Goal: Information Seeking & Learning: Learn about a topic

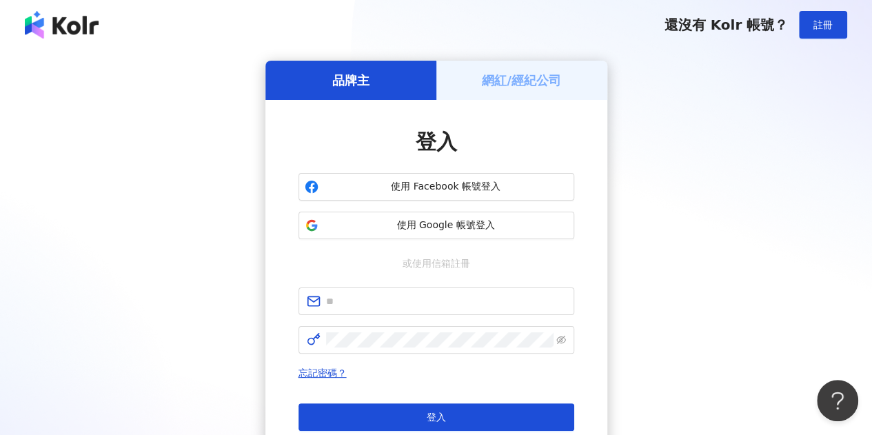
click at [504, 191] on span "使用 Facebook 帳號登入" at bounding box center [446, 187] width 244 height 14
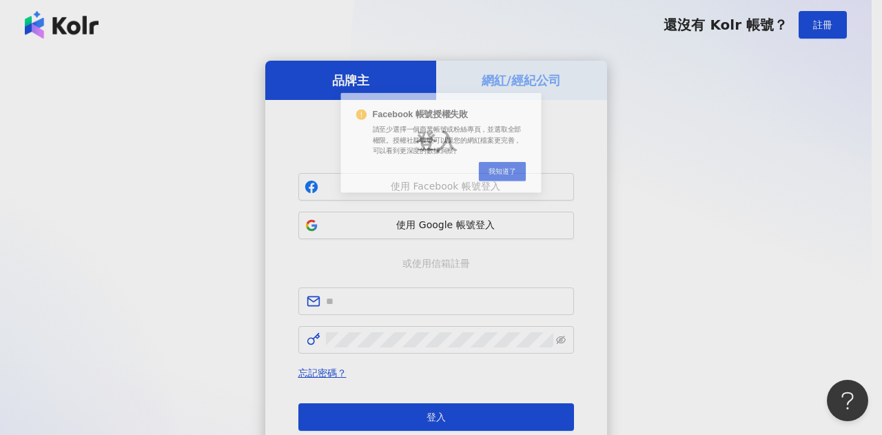
click at [484, 231] on div "Facebook 帳號授權失敗 請至少選擇一個商業帳號或粉絲專頁，並選取全部權限。授權社群帳號可以讓您的網紅檔案更完善，可以看到更深度的數據洞察。 Cance…" at bounding box center [441, 217] width 882 height 435
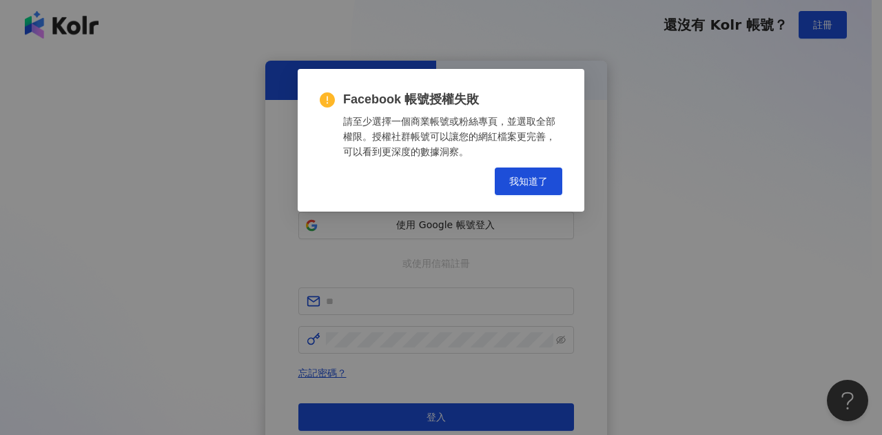
click at [535, 163] on div "Facebook 帳號授權失敗 請至少選擇一個商業帳號或粉絲專頁，並選取全部權限。授權社群帳號可以讓您的網紅檔案更完善，可以看到更深度的數據洞察。 Cance…" at bounding box center [441, 143] width 243 height 104
click at [537, 178] on span "我知道了" at bounding box center [528, 181] width 39 height 11
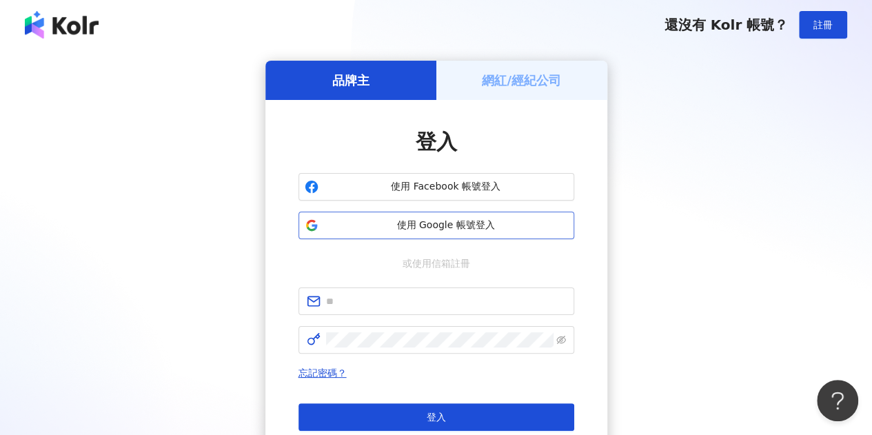
click at [475, 227] on span "使用 Google 帳號登入" at bounding box center [446, 225] width 244 height 14
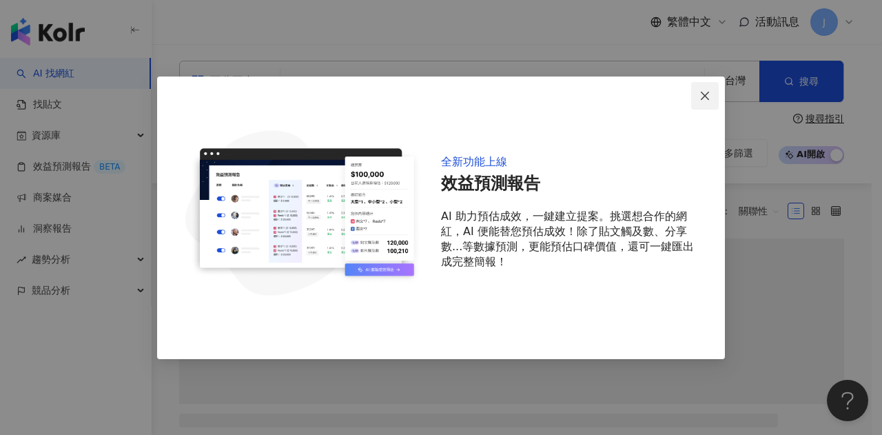
click at [699, 94] on span "Close" at bounding box center [705, 95] width 28 height 11
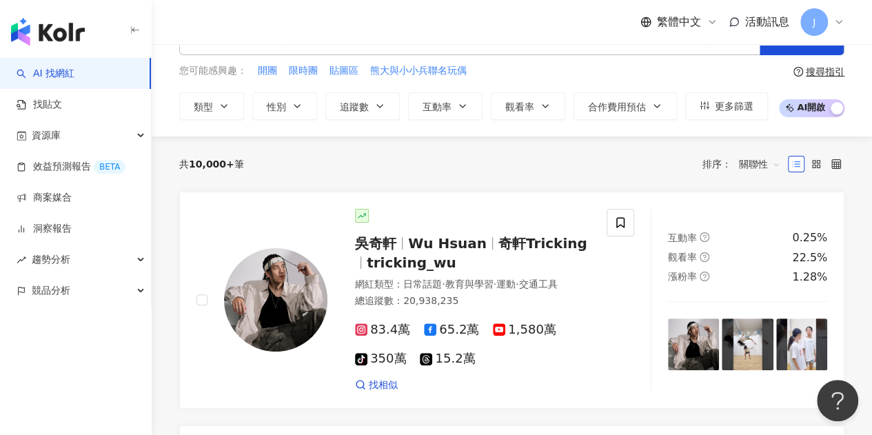
scroll to position [69, 0]
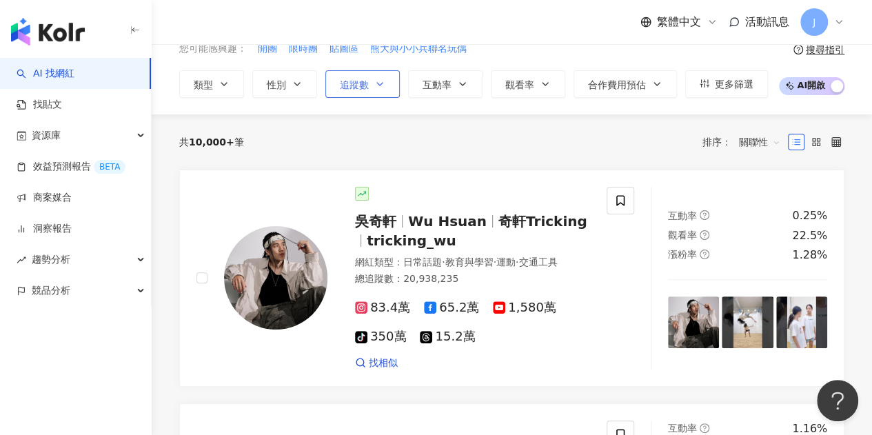
click at [367, 85] on span "追蹤數" at bounding box center [354, 84] width 29 height 11
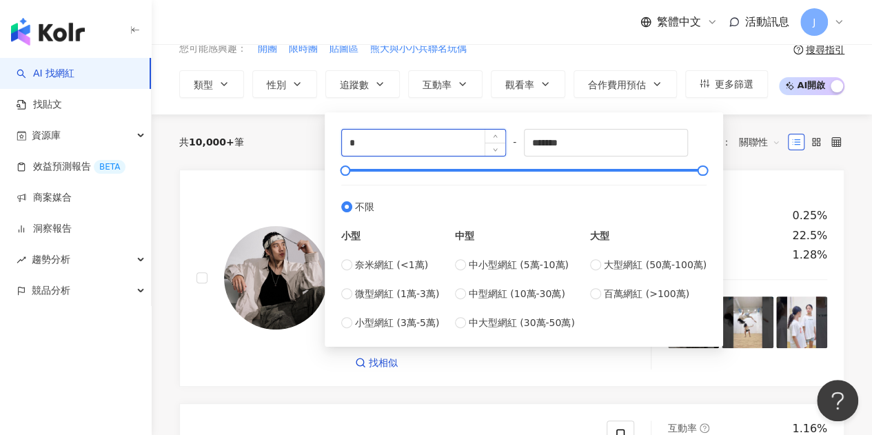
drag, startPoint x: 382, startPoint y: 148, endPoint x: 358, endPoint y: 139, distance: 25.1
click at [326, 139] on div "* - ******* 不限 小型 奈米網紅 (<1萬) 微型網紅 (1萬-3萬) 小型網紅 (3萬-5萬) 中型 中小型網紅 (5萬-10萬) 中型網紅 (…" at bounding box center [524, 229] width 398 height 234
type input "*"
type input "*****"
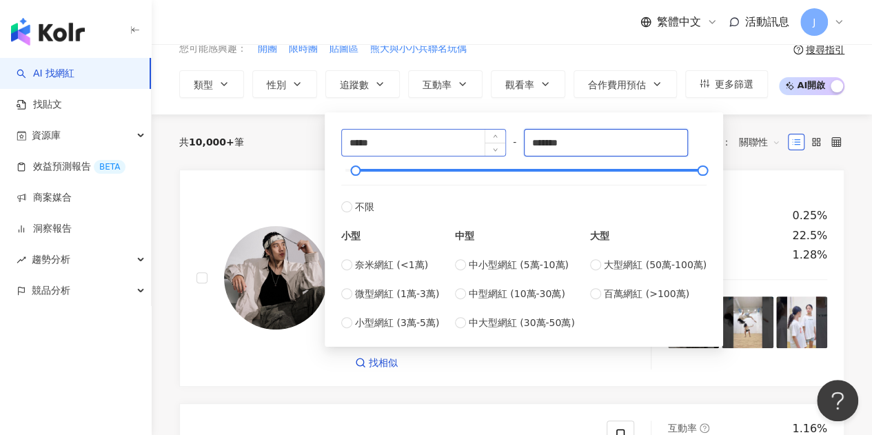
drag, startPoint x: 642, startPoint y: 148, endPoint x: 473, endPoint y: 136, distance: 170.0
click at [473, 136] on div "***** - ******* 不限 小型 奈米網紅 (<1萬) 微型網紅 (1萬-3萬) 小型網紅 (3萬-5萬) 中型 中小型網紅 (5萬-10萬) 中型…" at bounding box center [523, 229] width 365 height 201
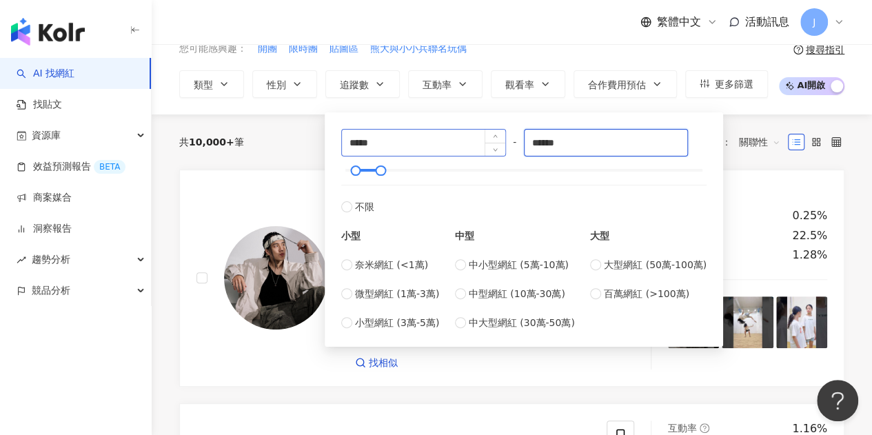
type input "******"
click at [230, 137] on div "共 10,000+ 筆" at bounding box center [211, 141] width 65 height 11
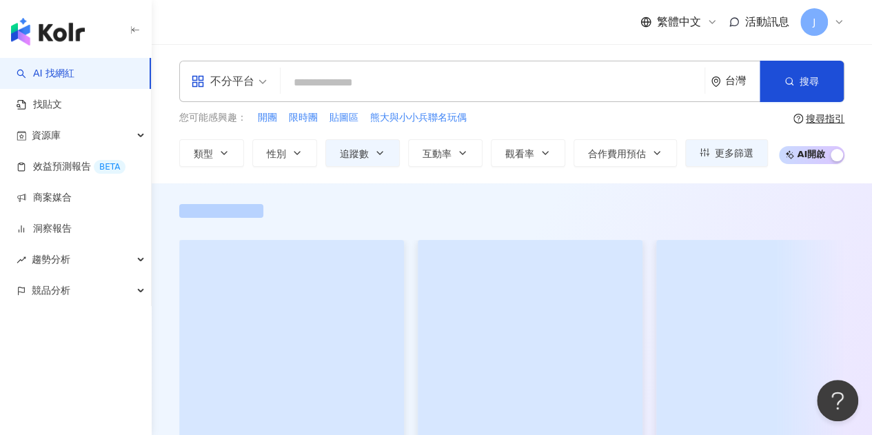
click at [322, 81] on input "search" at bounding box center [492, 83] width 413 height 26
click at [299, 150] on icon "button" at bounding box center [296, 152] width 11 height 11
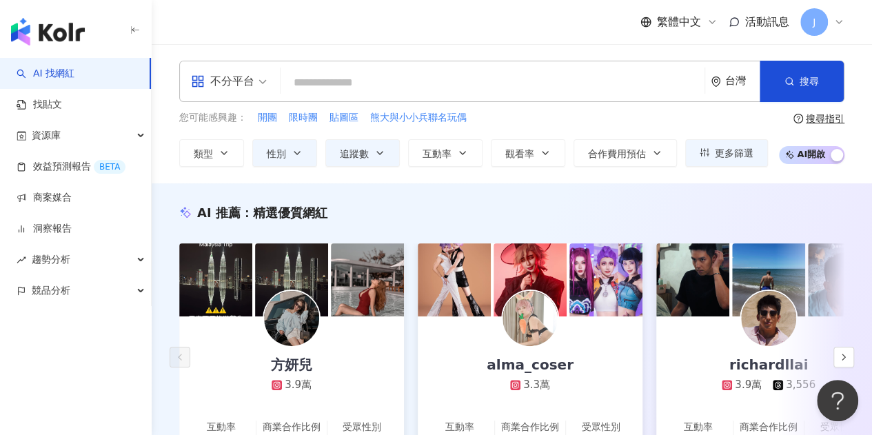
click at [528, 17] on div "繁體中文 活動訊息 J" at bounding box center [511, 22] width 665 height 44
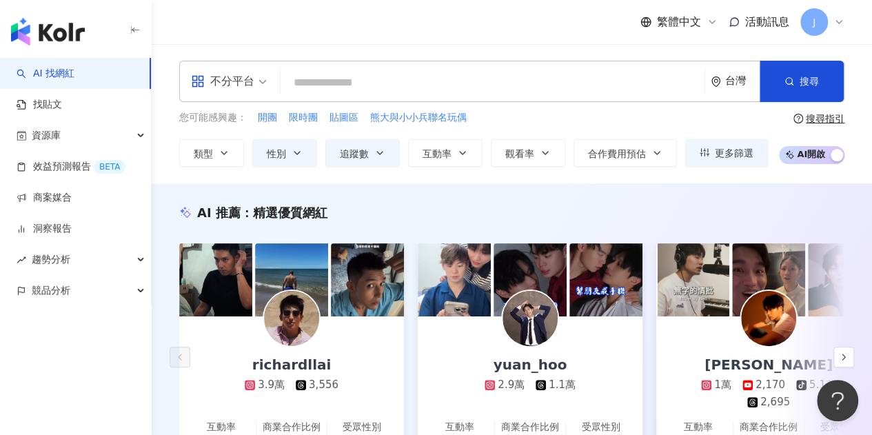
drag, startPoint x: 260, startPoint y: 85, endPoint x: 260, endPoint y: 98, distance: 12.4
click at [260, 85] on span "不分平台" at bounding box center [229, 81] width 76 height 22
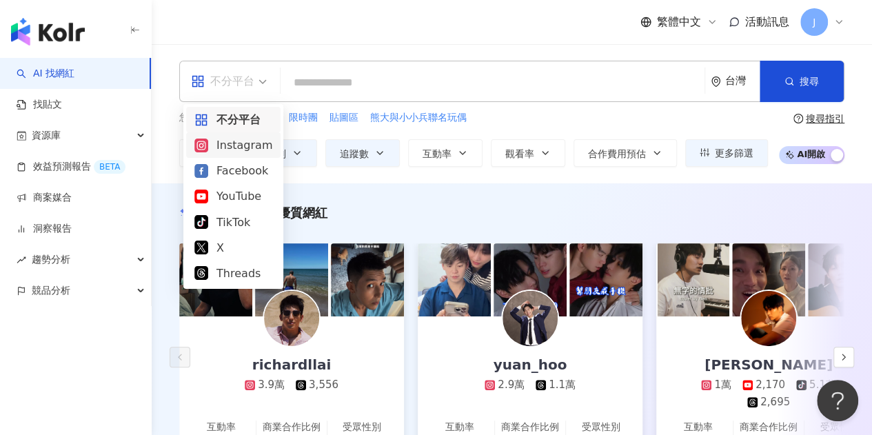
click at [258, 143] on div "Instagram" at bounding box center [233, 144] width 78 height 17
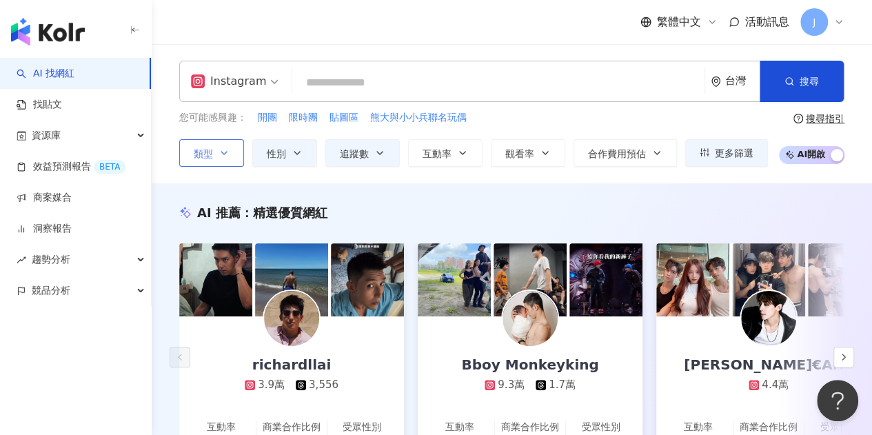
click at [225, 154] on icon "button" at bounding box center [223, 152] width 11 height 11
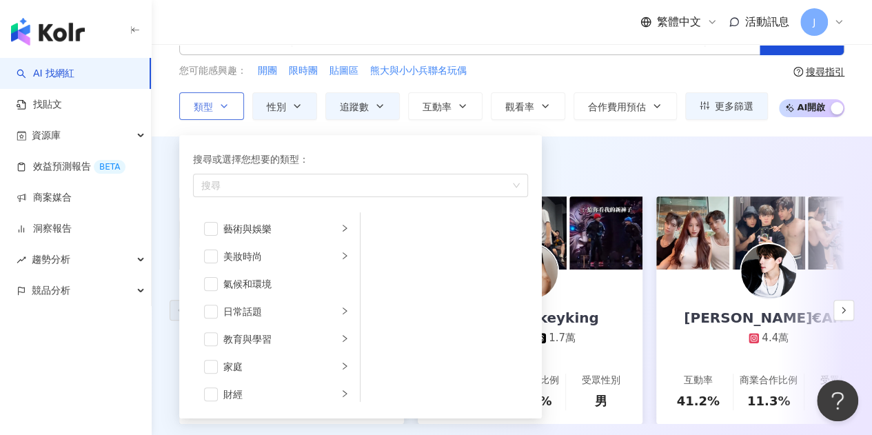
scroll to position [69, 0]
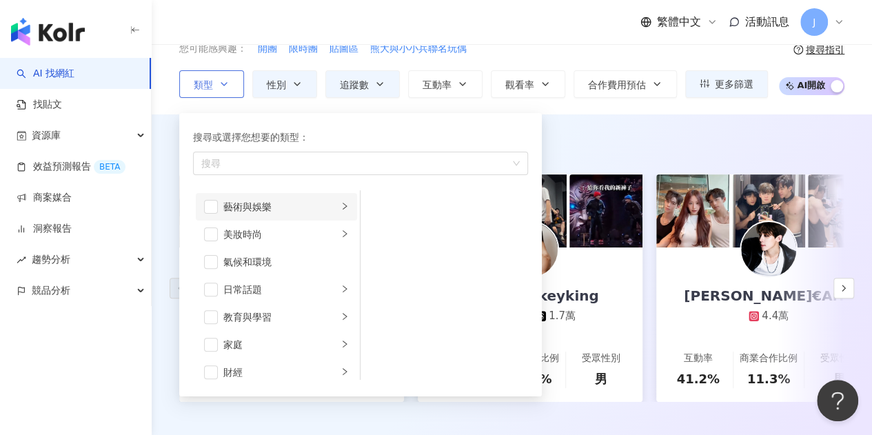
click at [340, 204] on icon "right" at bounding box center [344, 206] width 8 height 8
click at [212, 206] on span "button" at bounding box center [211, 207] width 14 height 14
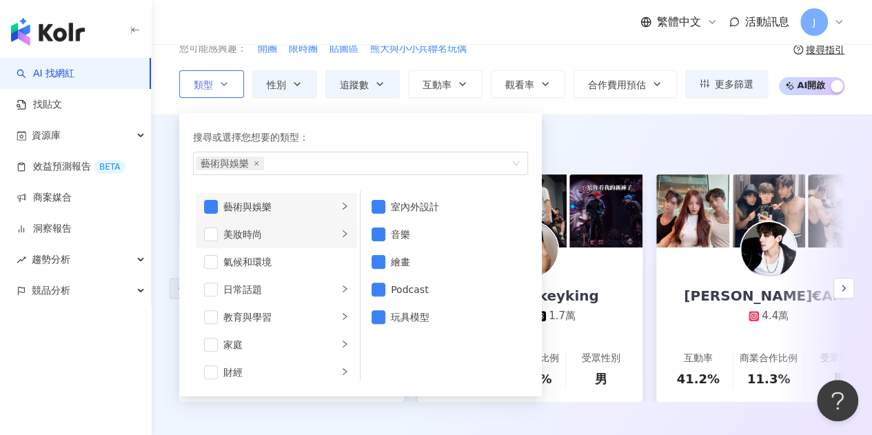
click at [331, 239] on li "美妝時尚" at bounding box center [276, 235] width 161 height 28
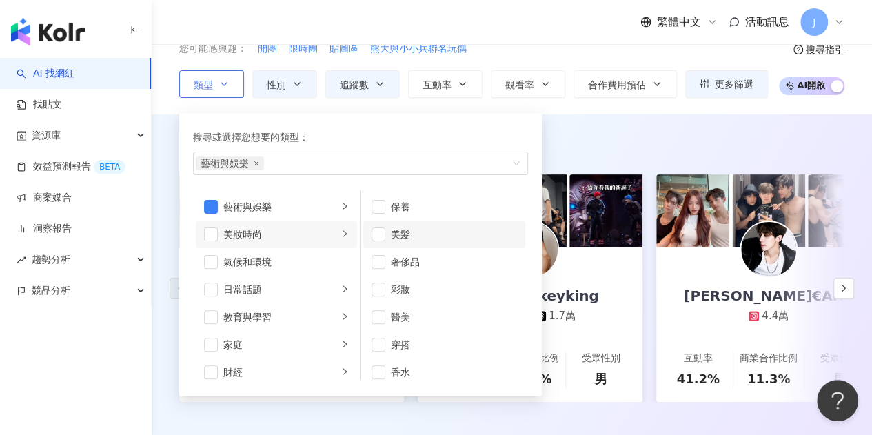
scroll to position [8, 0]
click at [209, 239] on span "button" at bounding box center [211, 234] width 14 height 14
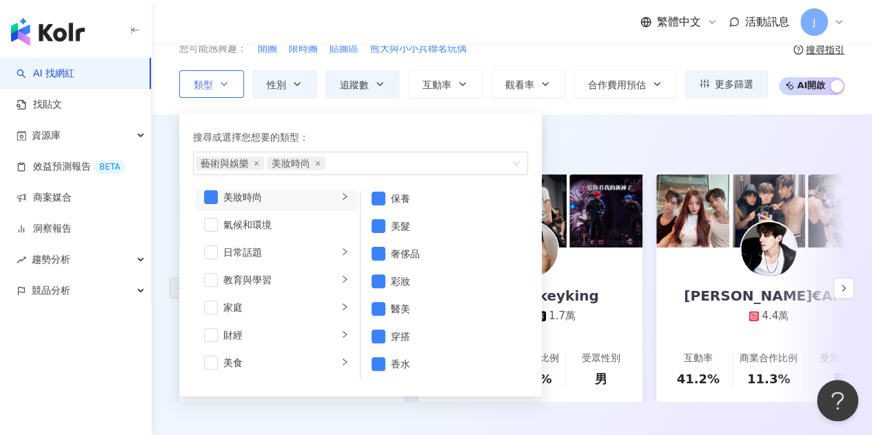
scroll to position [69, 0]
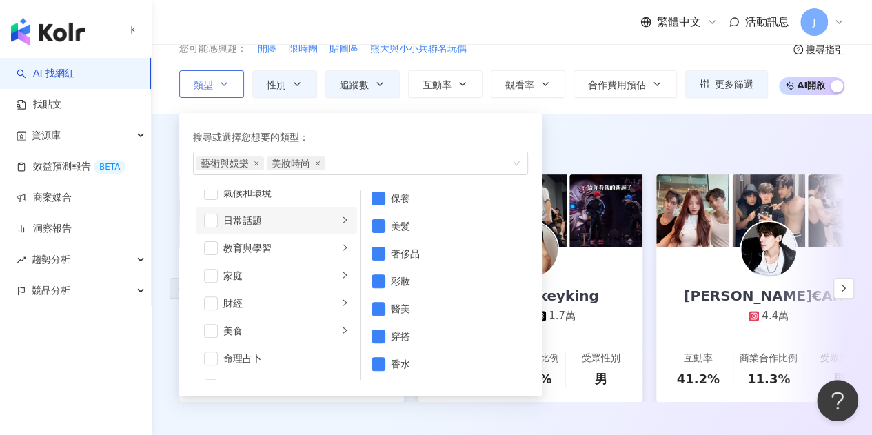
click at [325, 218] on div "日常話題" at bounding box center [280, 220] width 114 height 15
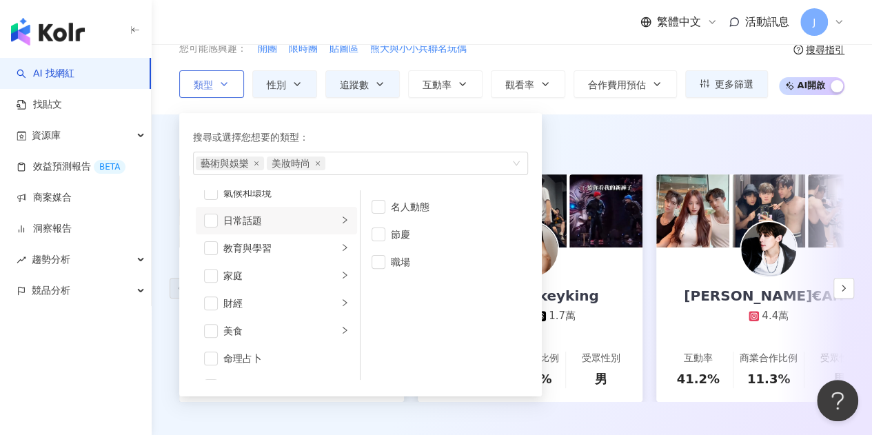
click at [202, 217] on li "日常話題" at bounding box center [276, 221] width 161 height 28
click at [305, 250] on div "教育與學習" at bounding box center [280, 247] width 114 height 15
click at [208, 218] on span "button" at bounding box center [211, 221] width 14 height 14
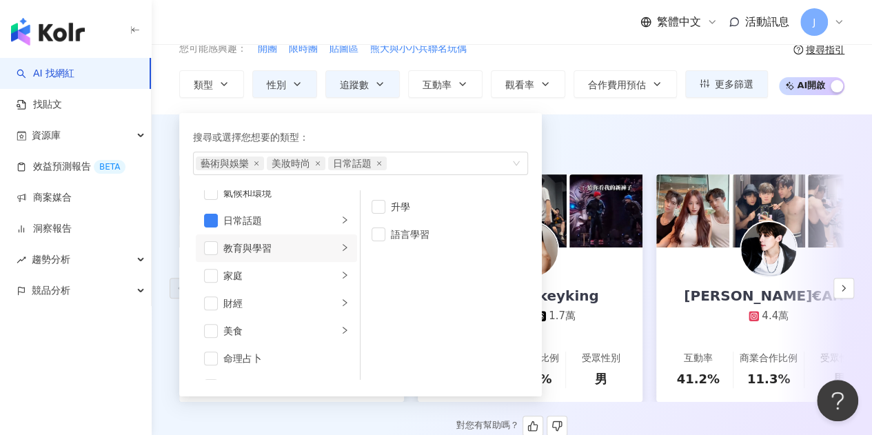
click at [580, 148] on div "AI 推薦 ： 精選優質網紅" at bounding box center [511, 143] width 665 height 17
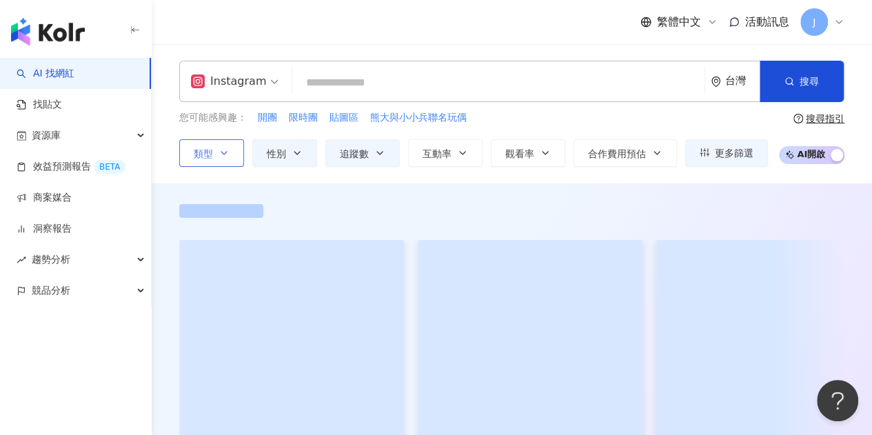
click at [214, 154] on button "類型" at bounding box center [211, 153] width 65 height 28
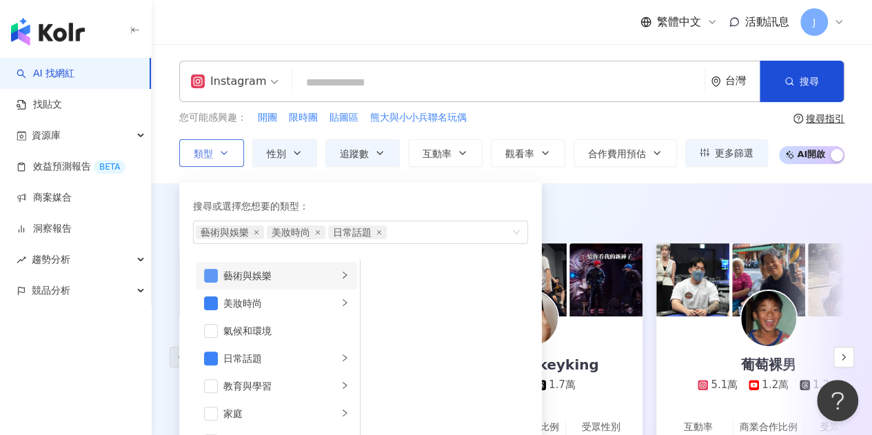
click at [207, 272] on span "button" at bounding box center [211, 276] width 14 height 14
click at [208, 300] on span "button" at bounding box center [211, 303] width 14 height 14
click at [209, 348] on li "日常話題" at bounding box center [276, 359] width 161 height 28
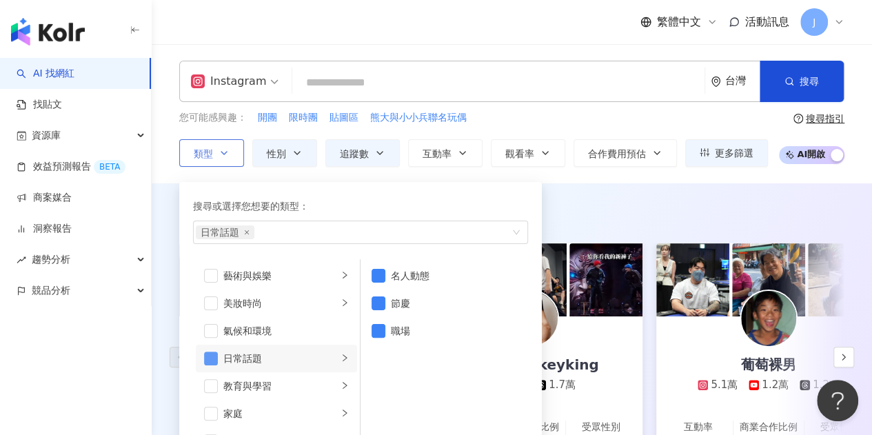
click at [206, 353] on span "button" at bounding box center [211, 358] width 14 height 14
click at [489, 115] on div "您可能感興趣： 開團 限時團 貼圖區 熊大與小小兵聯名玩偶" at bounding box center [473, 117] width 588 height 15
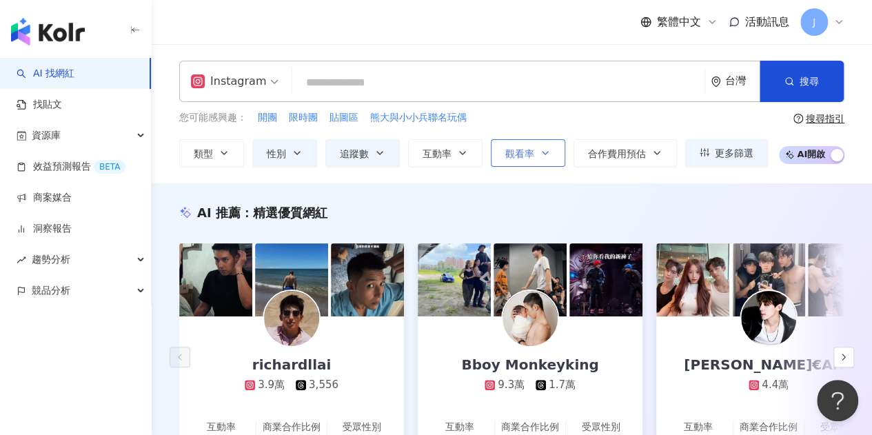
click at [556, 154] on button "觀看率" at bounding box center [528, 153] width 74 height 28
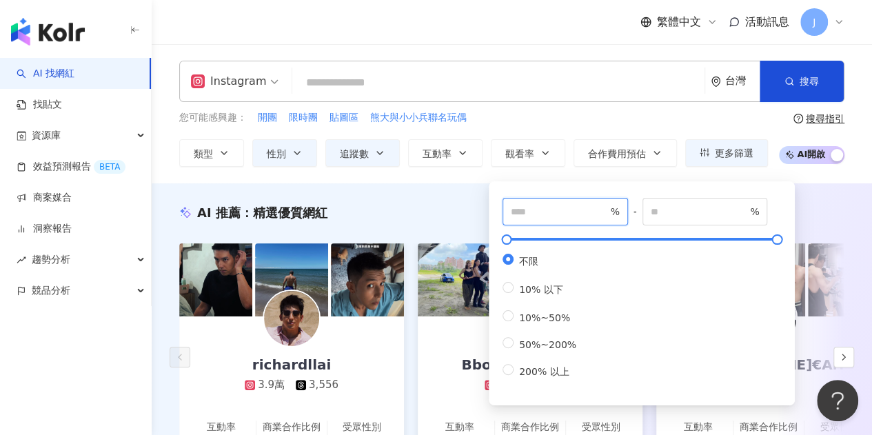
drag, startPoint x: 557, startPoint y: 215, endPoint x: 442, endPoint y: 216, distance: 114.4
type input "**"
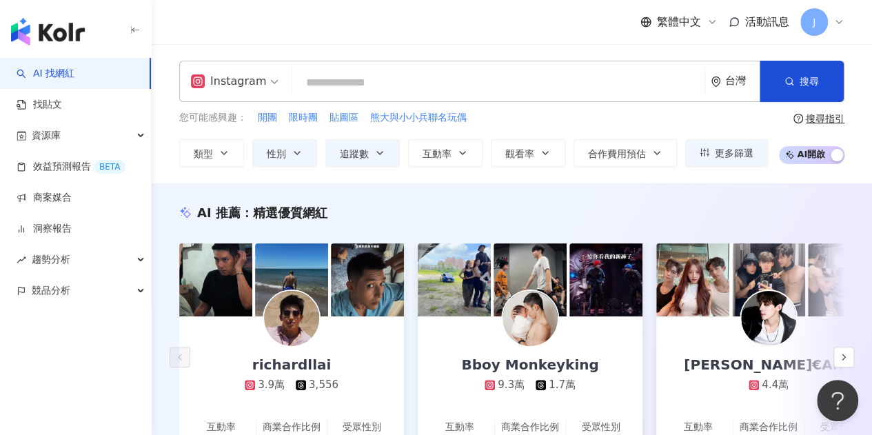
click at [594, 115] on div "您可能感興趣： 開團 限時團 貼圖區 熊大與小小兵聯名玩偶" at bounding box center [473, 117] width 588 height 15
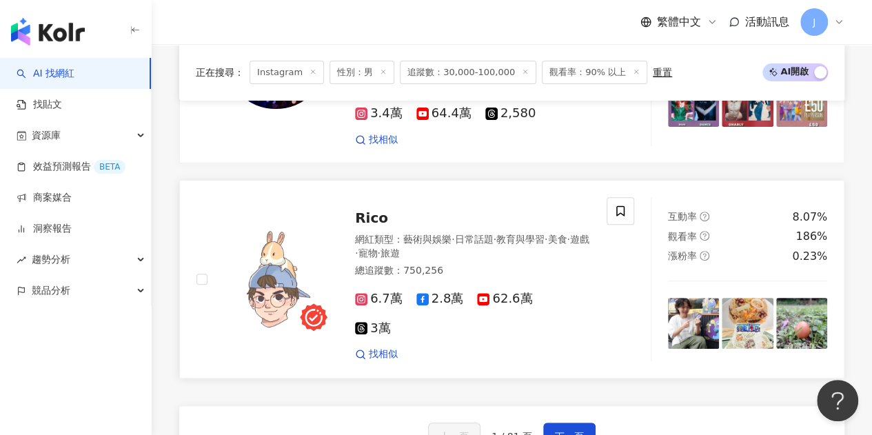
scroll to position [2700, 0]
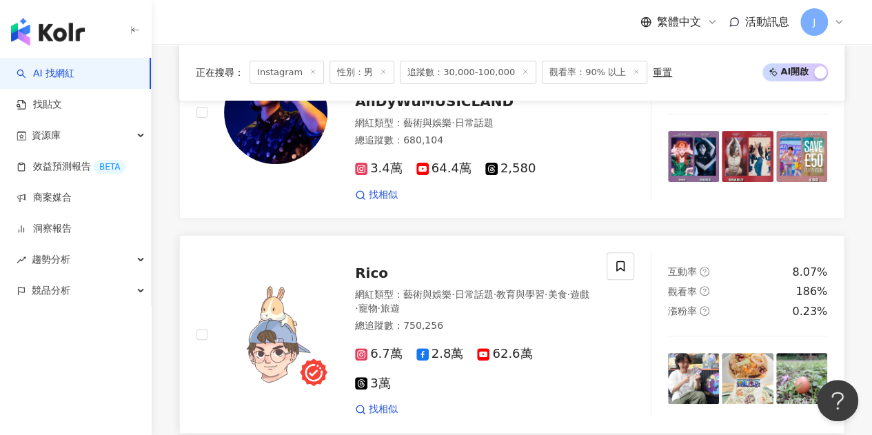
drag, startPoint x: 383, startPoint y: 111, endPoint x: 411, endPoint y: 127, distance: 32.7
click at [383, 265] on span "Rico" at bounding box center [371, 273] width 33 height 17
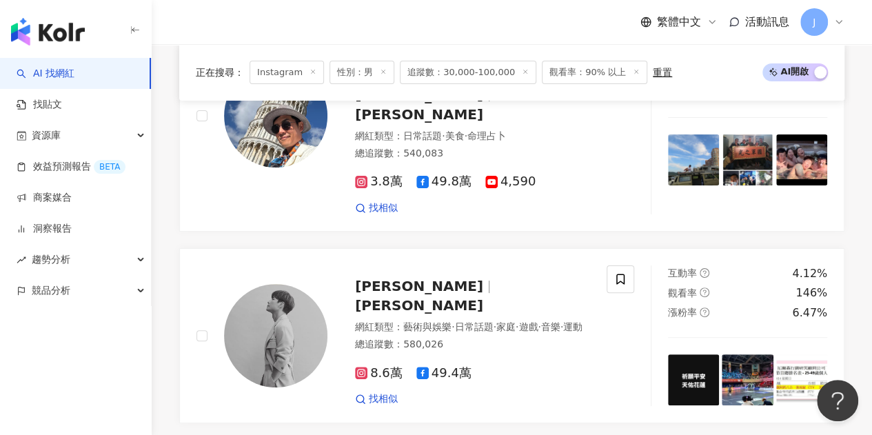
scroll to position [2687, 0]
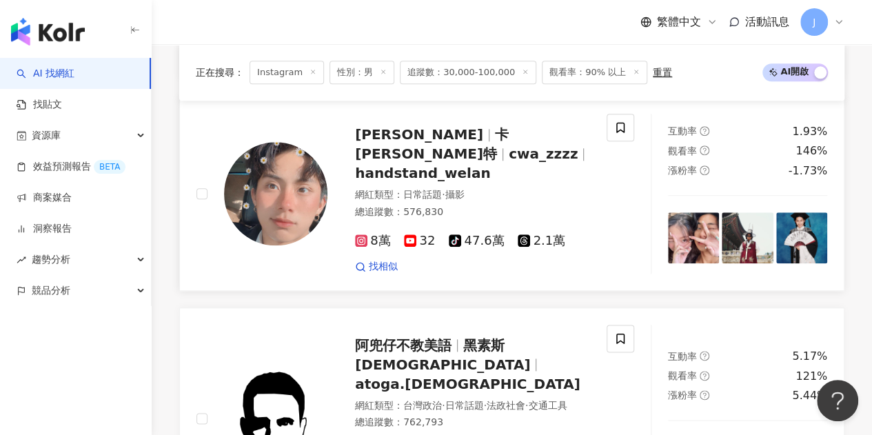
scroll to position [551, 0]
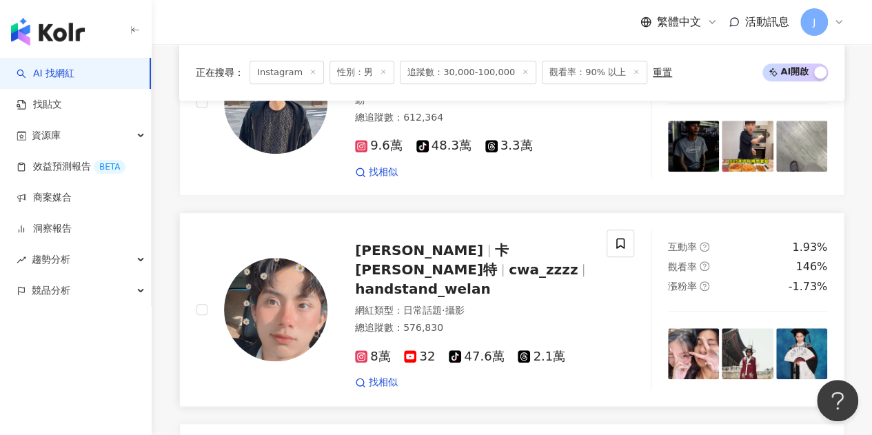
click at [447, 265] on span "卡卡羅特" at bounding box center [432, 260] width 154 height 36
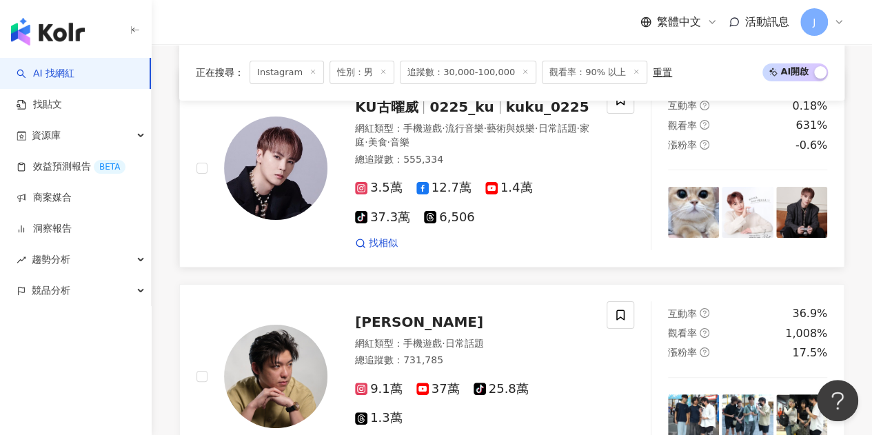
scroll to position [2618, 0]
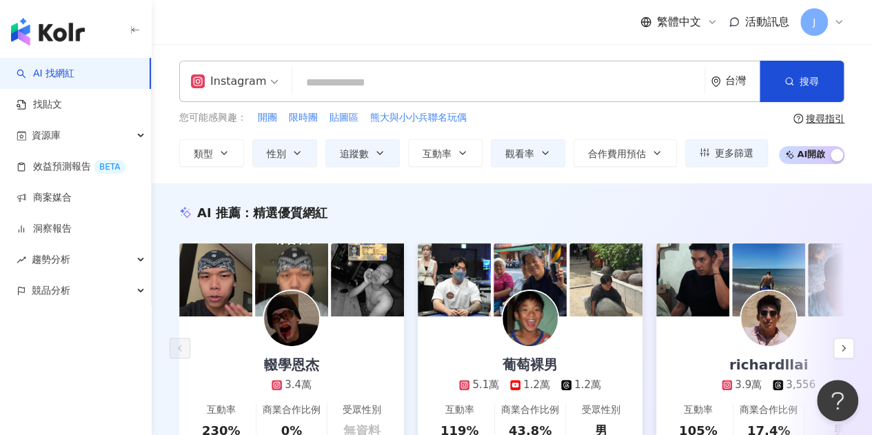
scroll to position [345, 0]
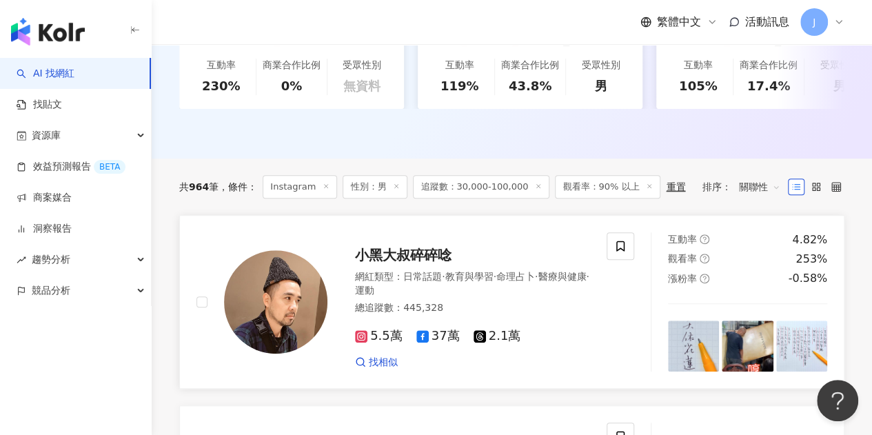
click at [423, 261] on span "小黑大叔碎碎唸" at bounding box center [403, 255] width 96 height 17
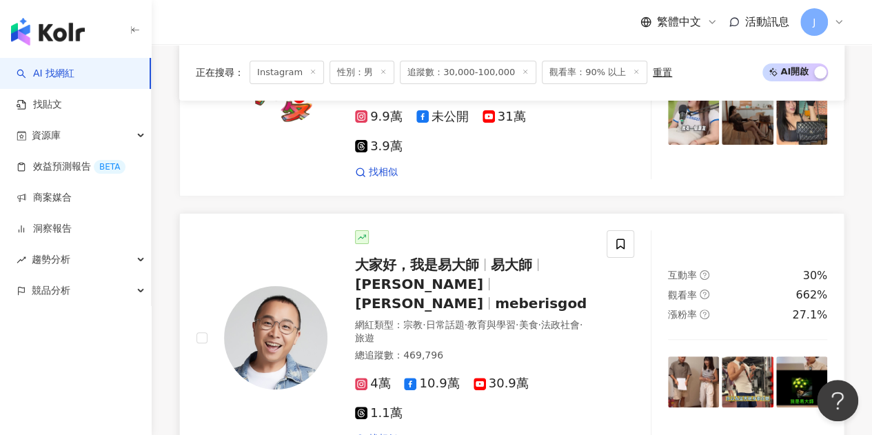
scroll to position [2618, 0]
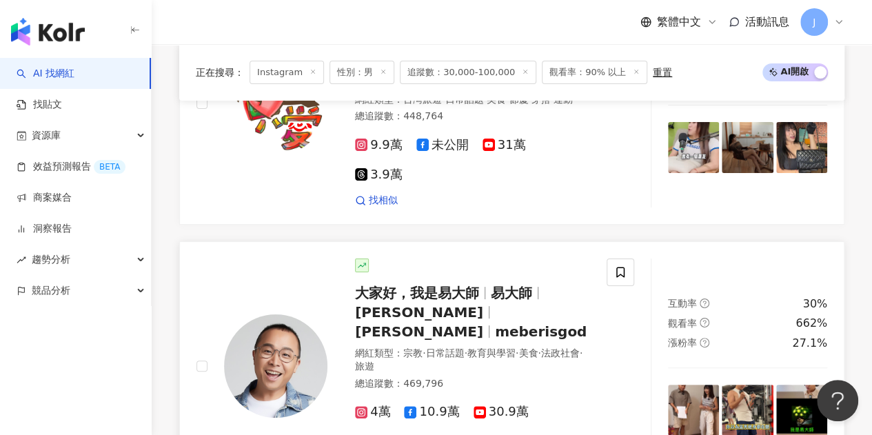
click at [540, 285] on span "易大師" at bounding box center [517, 293] width 53 height 17
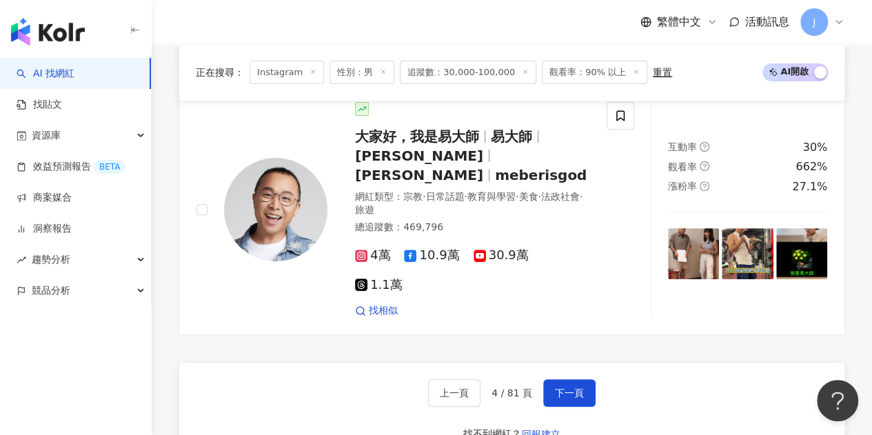
scroll to position [2825, 0]
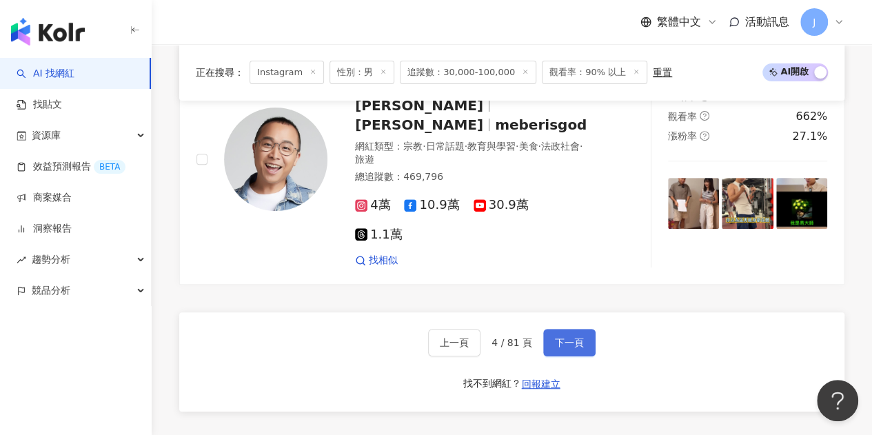
click at [574, 329] on button "下一頁" at bounding box center [569, 343] width 52 height 28
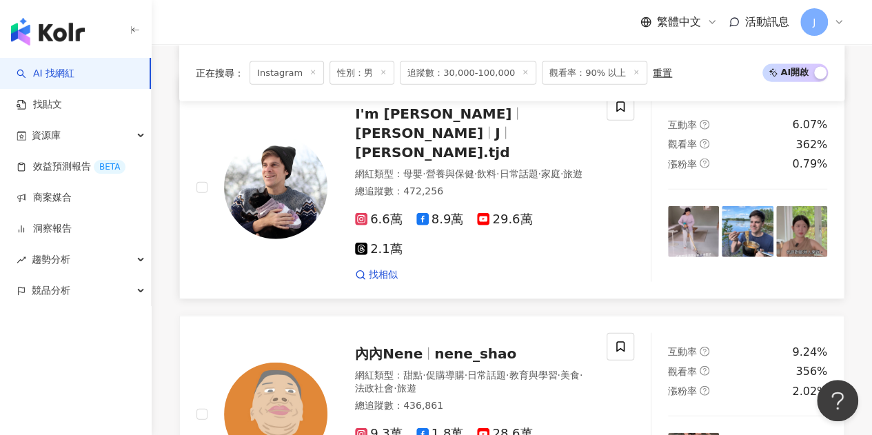
scroll to position [1585, 0]
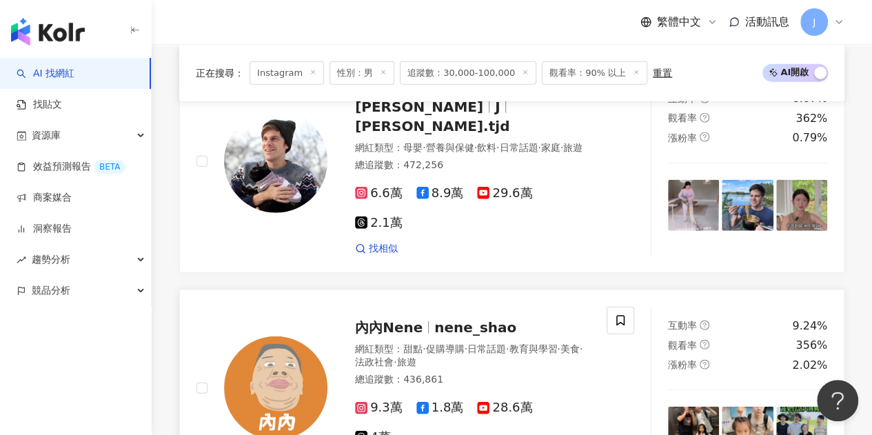
click at [394, 319] on span "內內Nene" at bounding box center [389, 327] width 68 height 17
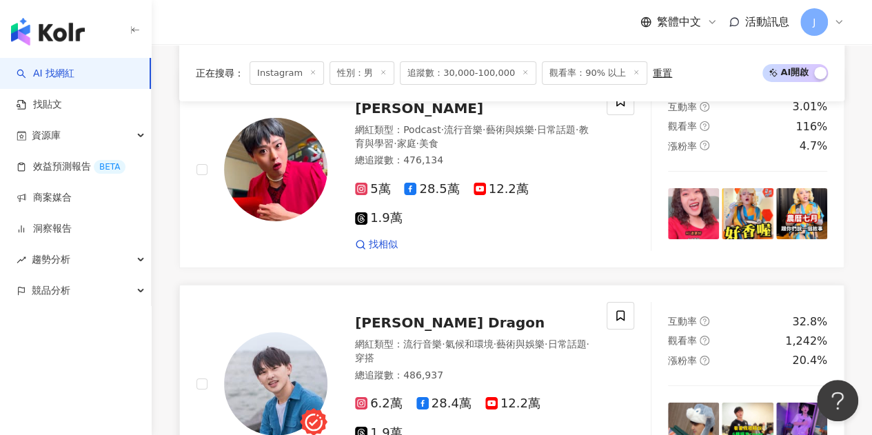
scroll to position [2274, 0]
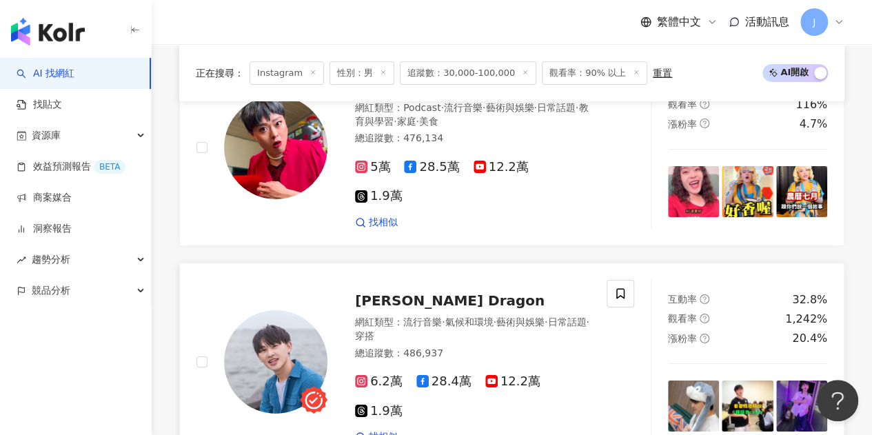
click at [400, 292] on span "雷翔 Dragon" at bounding box center [449, 300] width 189 height 17
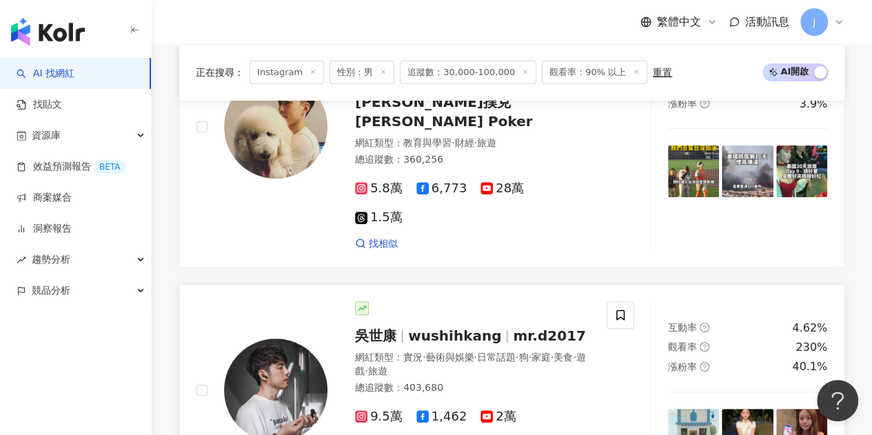
scroll to position [2825, 0]
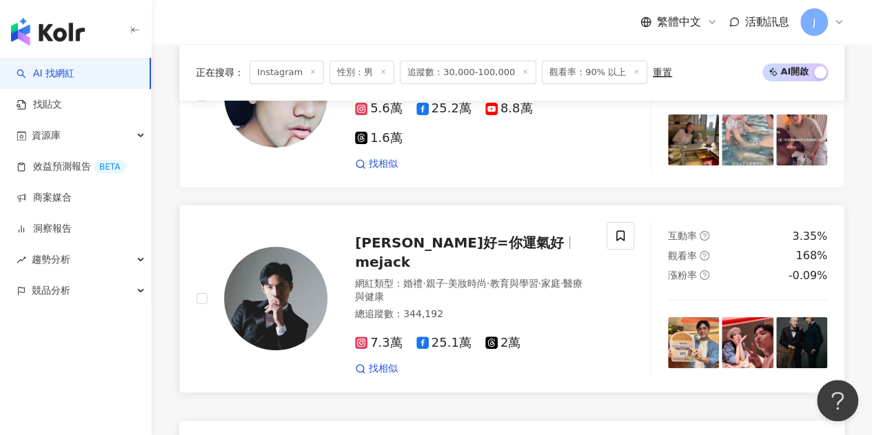
scroll to position [2687, 0]
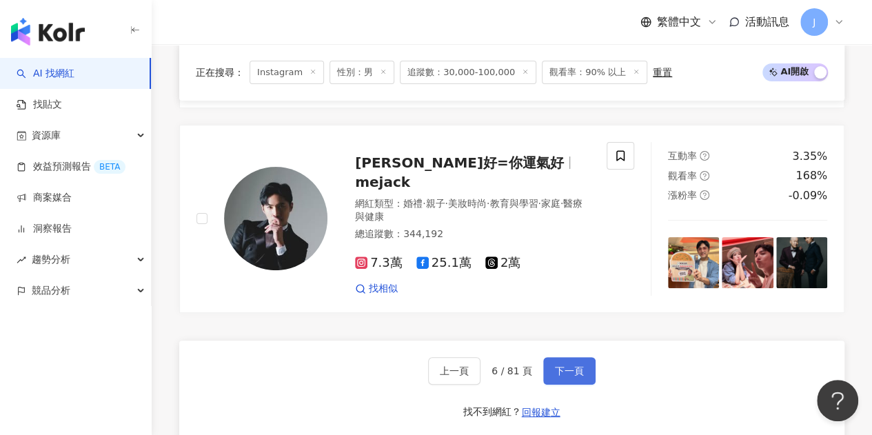
click at [558, 365] on span "下一頁" at bounding box center [569, 370] width 29 height 11
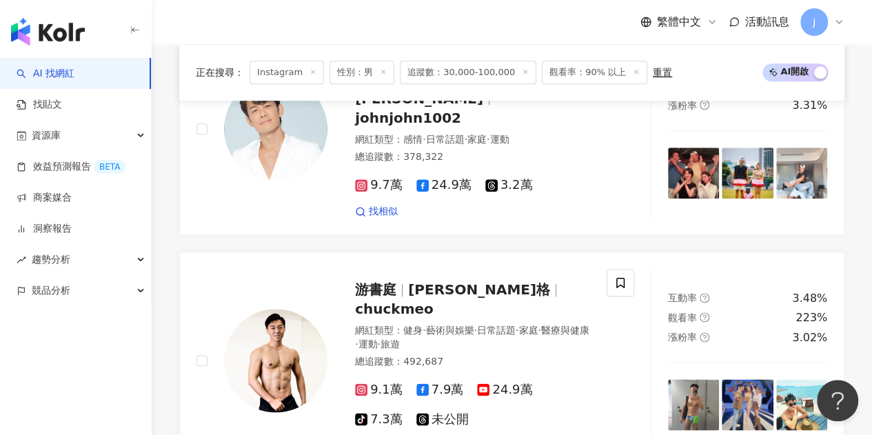
scroll to position [0, 0]
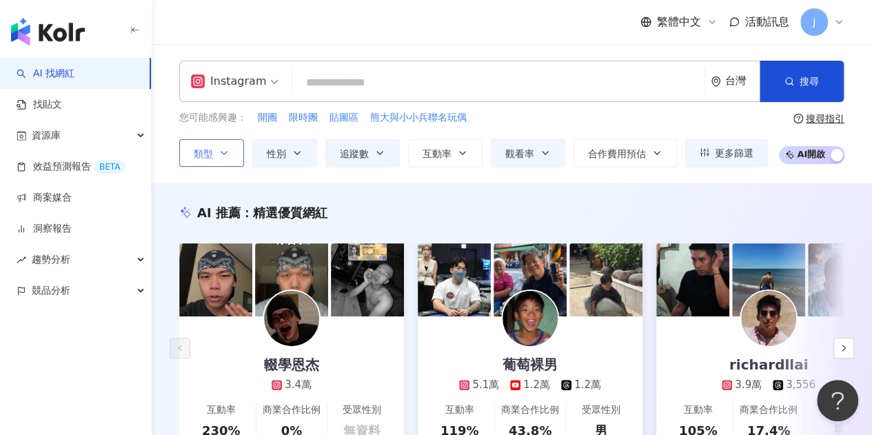
drag, startPoint x: 230, startPoint y: 141, endPoint x: 221, endPoint y: 147, distance: 10.5
click at [230, 141] on button "類型" at bounding box center [211, 153] width 65 height 28
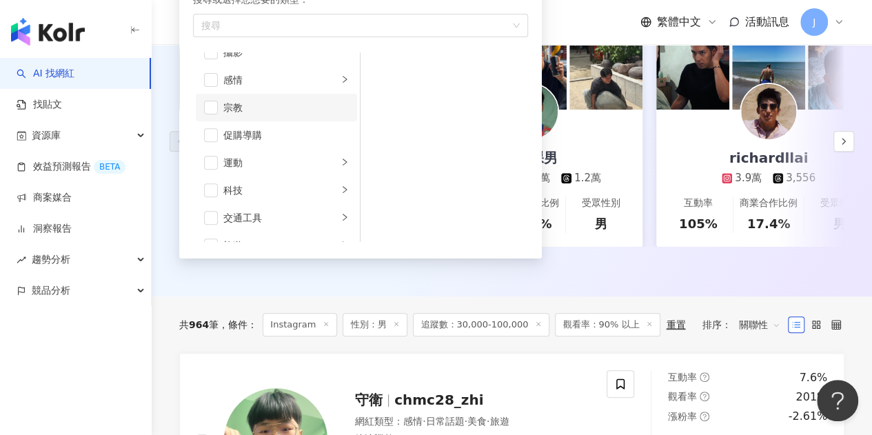
scroll to position [408, 0]
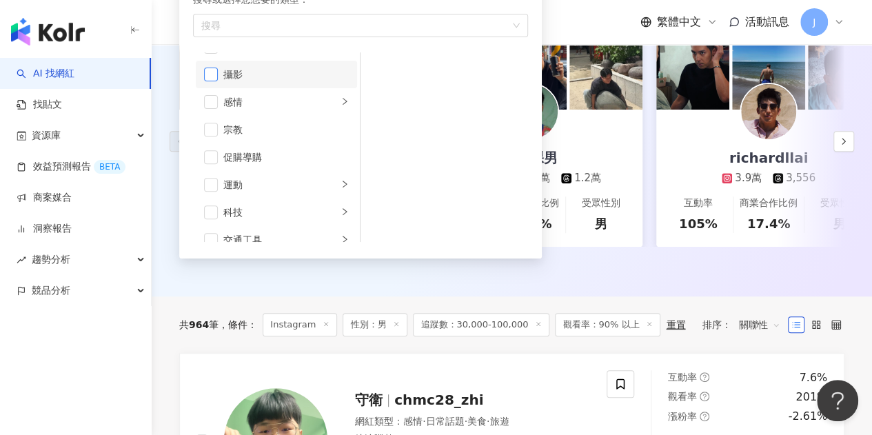
click at [206, 72] on span "button" at bounding box center [211, 75] width 14 height 14
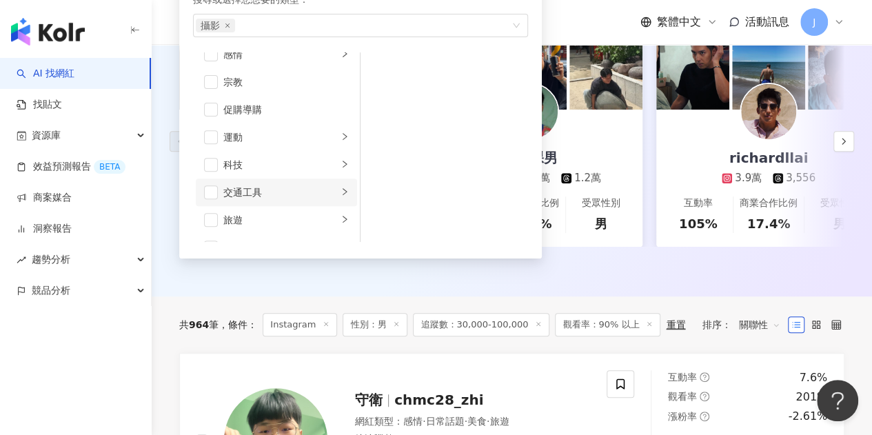
scroll to position [477, 0]
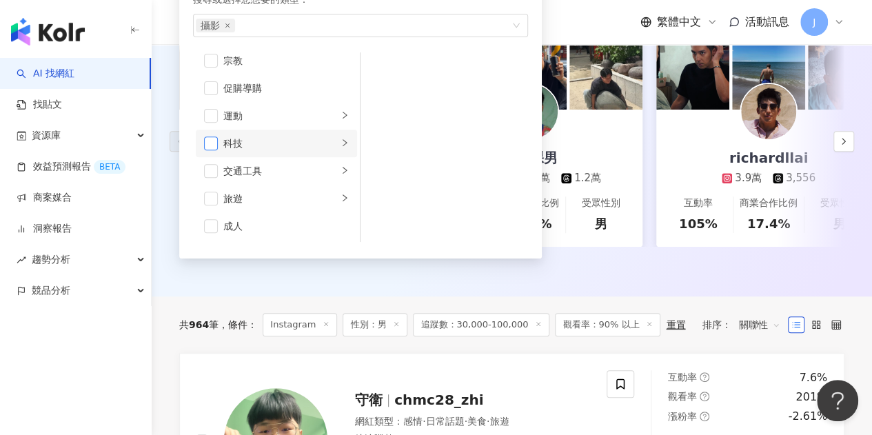
click at [212, 143] on span "button" at bounding box center [211, 143] width 14 height 14
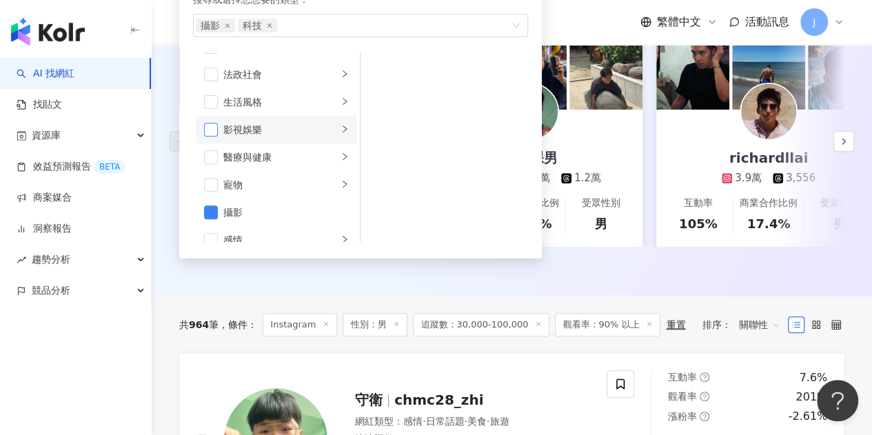
click at [209, 128] on span "button" at bounding box center [211, 130] width 14 height 14
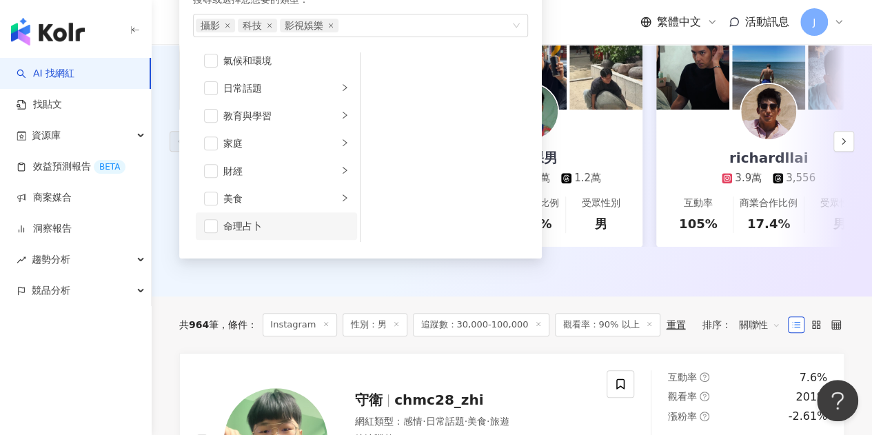
scroll to position [0, 0]
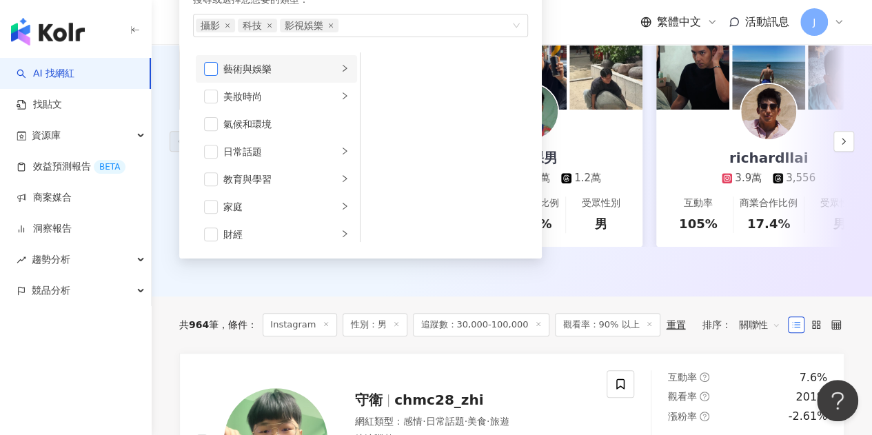
click at [207, 64] on span "button" at bounding box center [211, 69] width 14 height 14
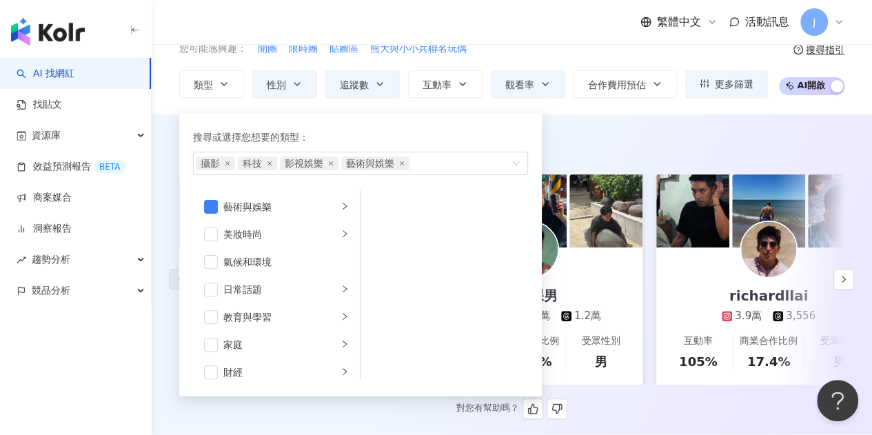
click at [682, 135] on div "AI 推薦 ： 精選優質網紅" at bounding box center [511, 143] width 665 height 17
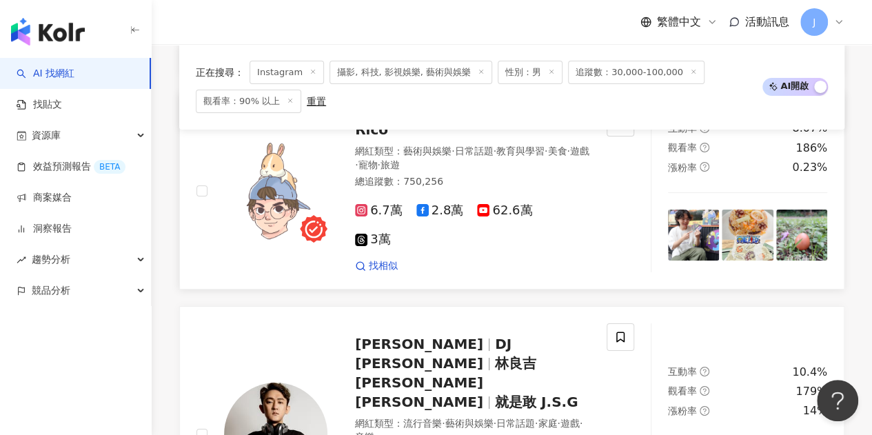
scroll to position [2481, 0]
click at [536, 356] on span "林良吉 DJ Lin" at bounding box center [445, 383] width 181 height 55
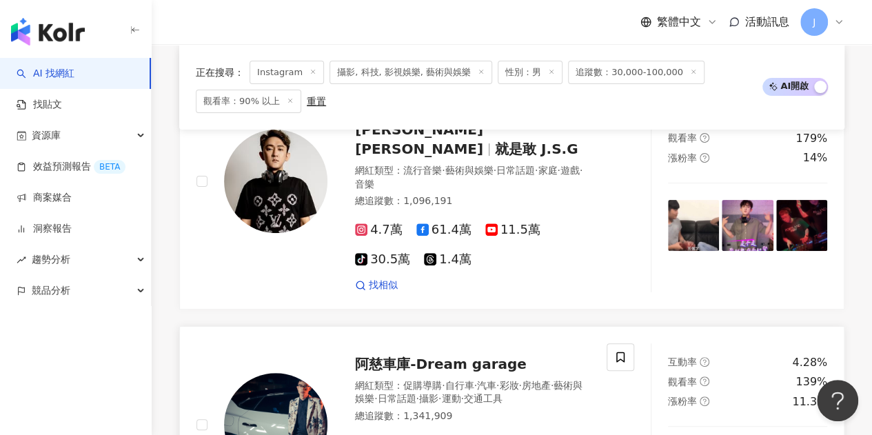
scroll to position [2756, 0]
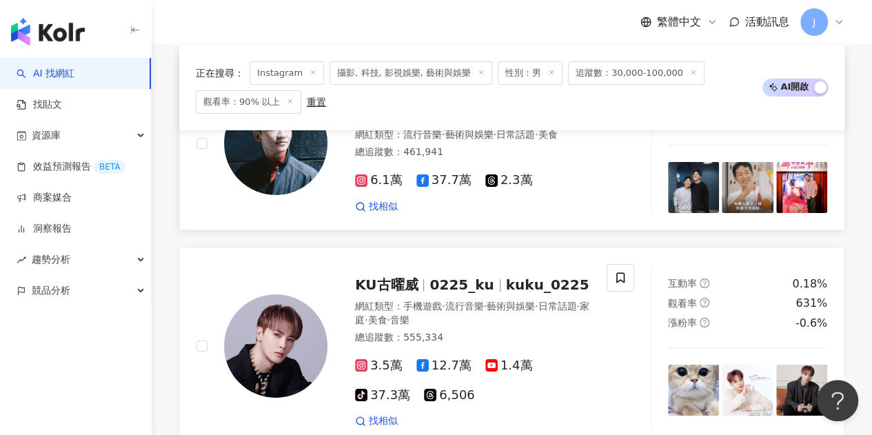
scroll to position [2313, 0]
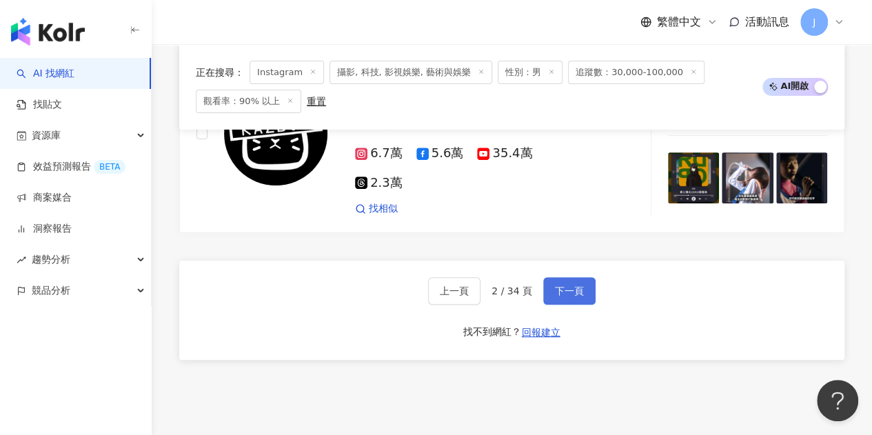
click at [564, 285] on span "下一頁" at bounding box center [569, 290] width 29 height 11
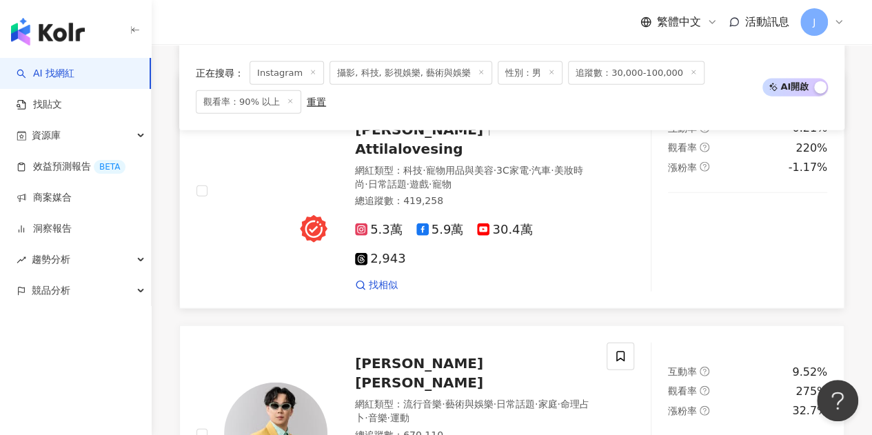
scroll to position [1378, 0]
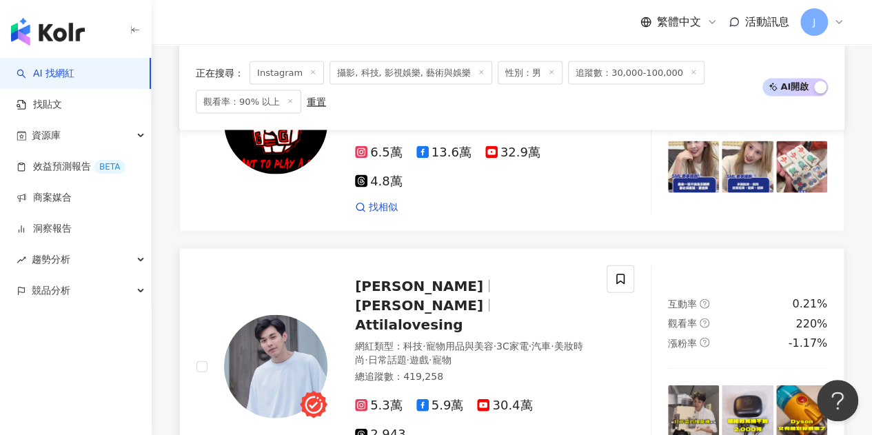
click at [462, 316] on span "Attilalovesing" at bounding box center [408, 324] width 107 height 17
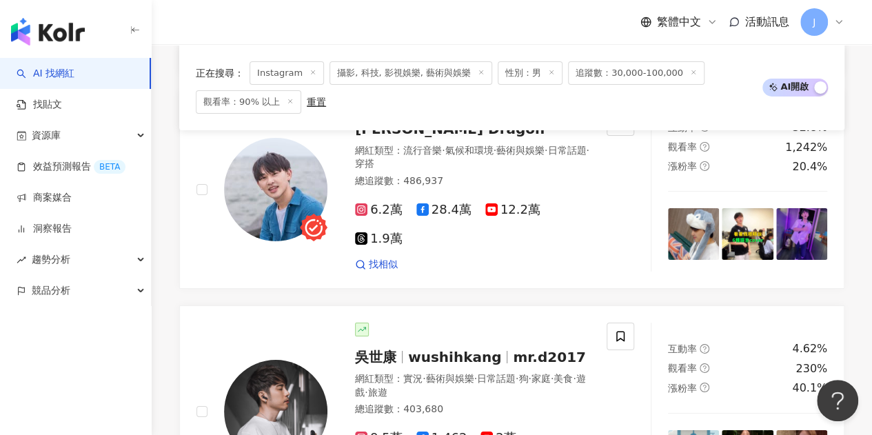
scroll to position [2274, 0]
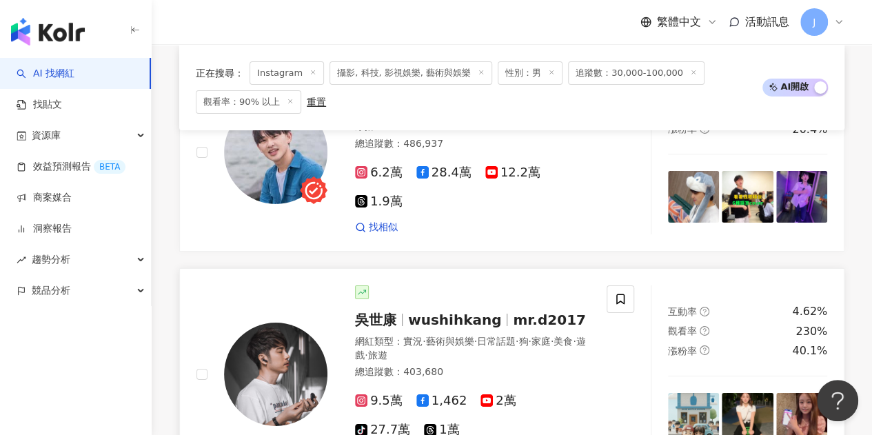
click at [491, 311] on span "wushihkang" at bounding box center [460, 319] width 105 height 17
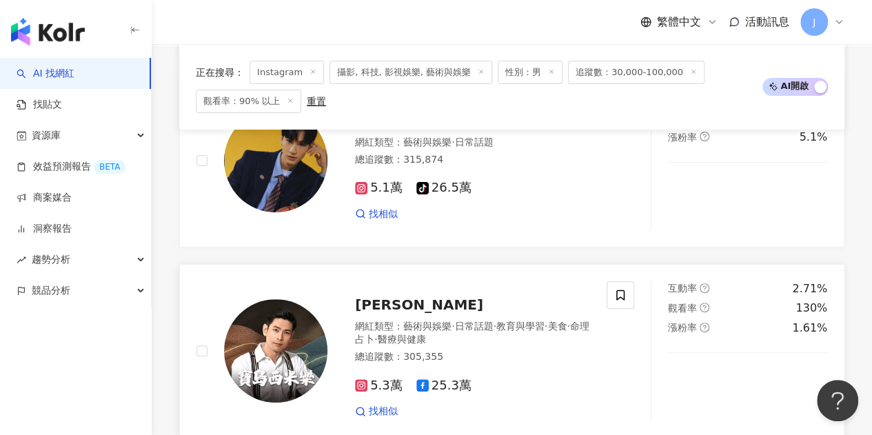
scroll to position [2825, 0]
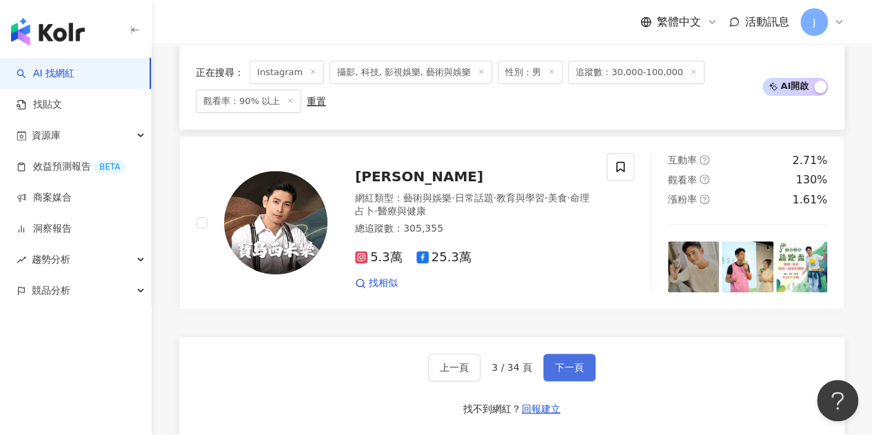
click at [559, 362] on span "下一頁" at bounding box center [569, 367] width 29 height 11
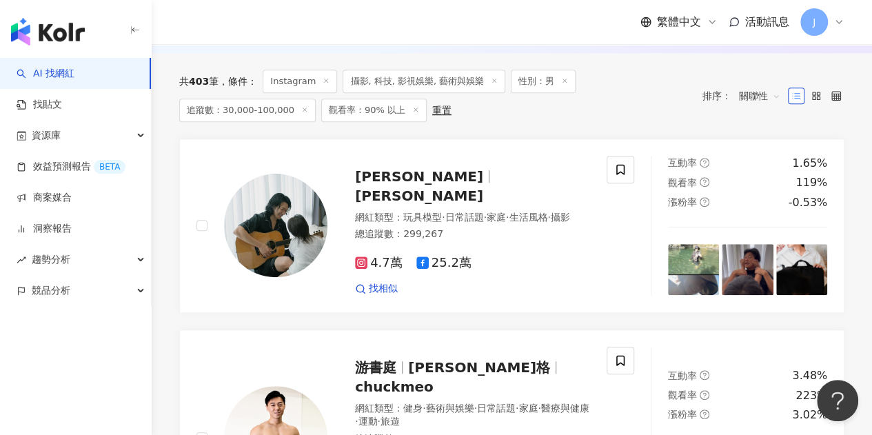
scroll to position [482, 0]
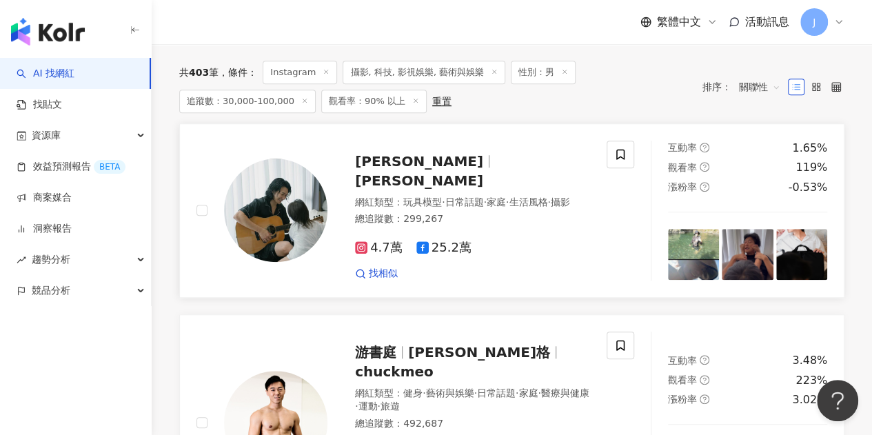
click at [387, 167] on span "邵翔" at bounding box center [425, 161] width 140 height 17
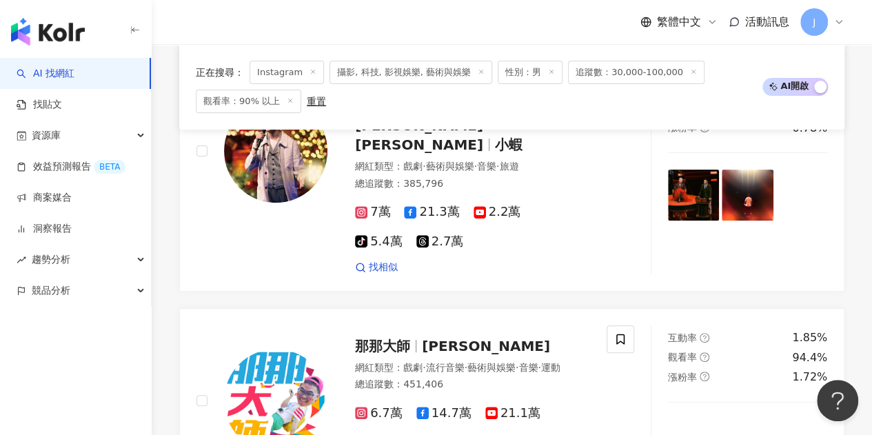
scroll to position [2894, 0]
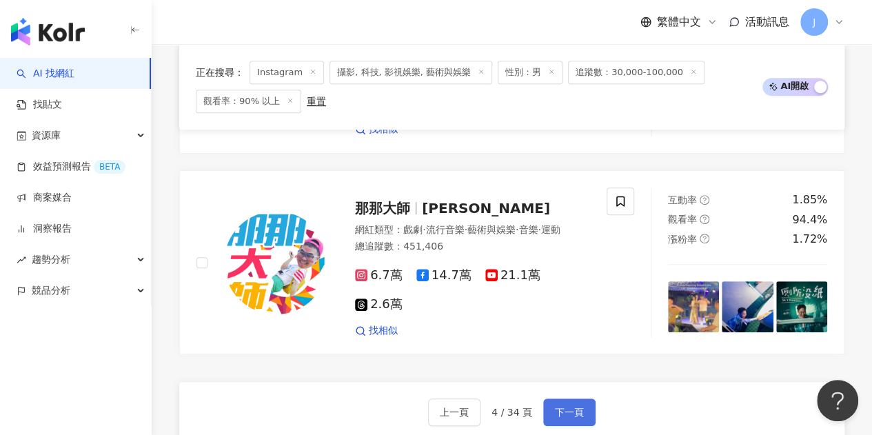
click at [577, 407] on span "下一頁" at bounding box center [569, 412] width 29 height 11
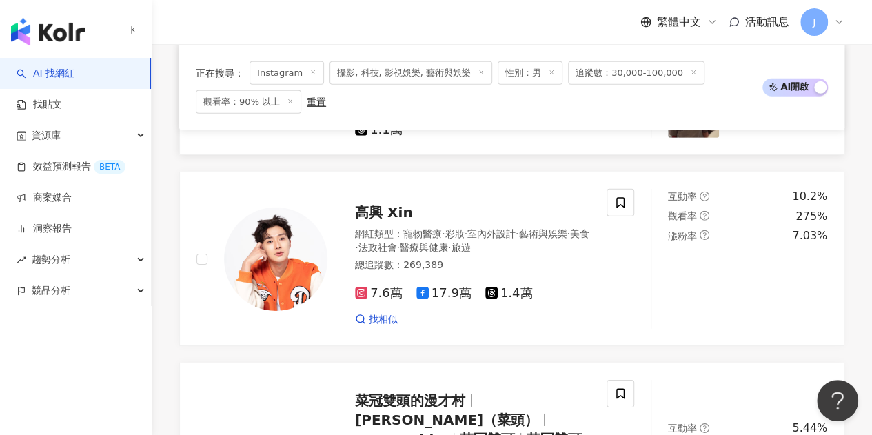
scroll to position [2868, 0]
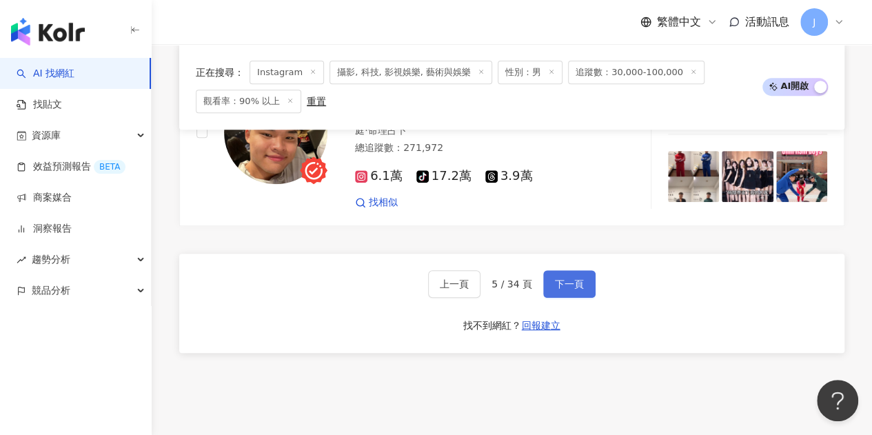
click at [570, 278] on span "下一頁" at bounding box center [569, 283] width 29 height 11
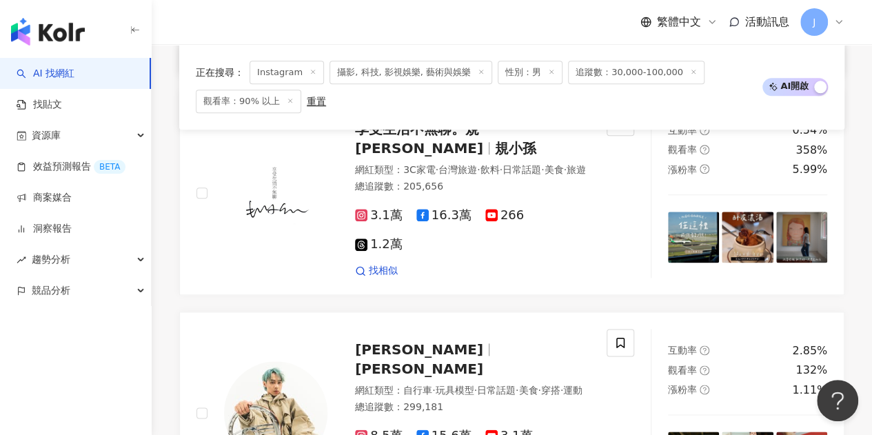
scroll to position [660, 0]
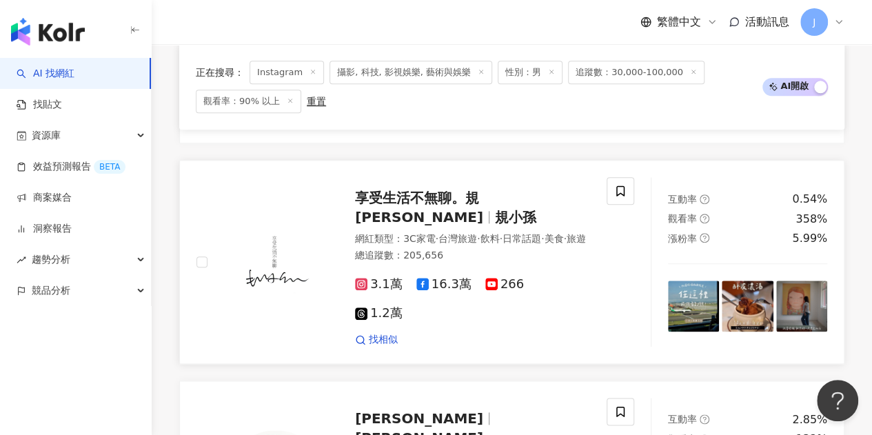
click at [483, 207] on span "享受生活不無聊。規小孫" at bounding box center [419, 207] width 128 height 36
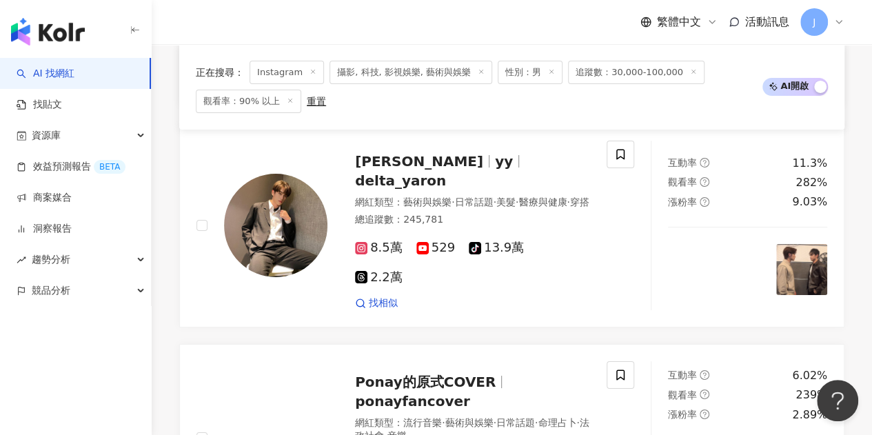
scroll to position [2658, 0]
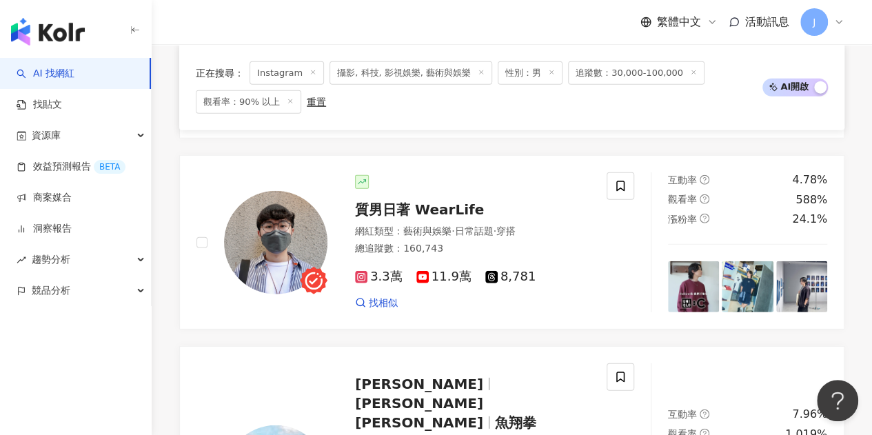
scroll to position [1760, 0]
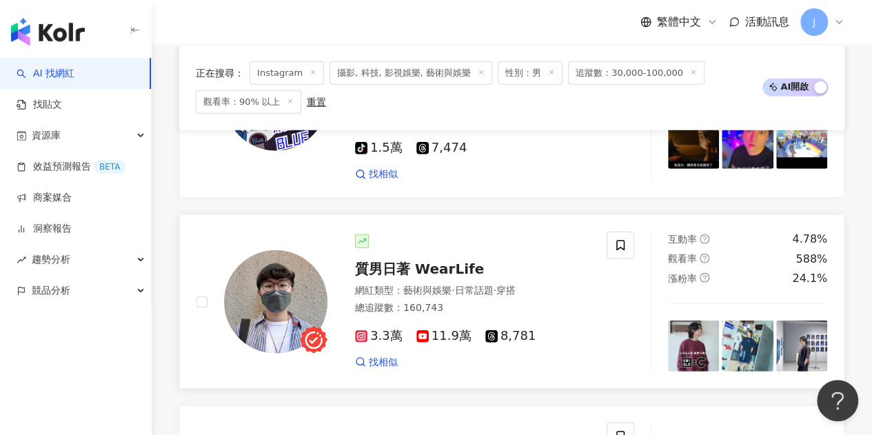
click at [459, 260] on span "質男日著 WearLife" at bounding box center [419, 268] width 129 height 17
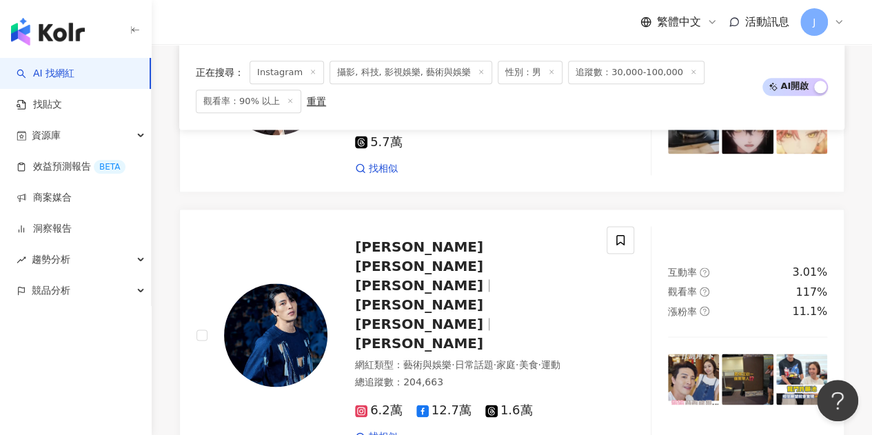
scroll to position [1140, 0]
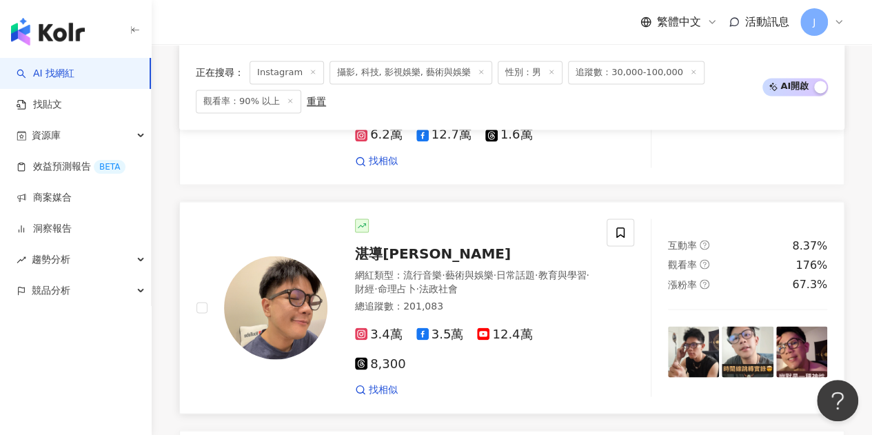
click at [411, 245] on span "湛導Zovier" at bounding box center [433, 253] width 156 height 17
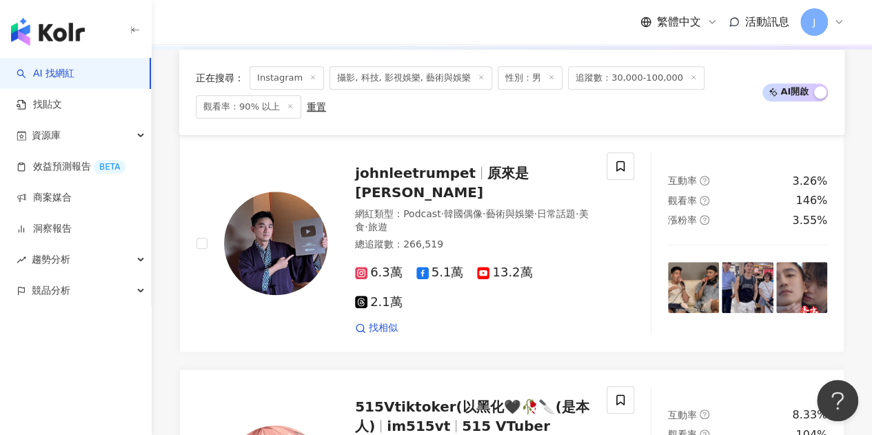
scroll to position [382, 0]
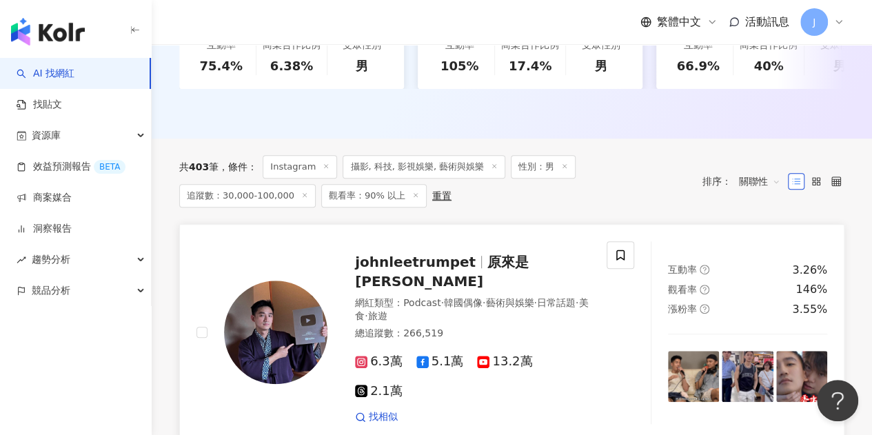
click at [510, 266] on span "原來是John" at bounding box center [442, 272] width 174 height 36
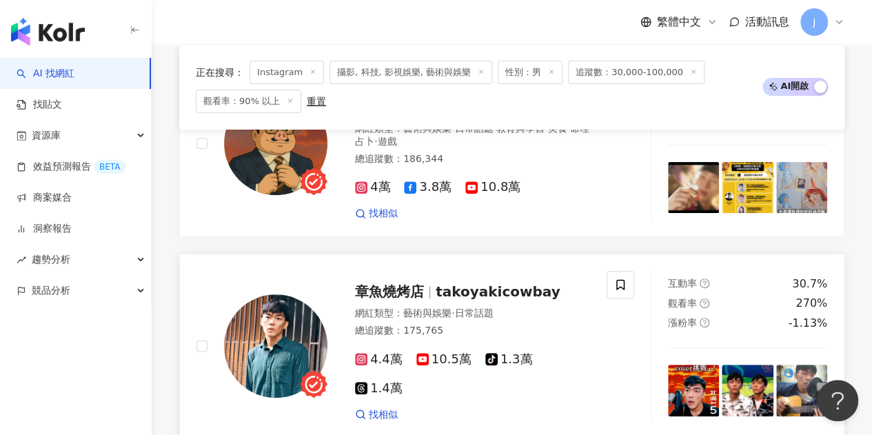
scroll to position [2725, 0]
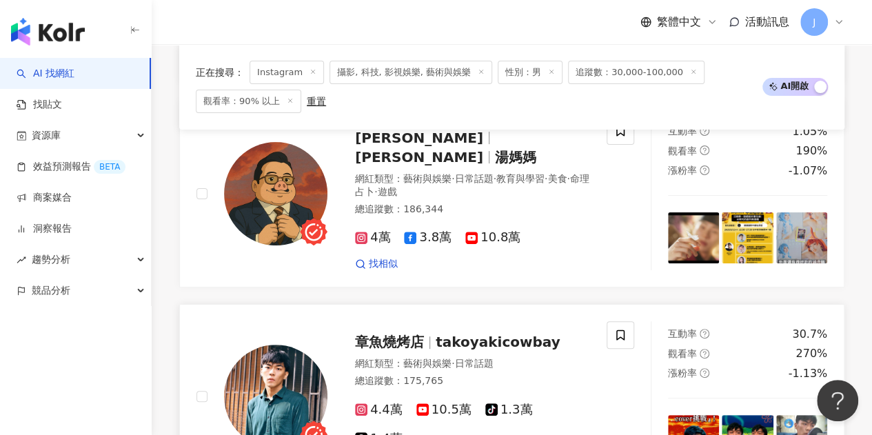
click at [469, 334] on span "takoyakicowbay" at bounding box center [497, 342] width 125 height 17
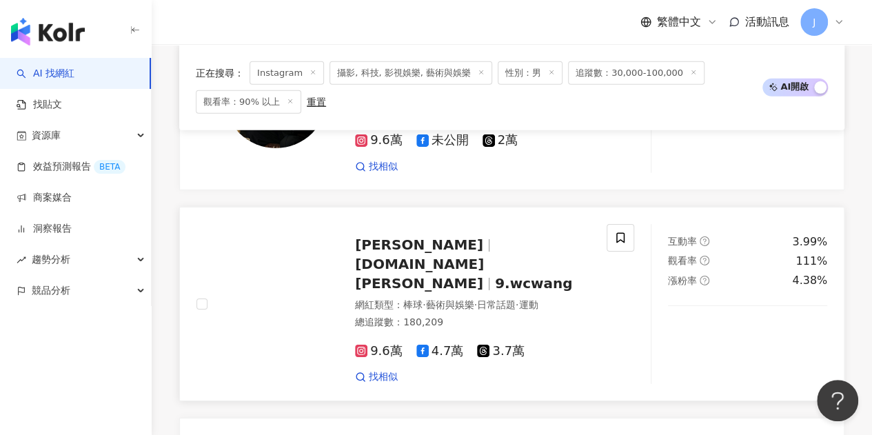
scroll to position [2107, 0]
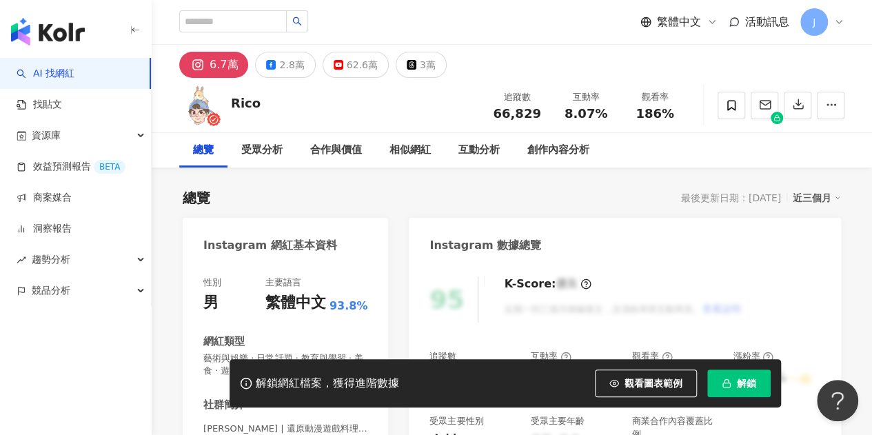
click at [744, 385] on span "解鎖" at bounding box center [746, 383] width 19 height 11
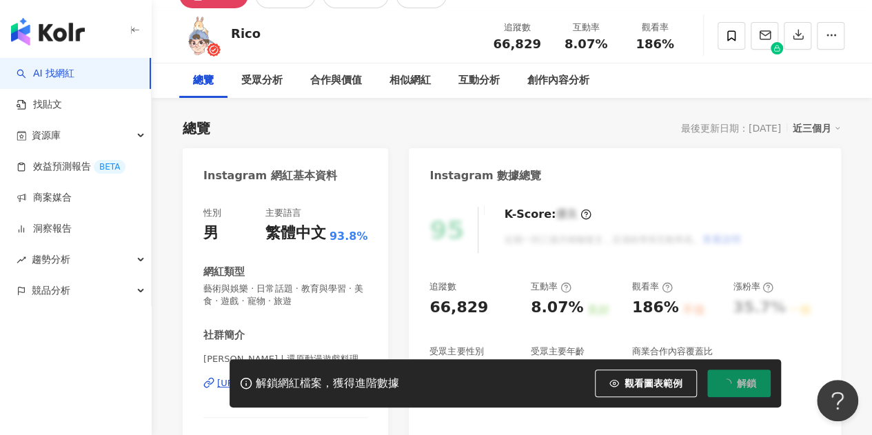
scroll to position [138, 0]
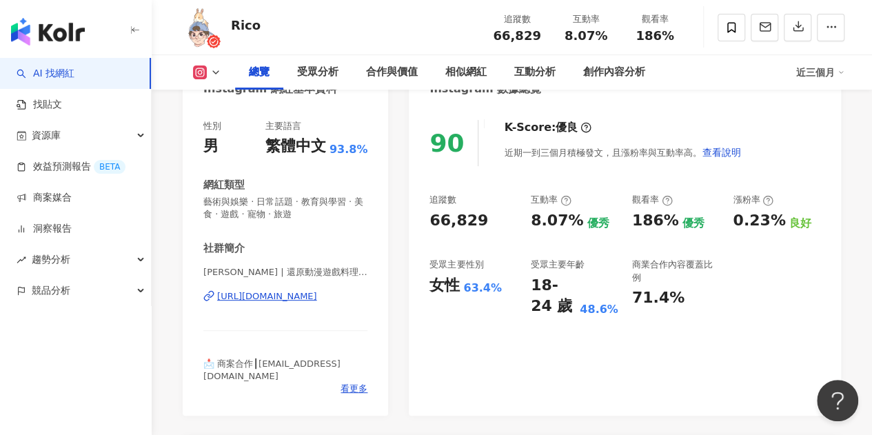
scroll to position [207, 0]
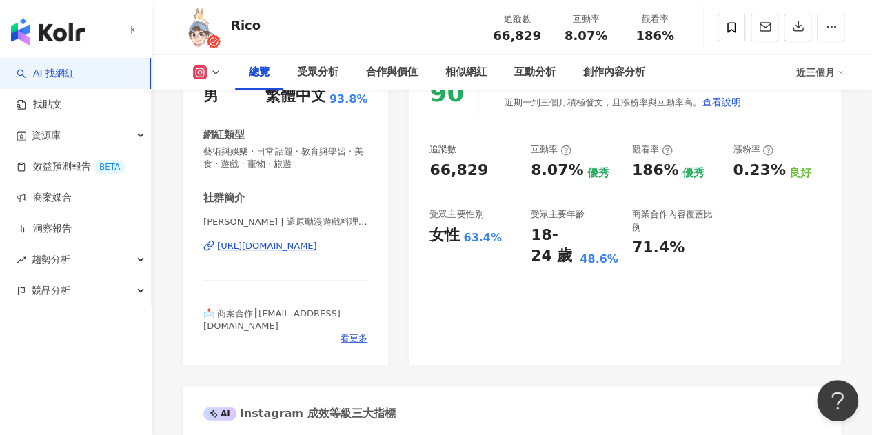
click at [317, 243] on div "https://www.instagram.com/otakuruey/" at bounding box center [267, 246] width 100 height 12
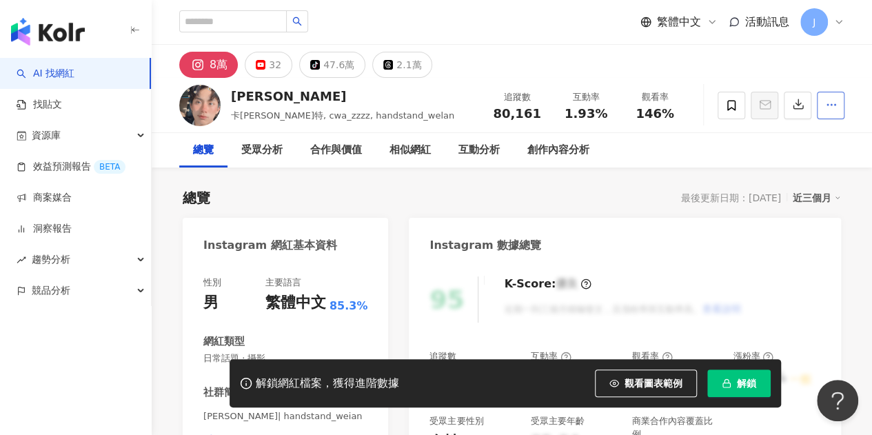
click at [826, 112] on span "button" at bounding box center [831, 104] width 12 height 14
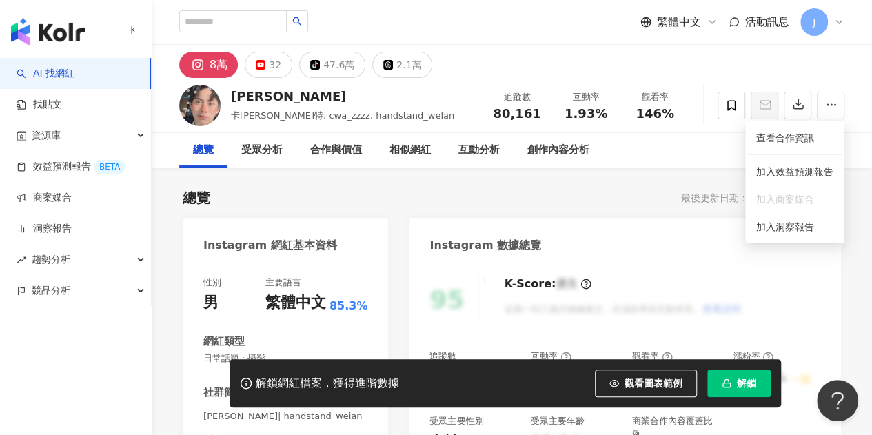
click at [608, 193] on div "總覽 最後更新日期：2025/9/21 近三個月" at bounding box center [512, 197] width 658 height 19
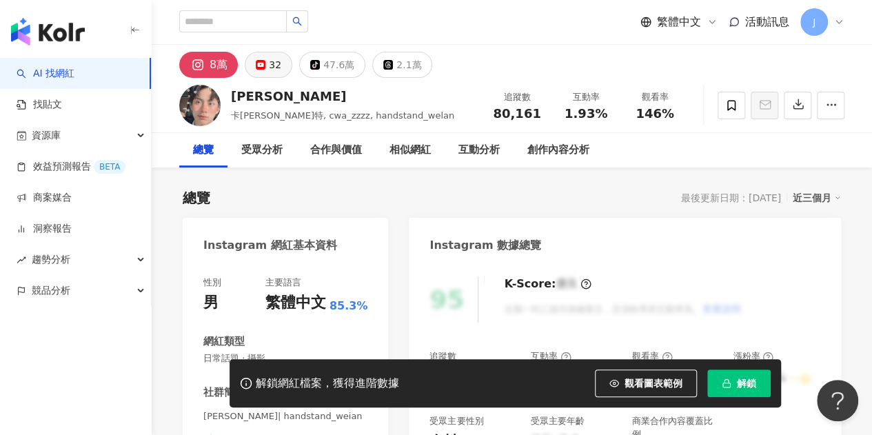
click at [276, 71] on div "32" at bounding box center [275, 64] width 12 height 19
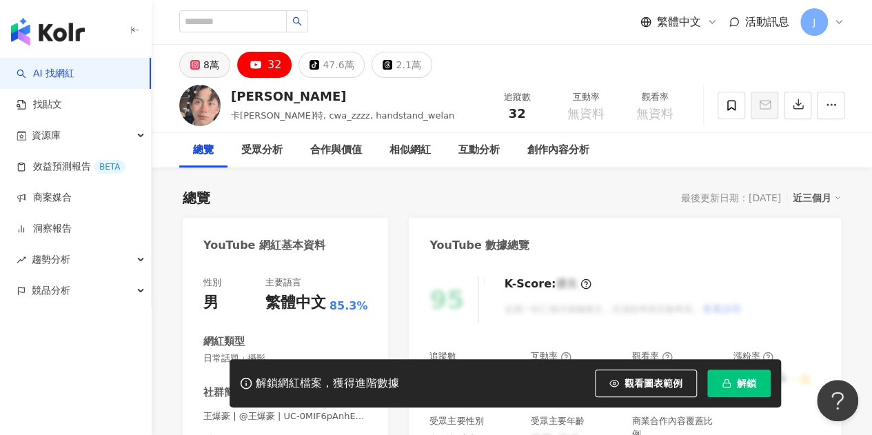
click at [207, 63] on div "8萬" at bounding box center [211, 64] width 16 height 19
click at [204, 64] on div "8萬" at bounding box center [211, 64] width 16 height 19
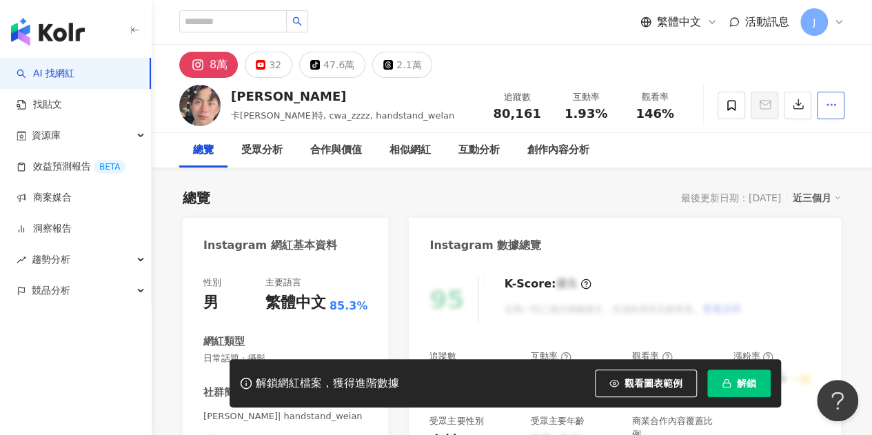
click at [832, 105] on icon "button" at bounding box center [831, 105] width 12 height 12
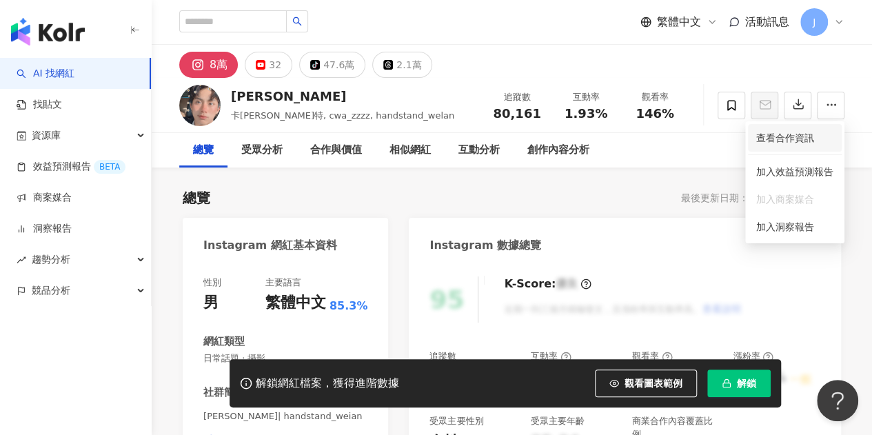
click at [805, 141] on span "查看合作資訊" at bounding box center [794, 137] width 77 height 15
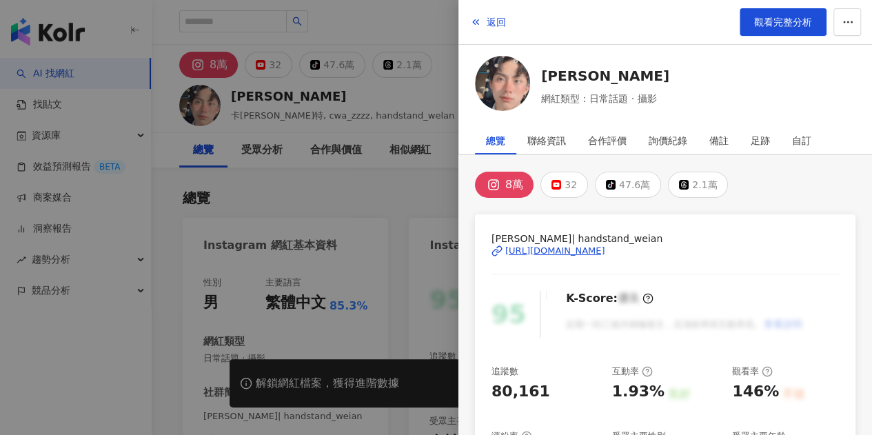
click at [381, 187] on div at bounding box center [436, 217] width 872 height 435
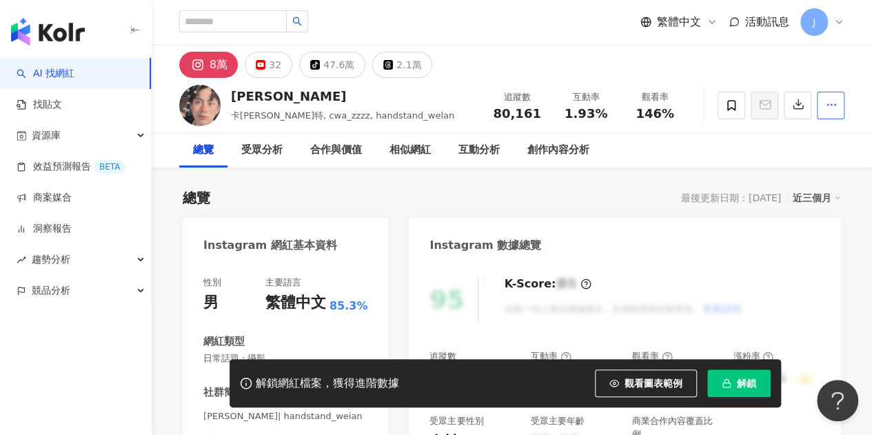
click at [826, 117] on button "button" at bounding box center [831, 106] width 28 height 28
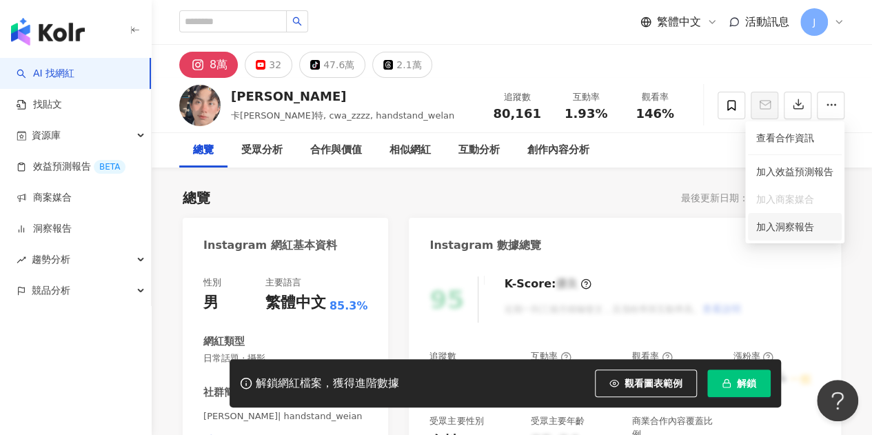
click at [785, 229] on span "加入洞察報告" at bounding box center [785, 226] width 58 height 11
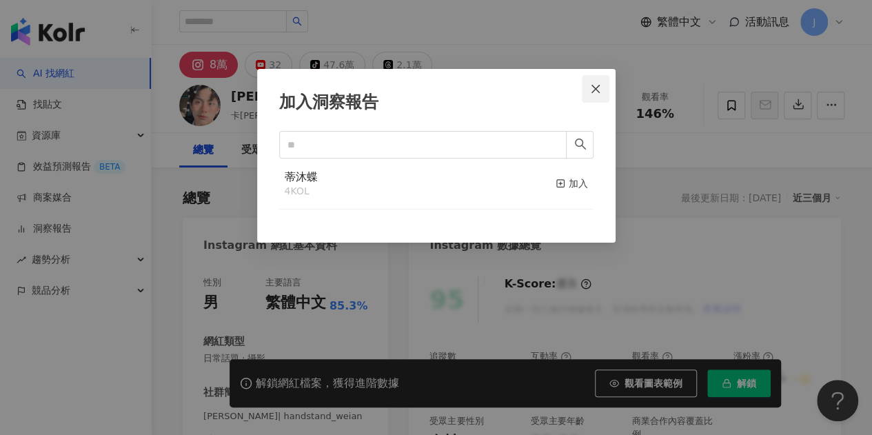
click at [590, 92] on icon "close" at bounding box center [595, 88] width 11 height 11
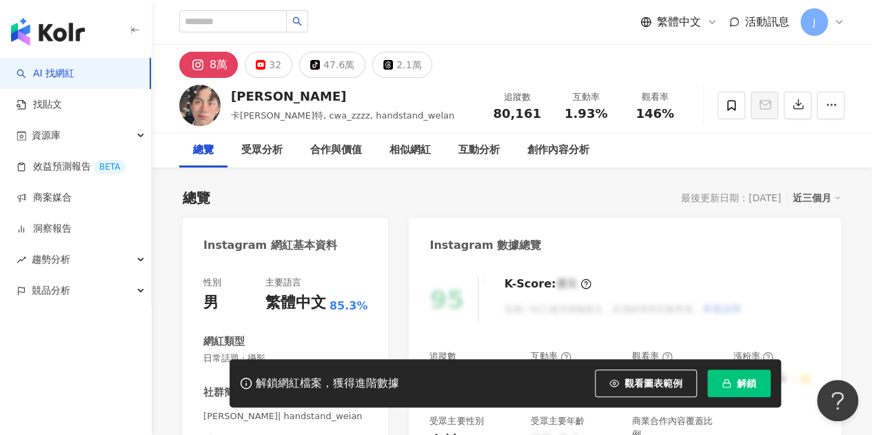
click at [781, 108] on div at bounding box center [780, 105] width 127 height 41
click at [320, 71] on button "tiktok-icon 47.6萬" at bounding box center [332, 65] width 66 height 26
click at [396, 63] on div "2.1萬" at bounding box center [408, 64] width 25 height 19
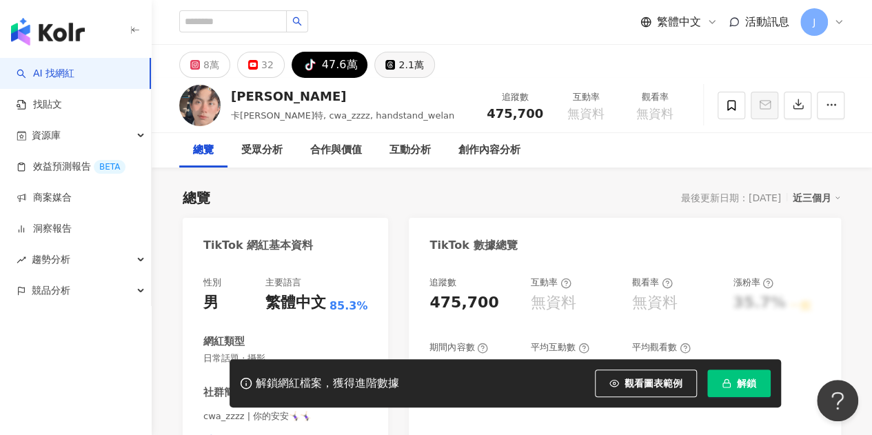
click at [398, 63] on div "2.1萬" at bounding box center [410, 64] width 25 height 19
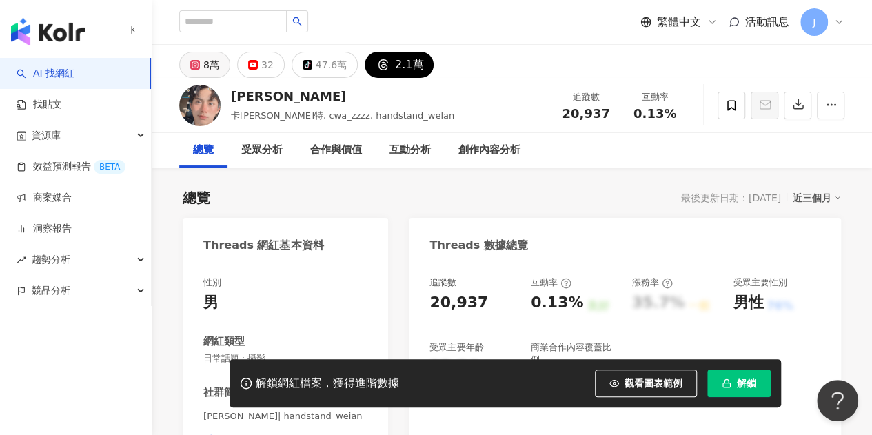
click at [219, 68] on button "8萬" at bounding box center [204, 65] width 51 height 26
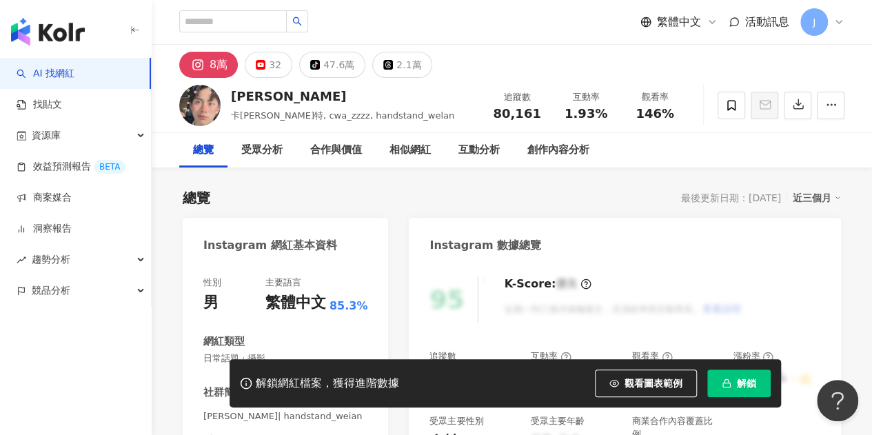
click at [748, 116] on div at bounding box center [780, 105] width 127 height 41
click at [769, 122] on div at bounding box center [780, 105] width 127 height 41
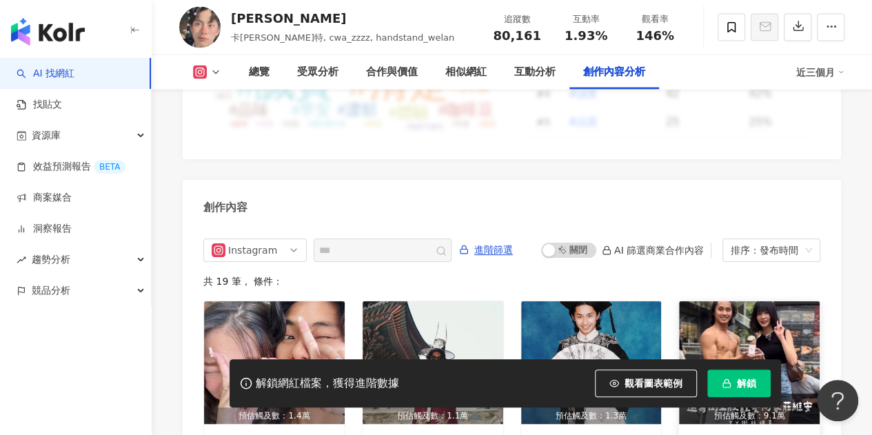
scroll to position [4236, 0]
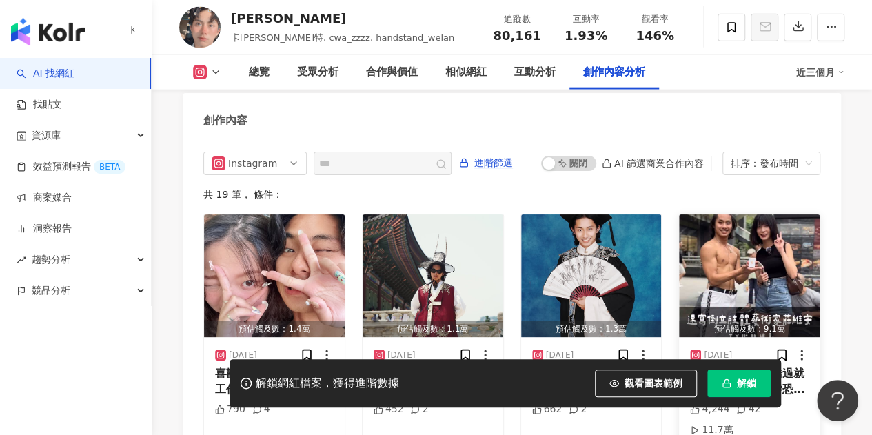
click at [748, 320] on div "預估觸及數：9.1萬" at bounding box center [749, 328] width 141 height 17
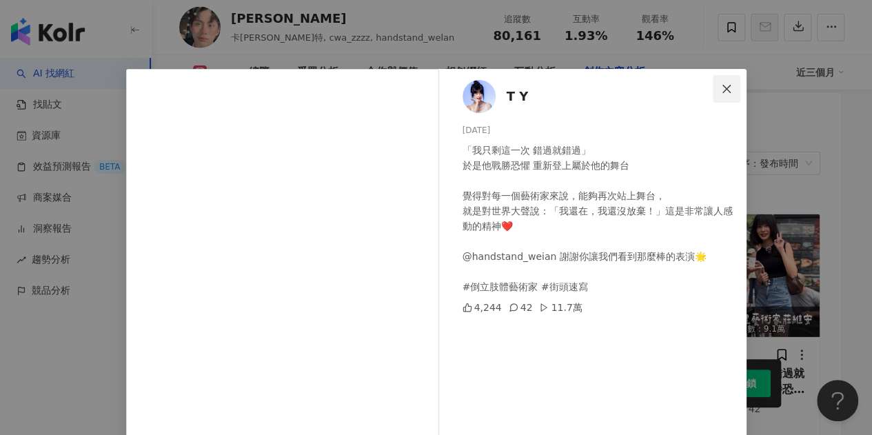
click at [721, 89] on icon "close" at bounding box center [726, 88] width 11 height 11
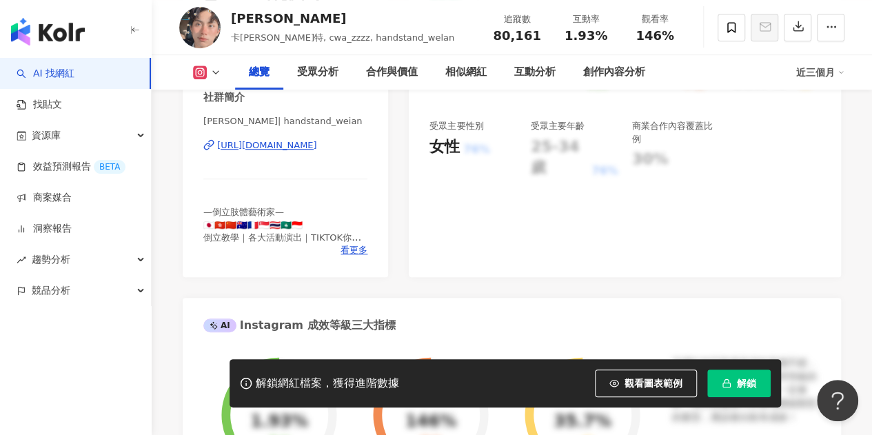
scroll to position [207, 0]
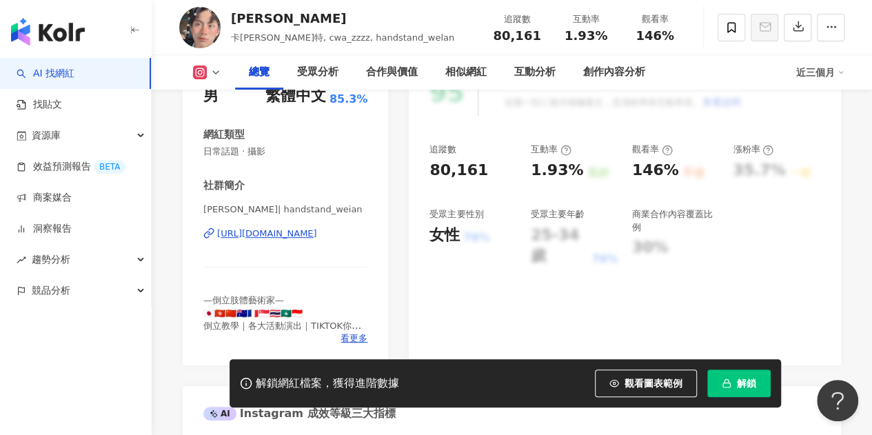
click at [289, 236] on div "https://www.instagram.com/handstand_weian/" at bounding box center [267, 233] width 100 height 12
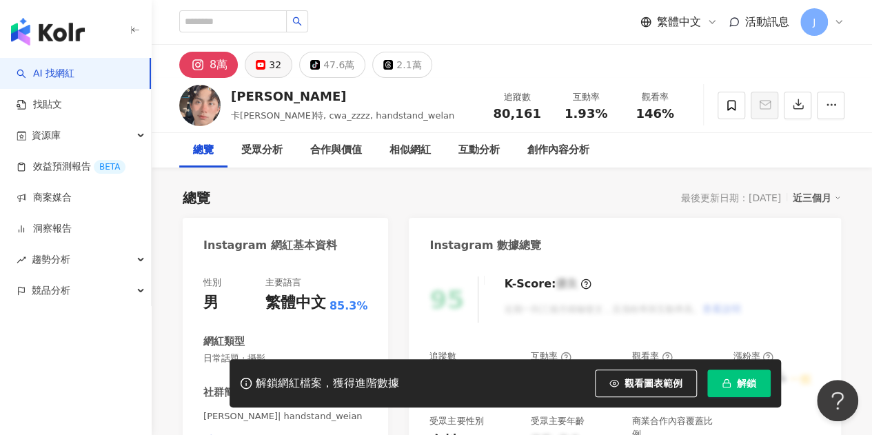
click at [256, 67] on icon at bounding box center [261, 65] width 10 height 10
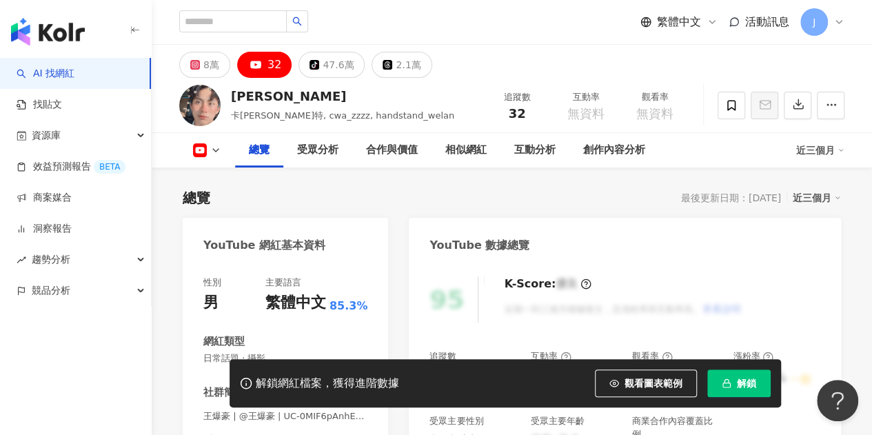
scroll to position [207, 0]
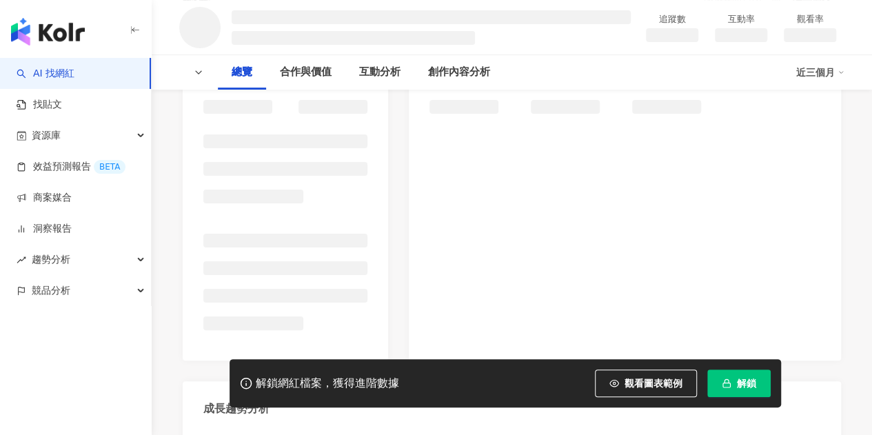
scroll to position [207, 0]
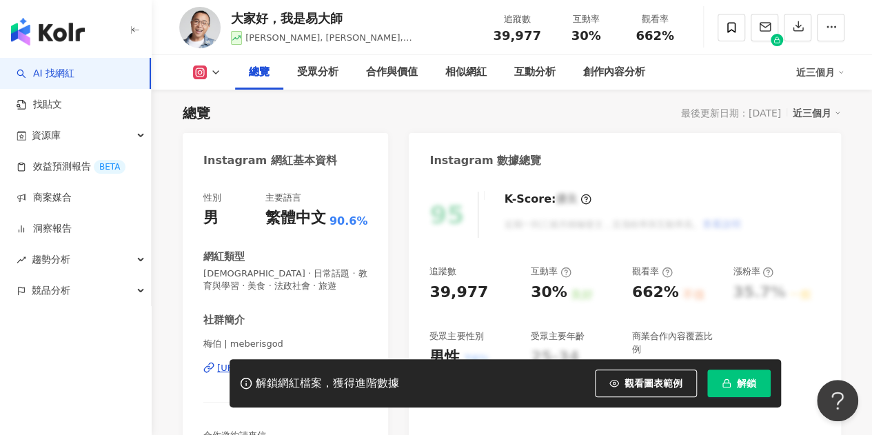
scroll to position [138, 0]
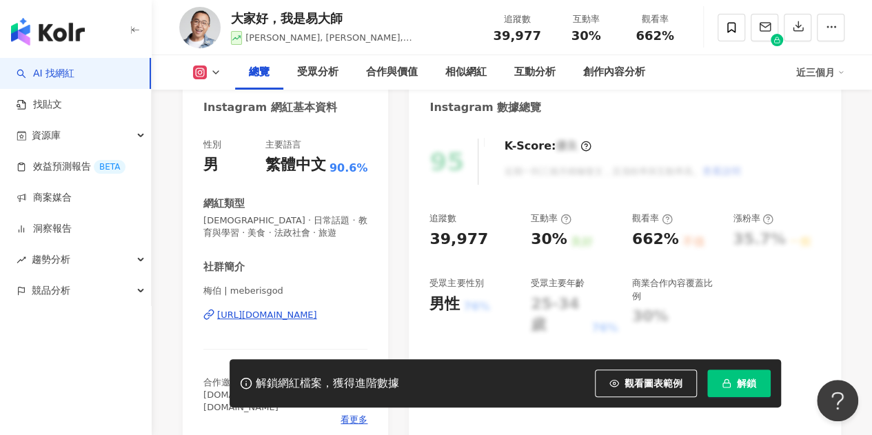
click at [269, 313] on div "https://www.instagram.com/meberisgod/" at bounding box center [267, 315] width 100 height 12
click at [314, 311] on div "https://www.instagram.com/meberisgod/" at bounding box center [267, 315] width 100 height 12
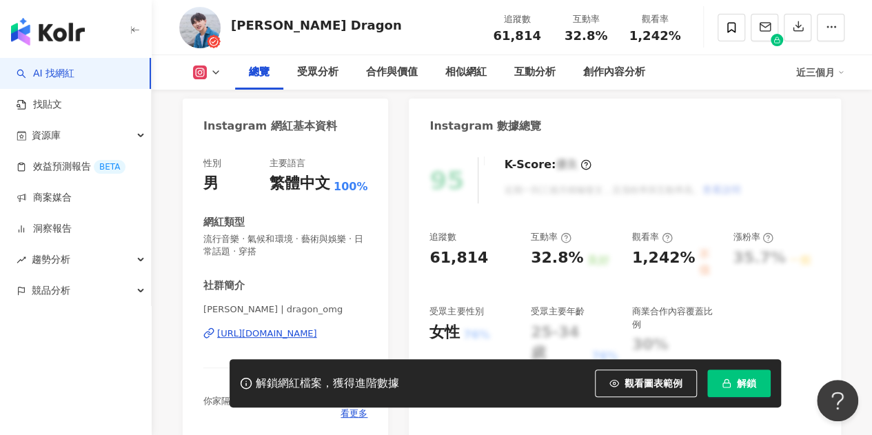
scroll to position [138, 0]
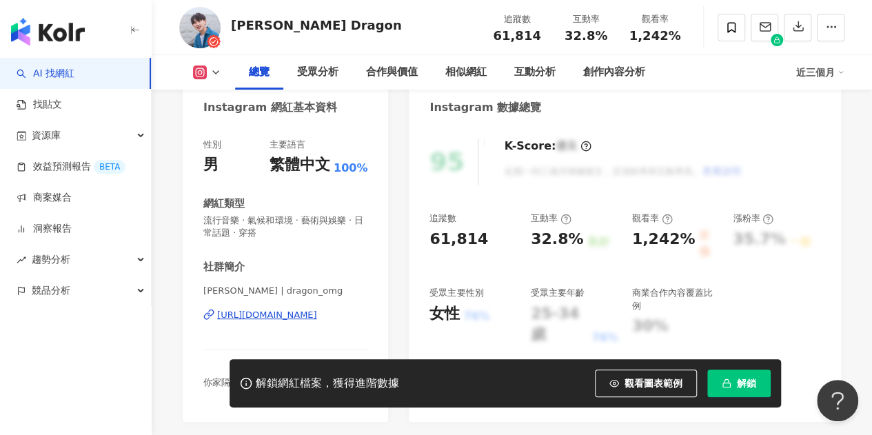
click at [294, 316] on div "https://www.instagram.com/dragon_omg/" at bounding box center [267, 315] width 100 height 12
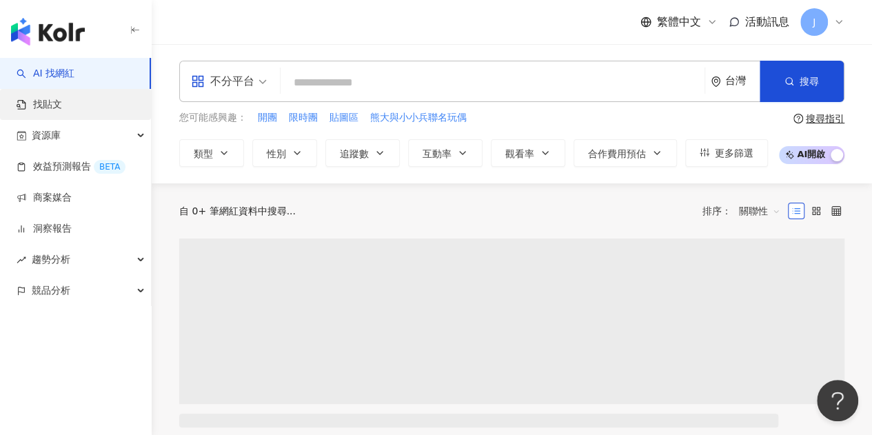
click at [56, 108] on link "找貼文" at bounding box center [39, 105] width 45 height 14
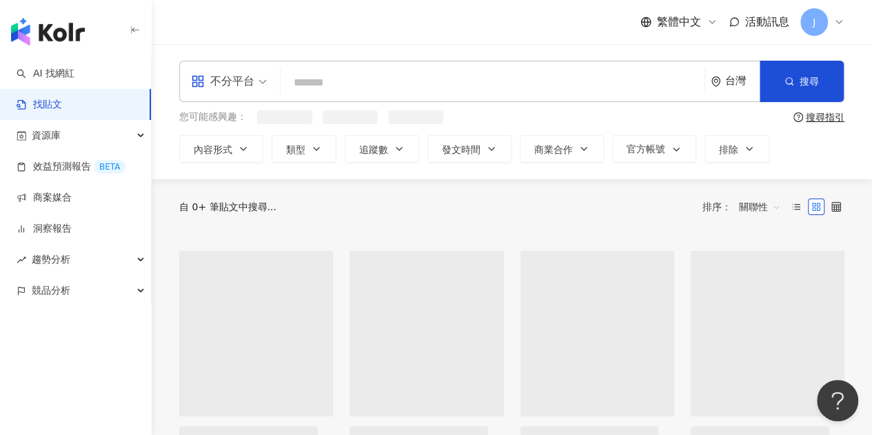
click at [405, 78] on input "search" at bounding box center [492, 83] width 413 height 30
paste input "**********"
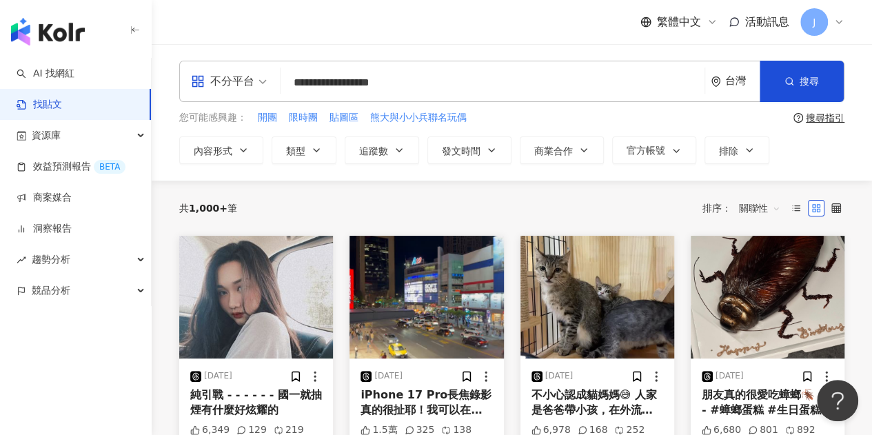
type input "**********"
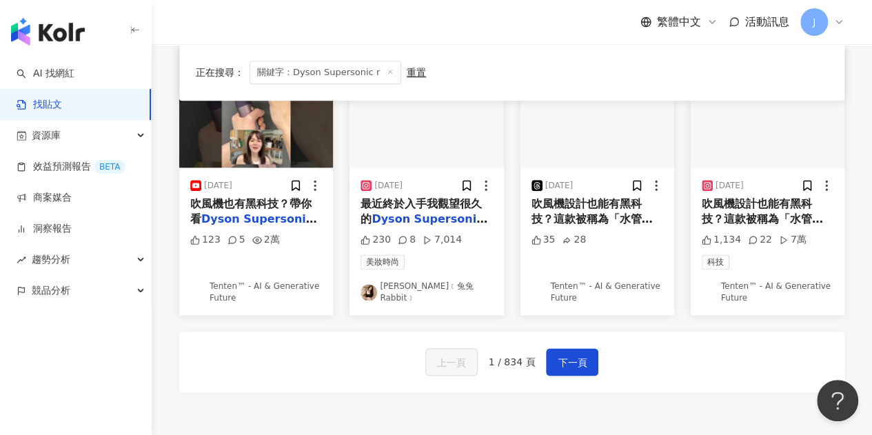
scroll to position [762, 0]
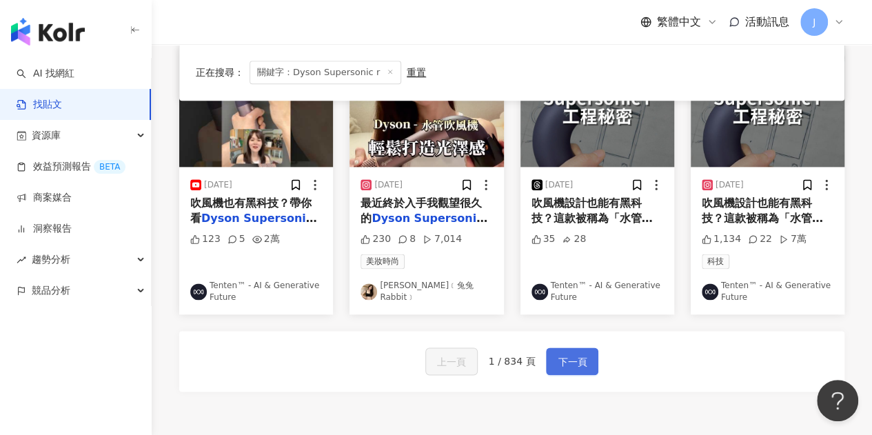
click at [561, 365] on span "下一頁" at bounding box center [571, 361] width 29 height 17
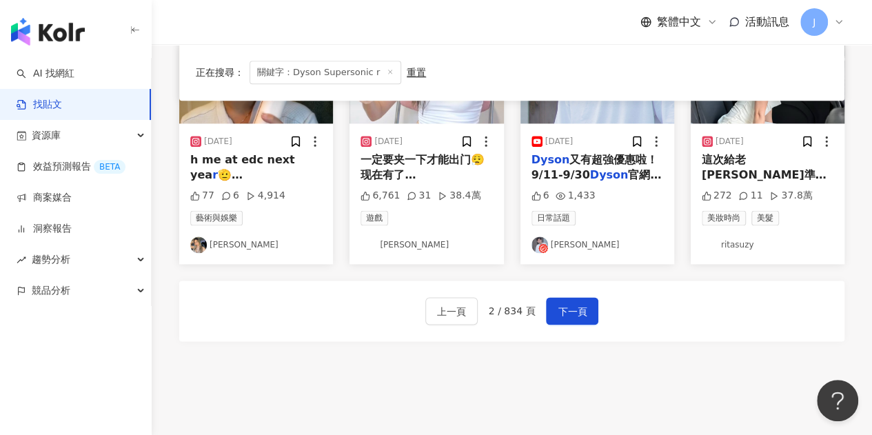
scroll to position [839, 0]
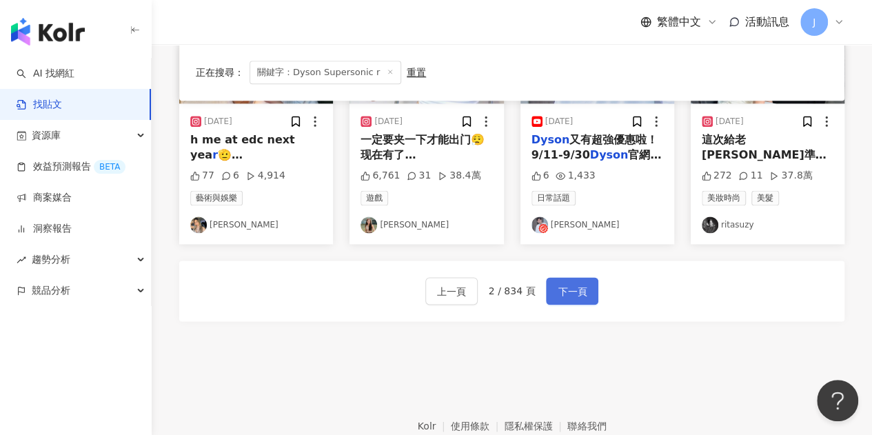
click at [557, 283] on span "下一頁" at bounding box center [571, 291] width 29 height 17
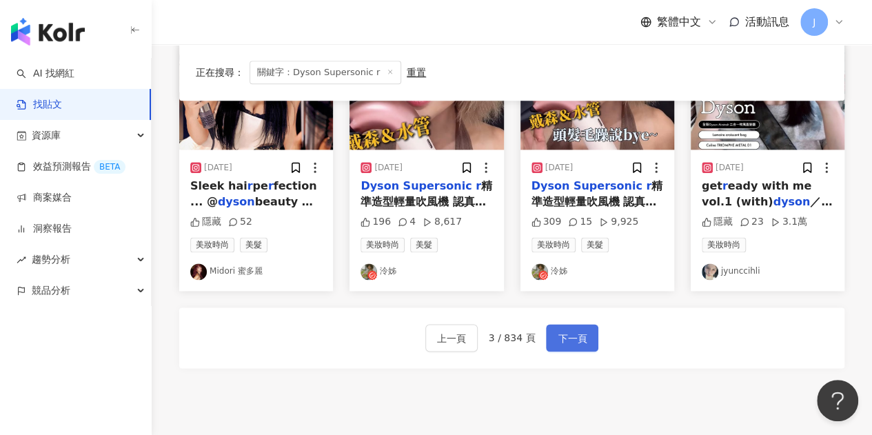
scroll to position [789, 0]
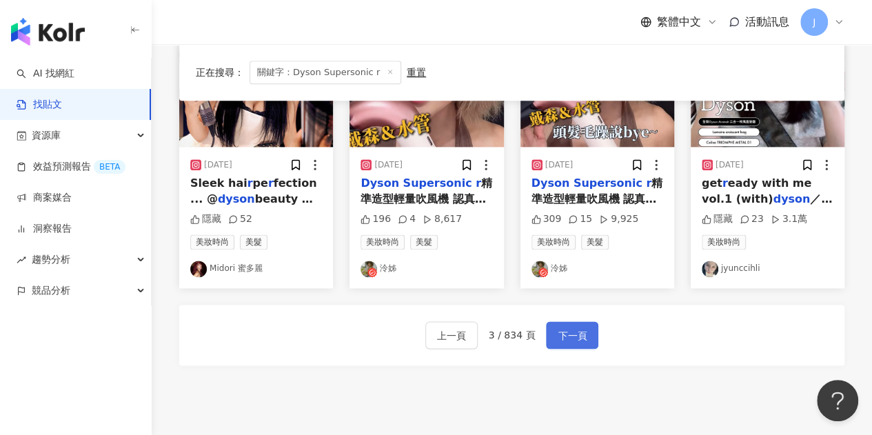
click at [577, 331] on span "下一頁" at bounding box center [571, 335] width 29 height 17
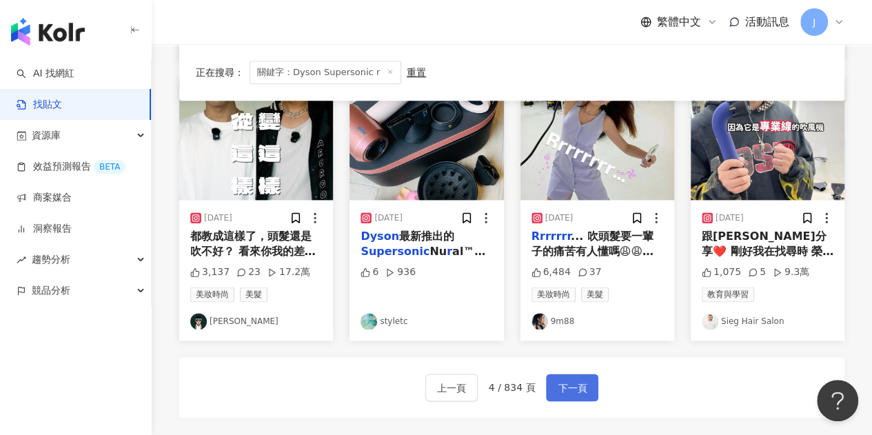
scroll to position [764, 0]
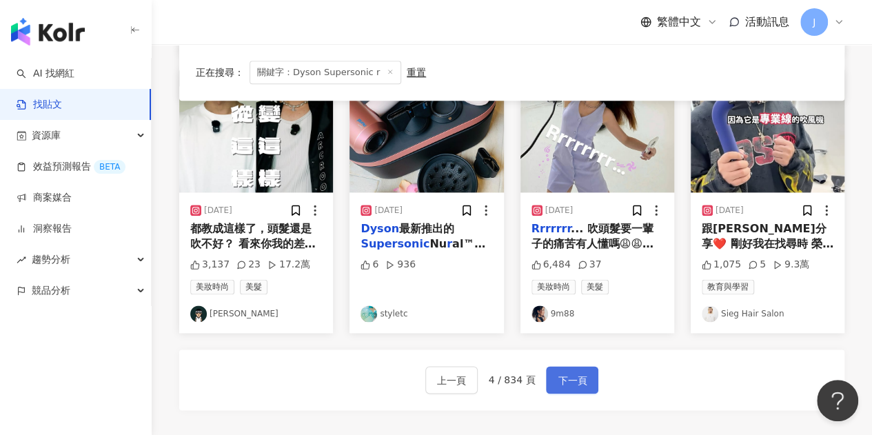
click at [577, 374] on span "下一頁" at bounding box center [571, 380] width 29 height 17
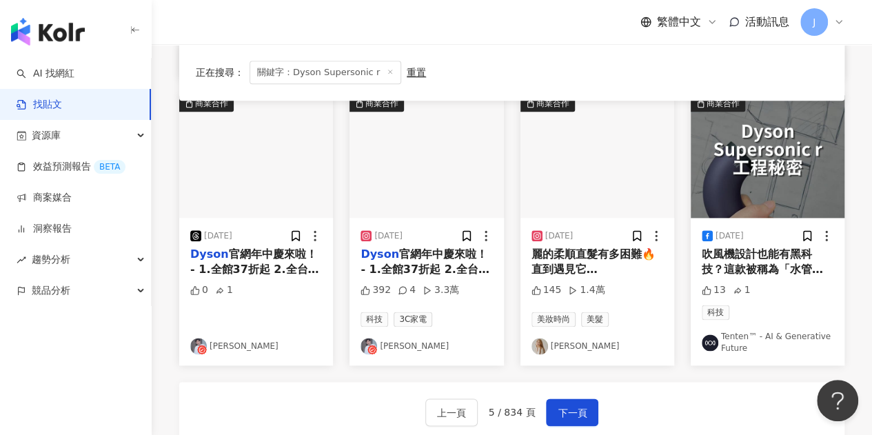
scroll to position [735, 0]
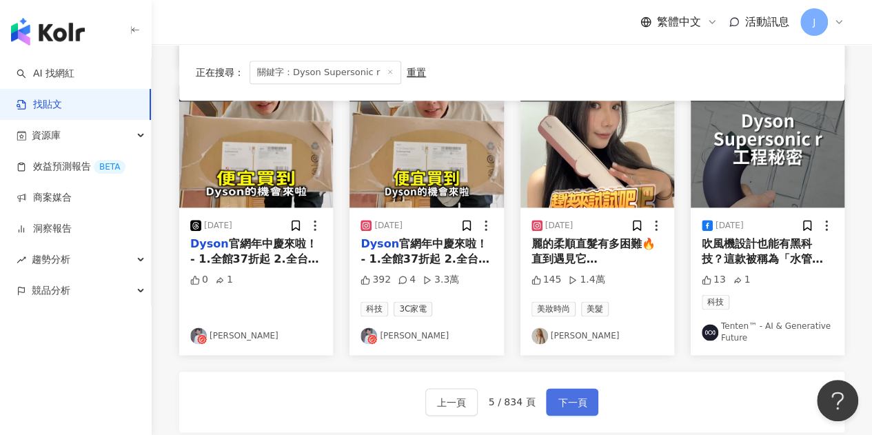
click at [566, 394] on span "下一頁" at bounding box center [571, 402] width 29 height 17
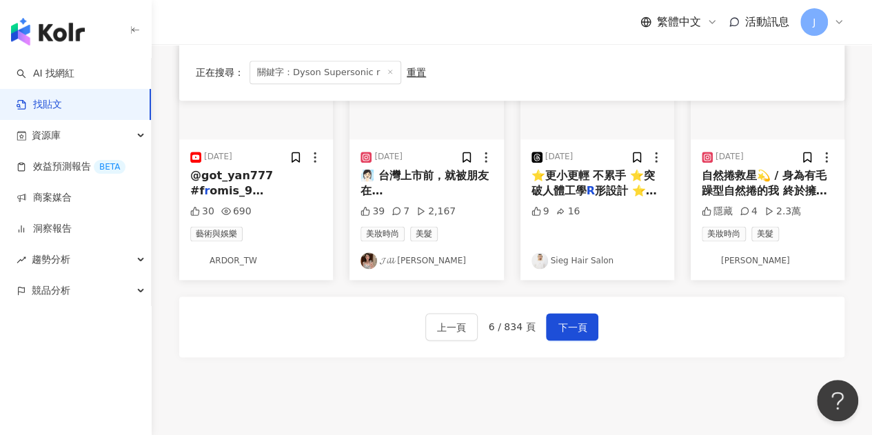
scroll to position [826, 0]
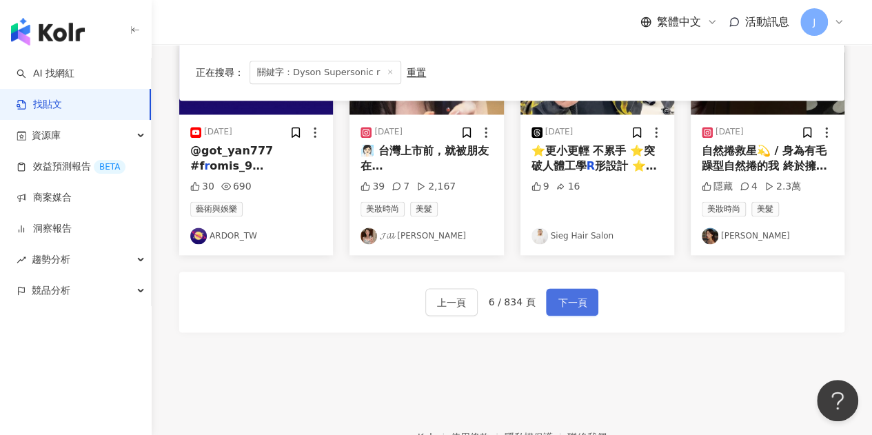
click at [551, 291] on button "下一頁" at bounding box center [572, 302] width 52 height 28
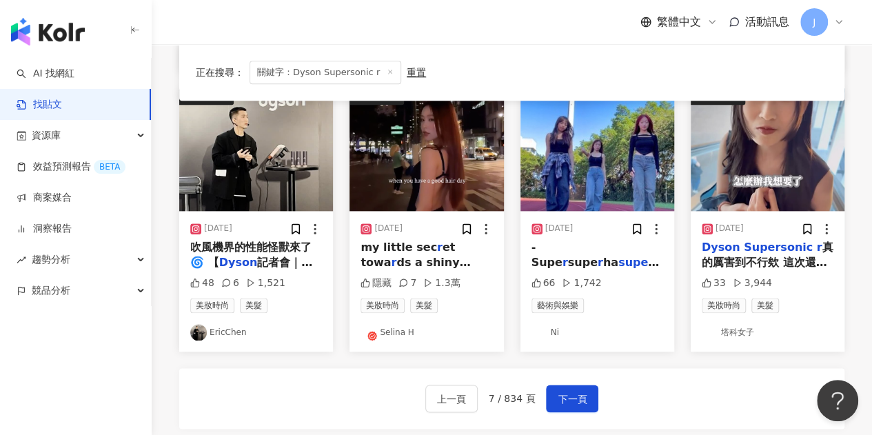
scroll to position [706, 0]
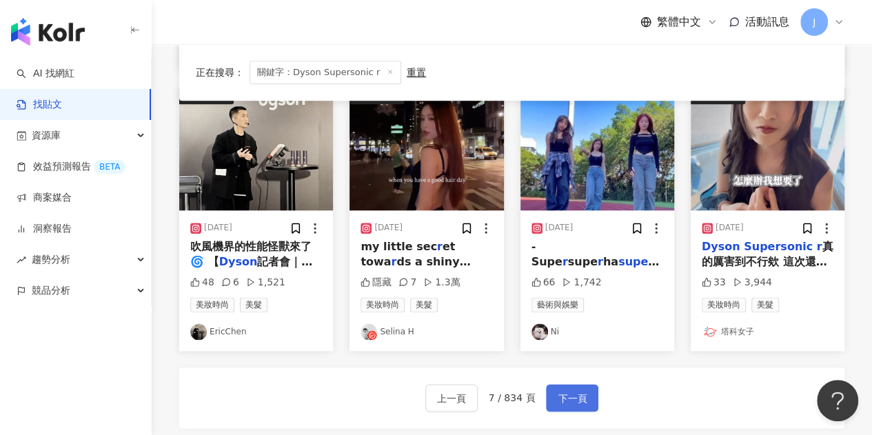
click at [564, 399] on span "下一頁" at bounding box center [571, 398] width 29 height 17
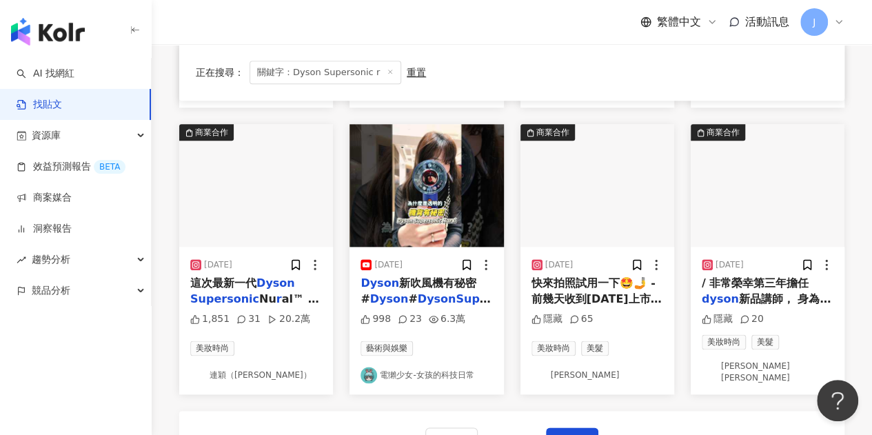
scroll to position [758, 0]
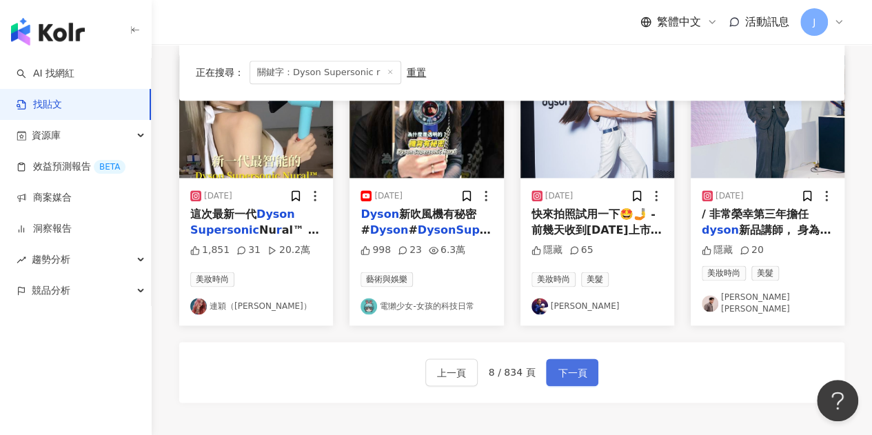
click at [573, 365] on span "下一頁" at bounding box center [571, 373] width 29 height 17
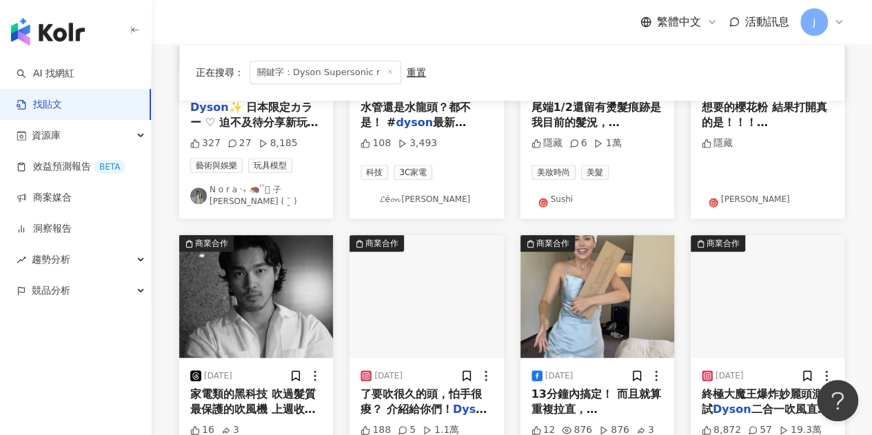
scroll to position [345, 0]
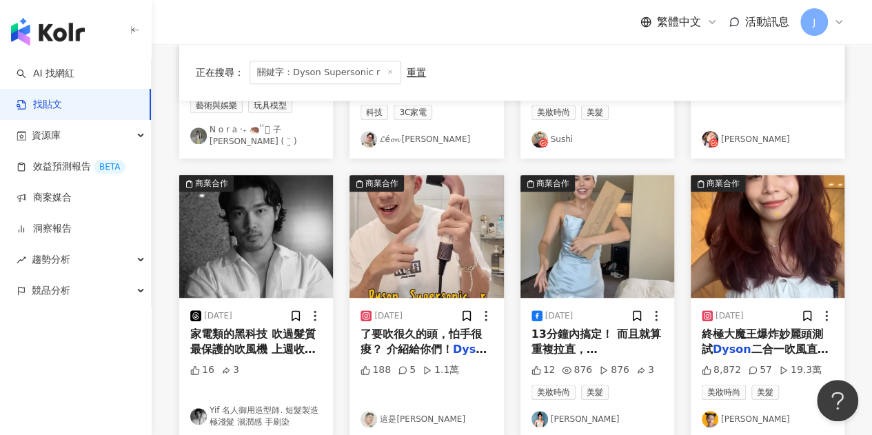
click at [434, 329] on span "了要吹很久的頭，怕手很痠？ 介紹給你們！" at bounding box center [420, 341] width 121 height 28
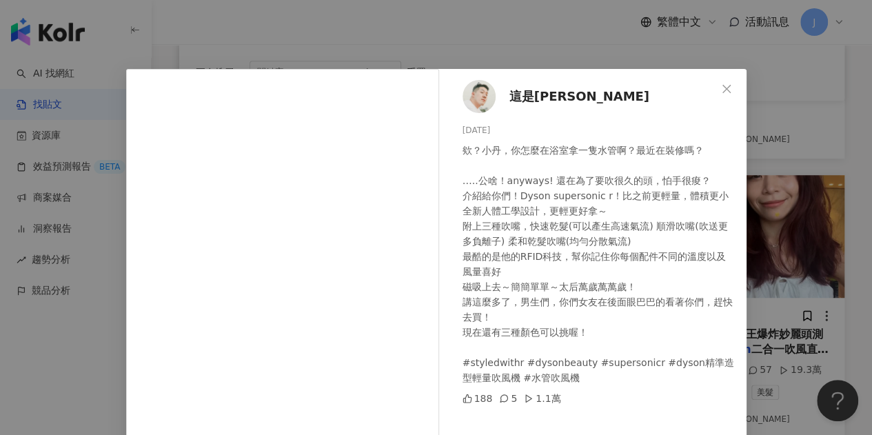
click at [576, 90] on span "這是丹尼Shoeperman" at bounding box center [579, 96] width 140 height 19
click at [586, 6] on div "這是丹尼Shoeperman 2025/4/29 欸？小丹，你怎麼在浴室拿一隻水管啊？最近在裝修嗎？ …..公啥！anyways! 還在為了要吹很久的頭，怕手…" at bounding box center [436, 217] width 872 height 435
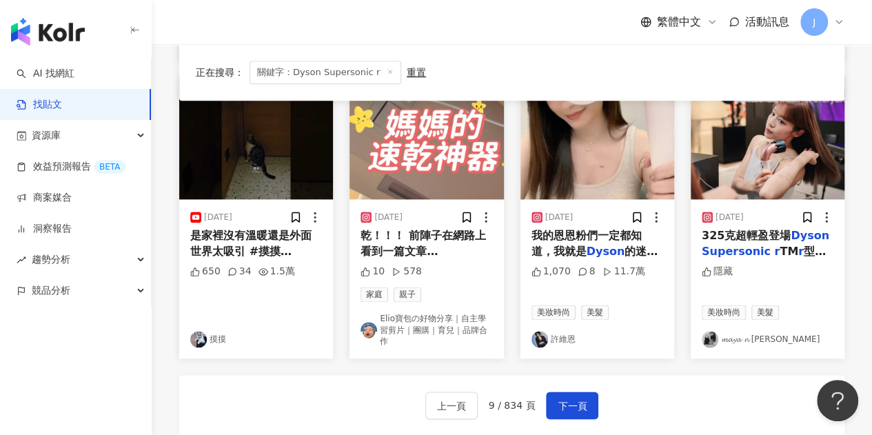
scroll to position [827, 0]
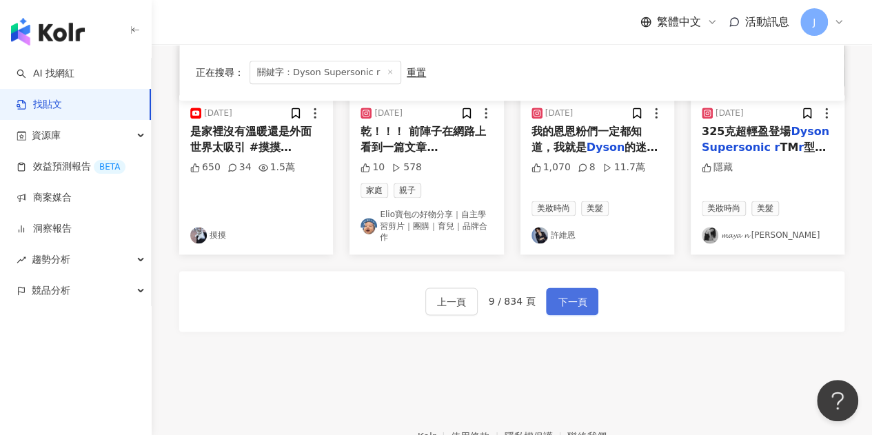
click at [573, 287] on button "下一頁" at bounding box center [572, 301] width 52 height 28
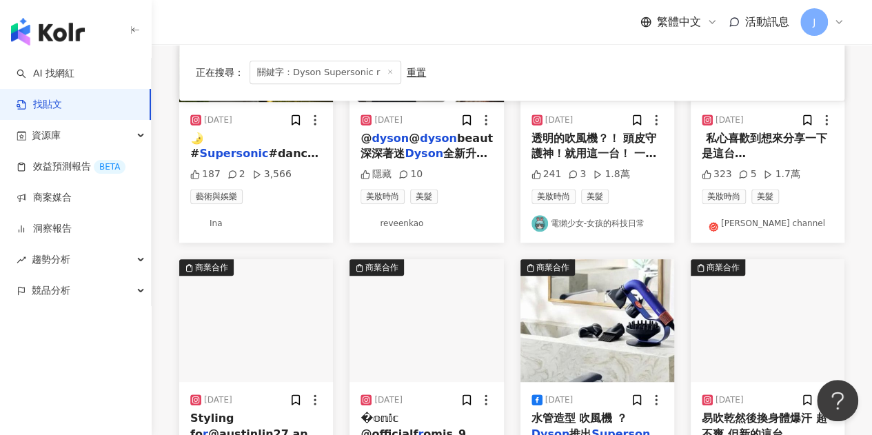
scroll to position [276, 0]
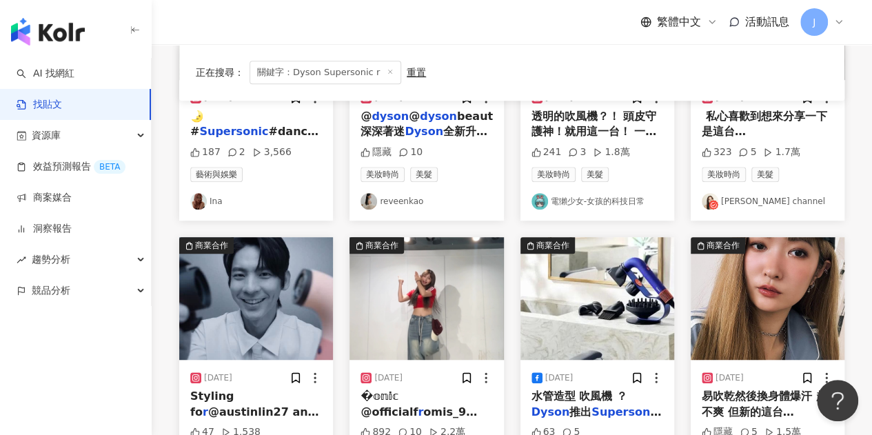
click at [389, 42] on div "繁體中文 活動訊息 J" at bounding box center [511, 22] width 665 height 44
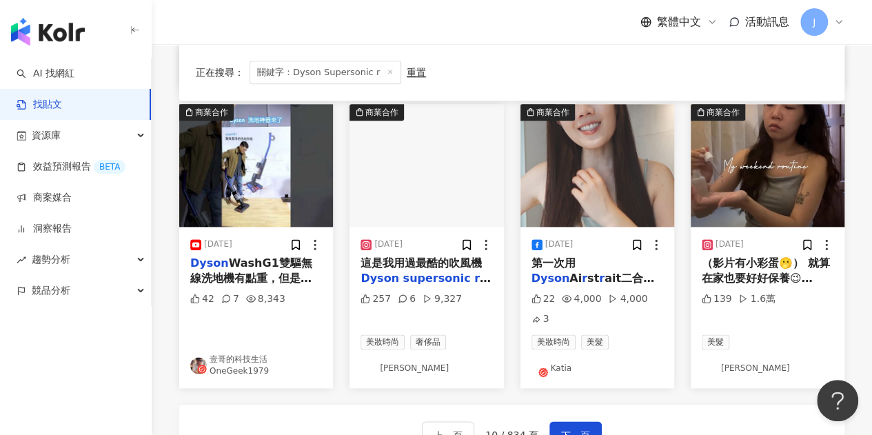
scroll to position [758, 0]
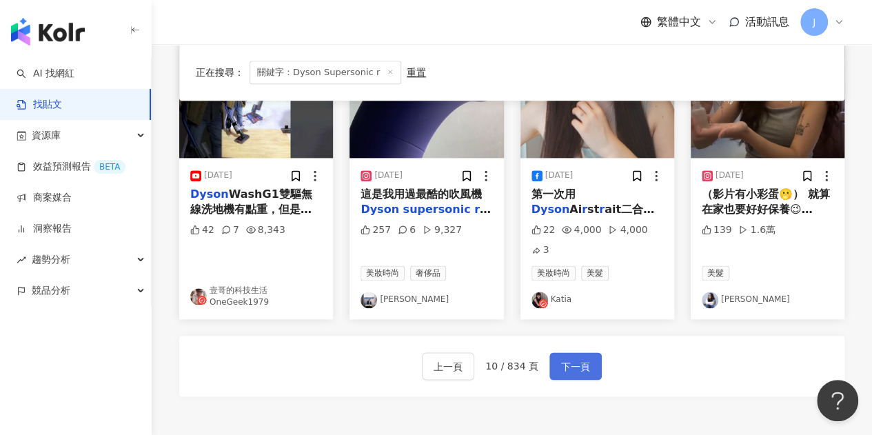
click at [572, 367] on span "下一頁" at bounding box center [575, 366] width 29 height 17
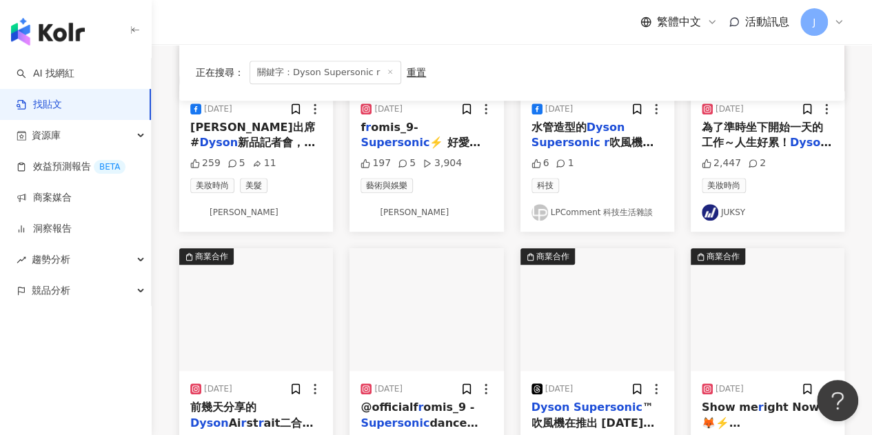
scroll to position [620, 0]
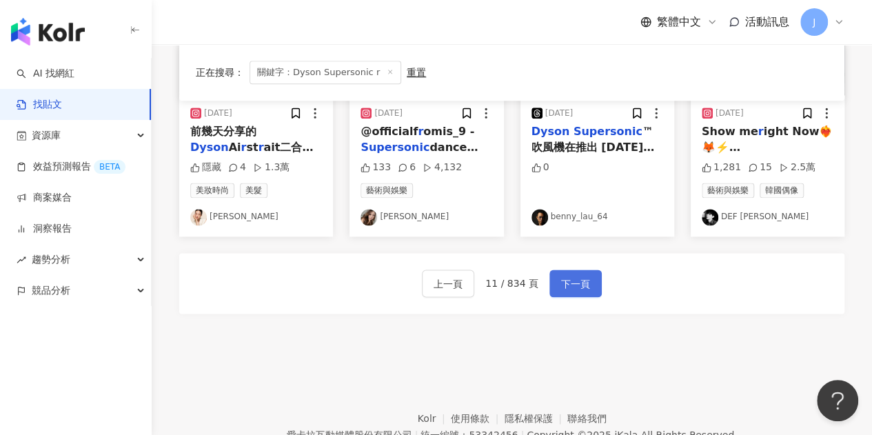
click at [588, 272] on button "下一頁" at bounding box center [575, 283] width 52 height 28
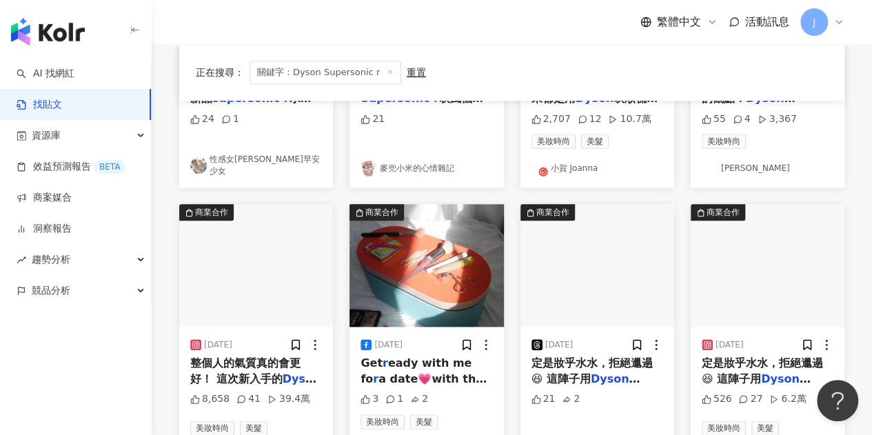
scroll to position [689, 0]
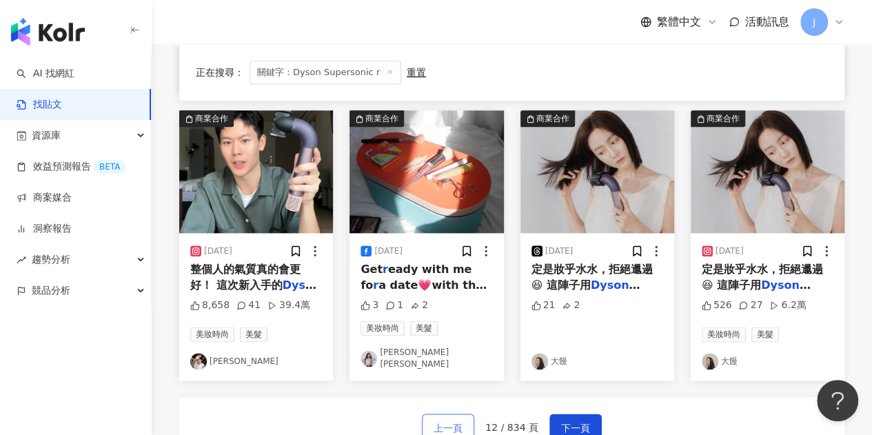
click at [451, 413] on button "上一頁" at bounding box center [448, 427] width 52 height 28
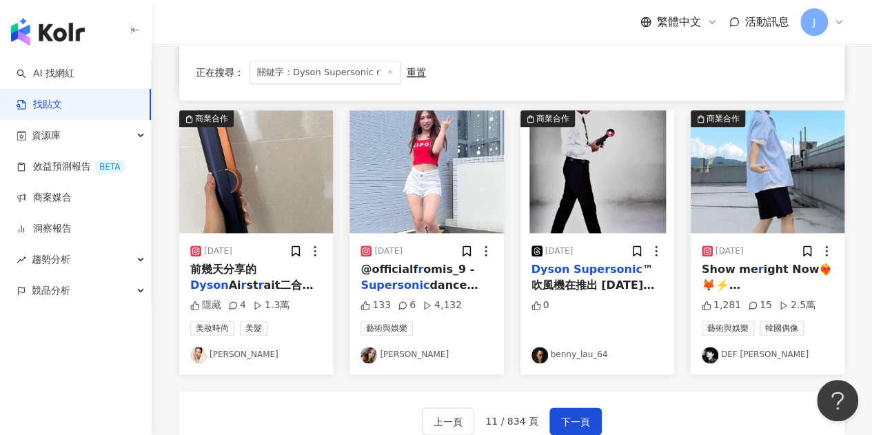
click at [748, 353] on link "DEF 戴夫" at bounding box center [767, 355] width 132 height 17
click at [584, 348] on link "benny_lau_64" at bounding box center [597, 355] width 132 height 17
click at [572, 413] on span "下一頁" at bounding box center [575, 421] width 29 height 17
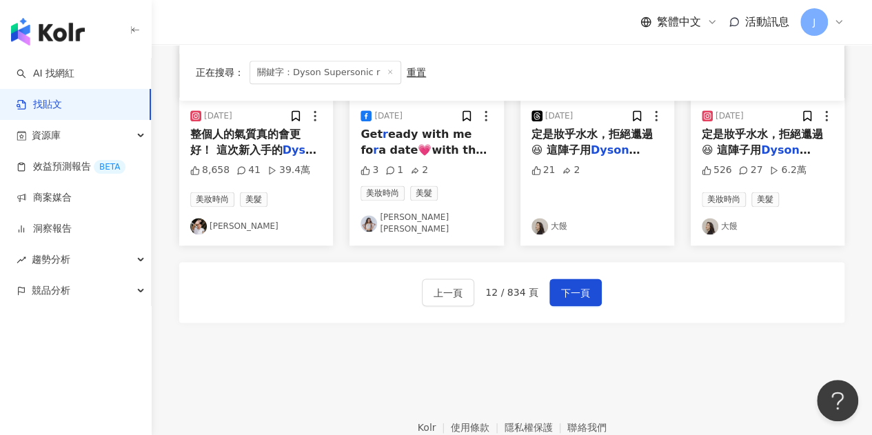
scroll to position [827, 0]
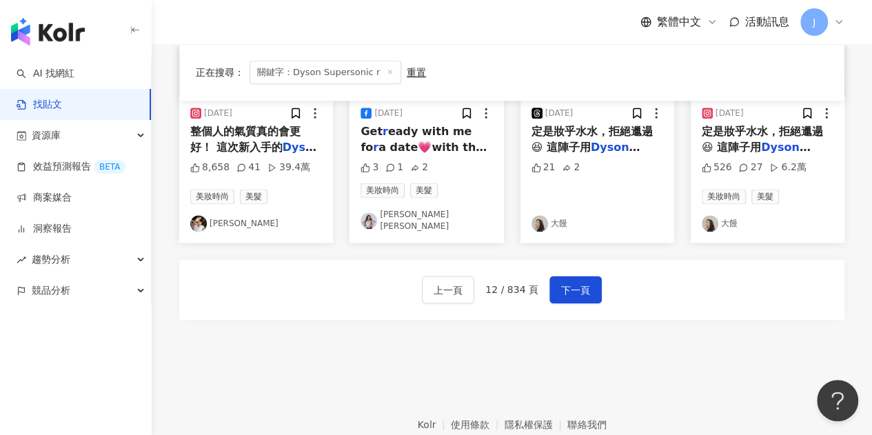
click at [218, 216] on link "Ivan" at bounding box center [256, 223] width 132 height 17
click at [574, 286] on span "下一頁" at bounding box center [575, 290] width 29 height 17
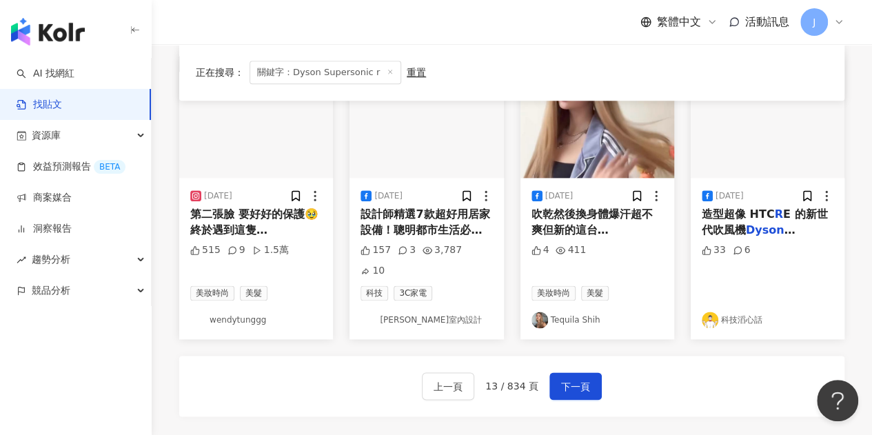
scroll to position [779, 0]
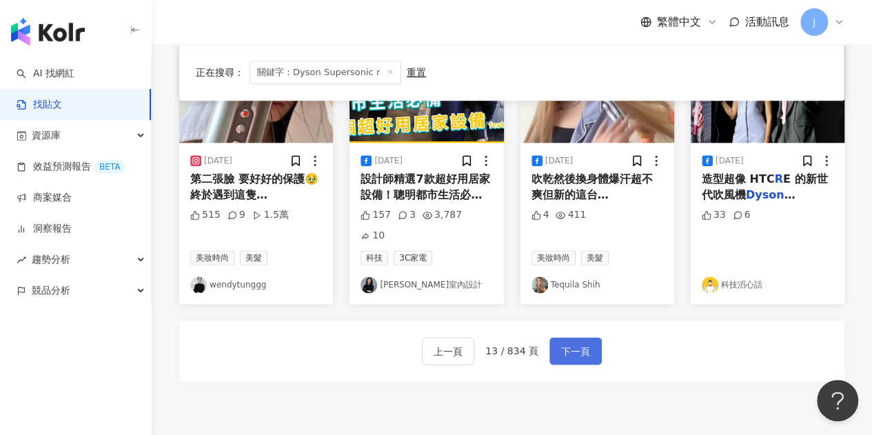
click at [575, 343] on span "下一頁" at bounding box center [575, 351] width 29 height 17
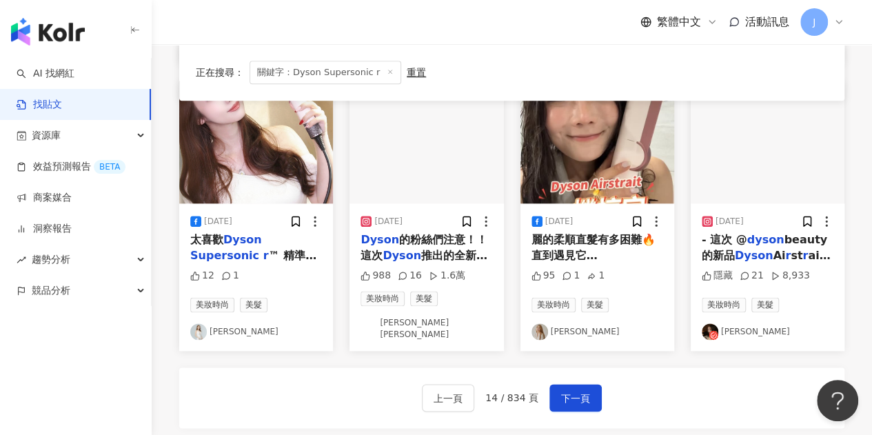
scroll to position [754, 0]
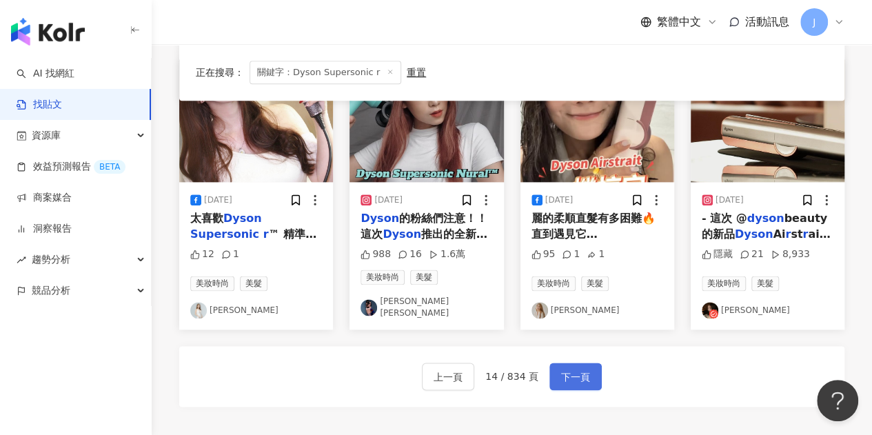
click at [566, 369] on span "下一頁" at bounding box center [575, 377] width 29 height 17
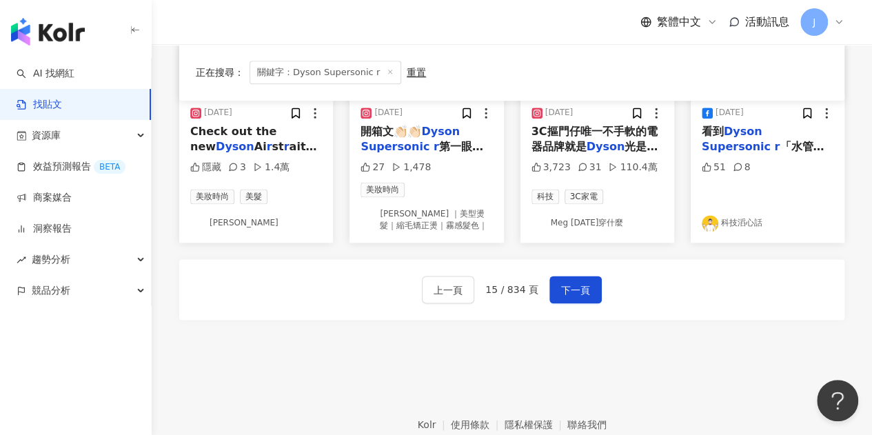
scroll to position [821, 0]
click at [569, 275] on button "下一頁" at bounding box center [575, 289] width 52 height 28
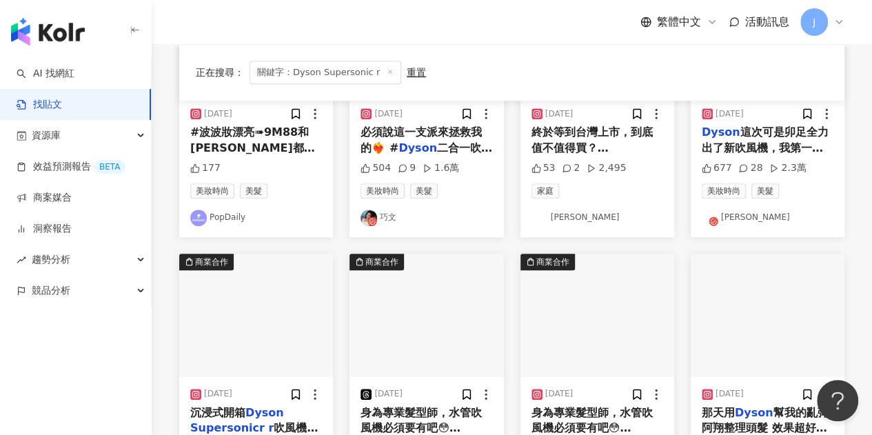
scroll to position [884, 0]
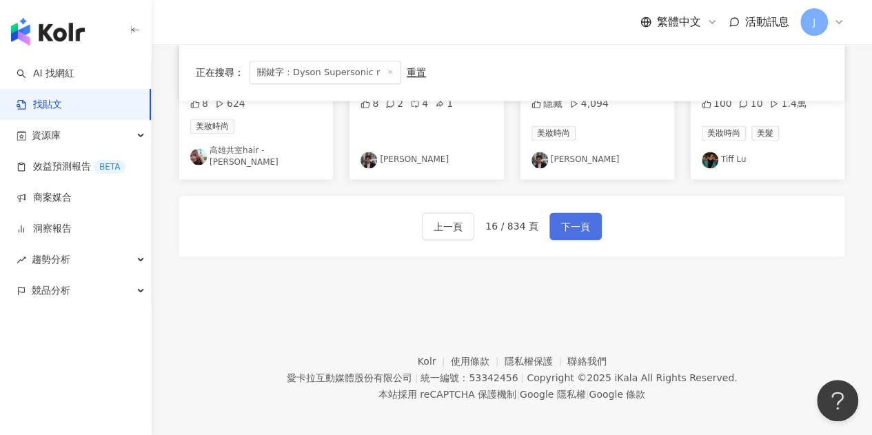
click at [564, 221] on span "下一頁" at bounding box center [575, 226] width 29 height 17
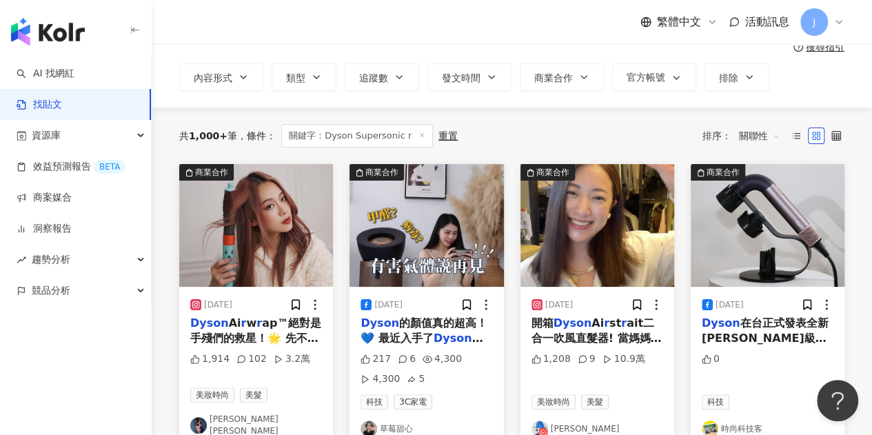
scroll to position [0, 0]
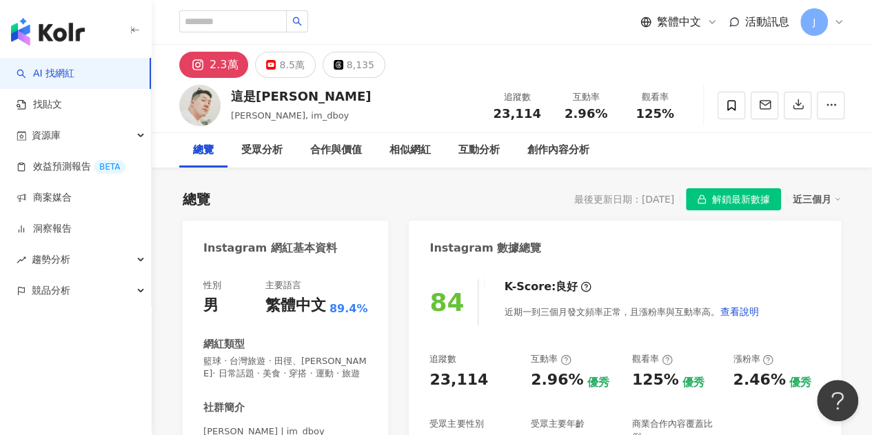
scroll to position [138, 0]
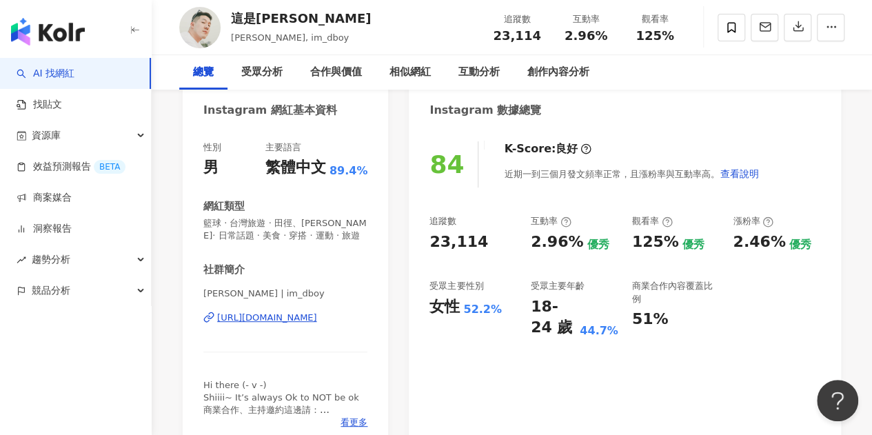
click at [287, 322] on div "[URL][DOMAIN_NAME]" at bounding box center [267, 317] width 100 height 12
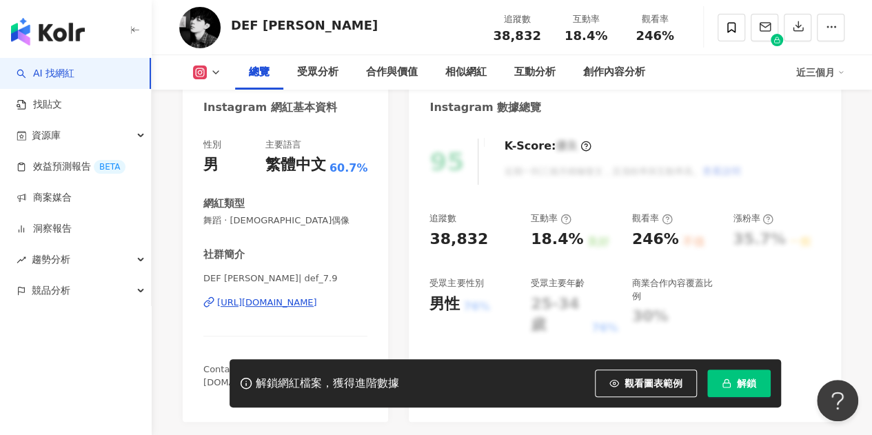
scroll to position [276, 0]
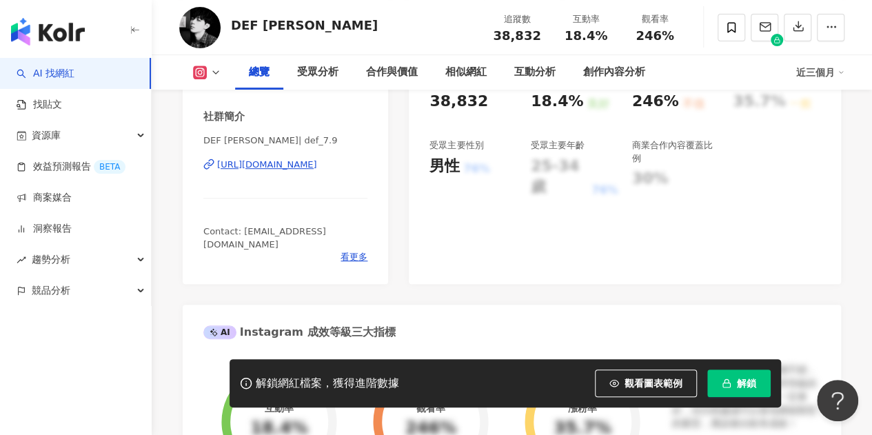
click at [312, 166] on div "[URL][DOMAIN_NAME]" at bounding box center [267, 164] width 100 height 12
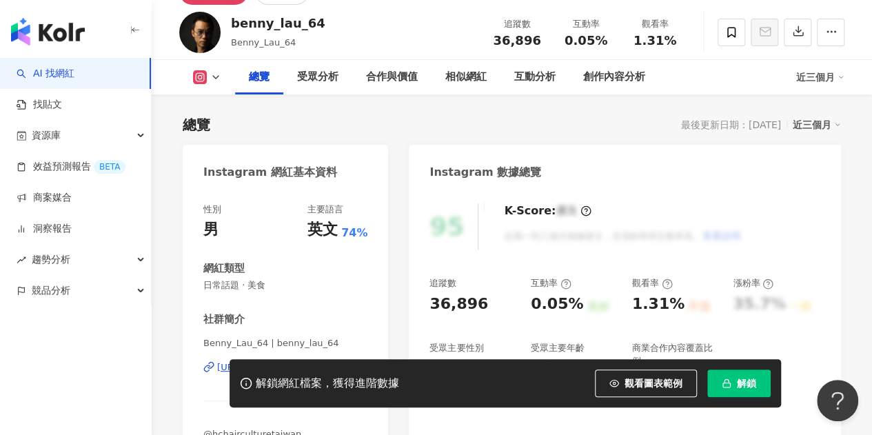
scroll to position [138, 0]
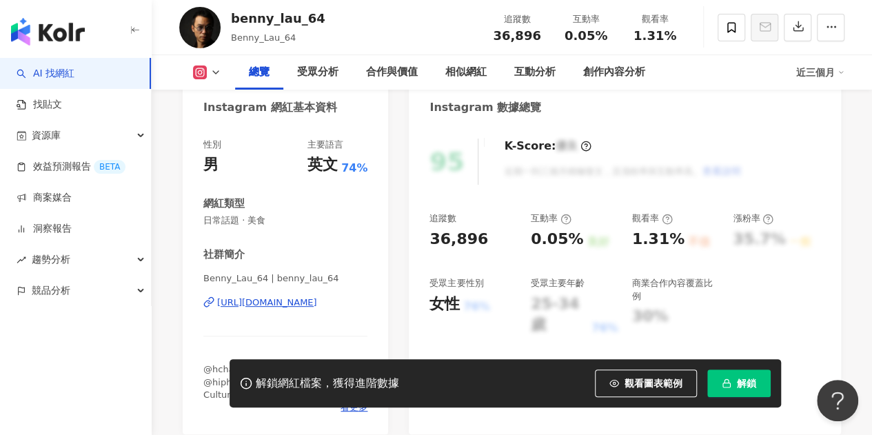
click at [298, 303] on div "[URL][DOMAIN_NAME]" at bounding box center [267, 302] width 100 height 12
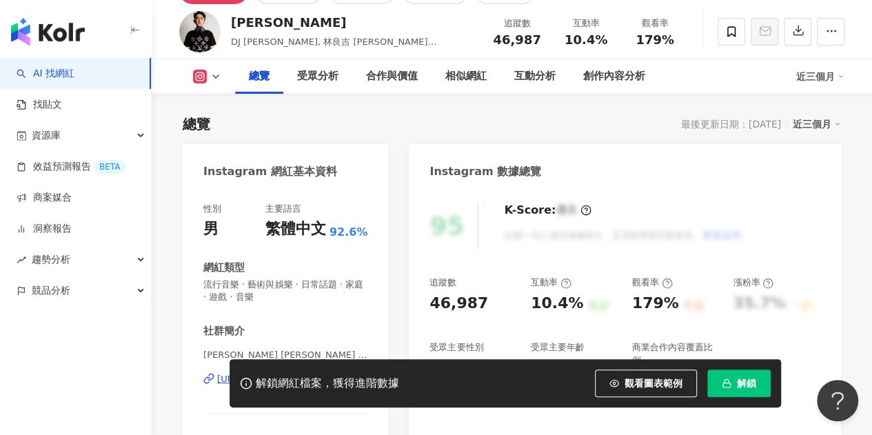
scroll to position [138, 0]
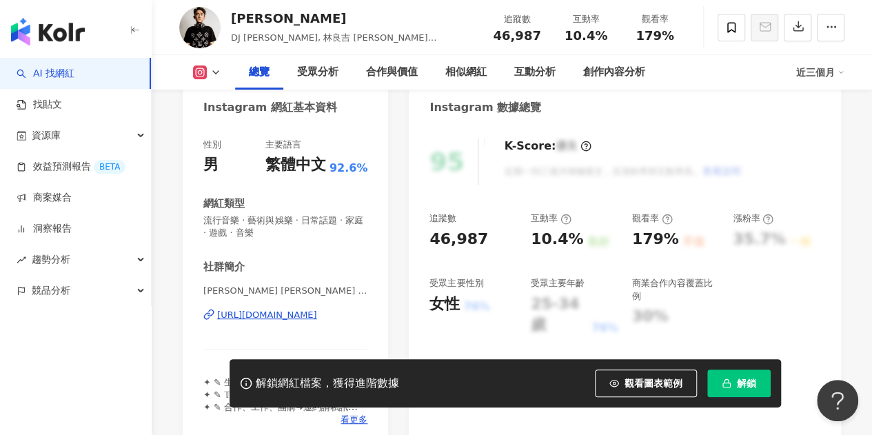
click at [300, 320] on div "[URL][DOMAIN_NAME]" at bounding box center [267, 315] width 100 height 12
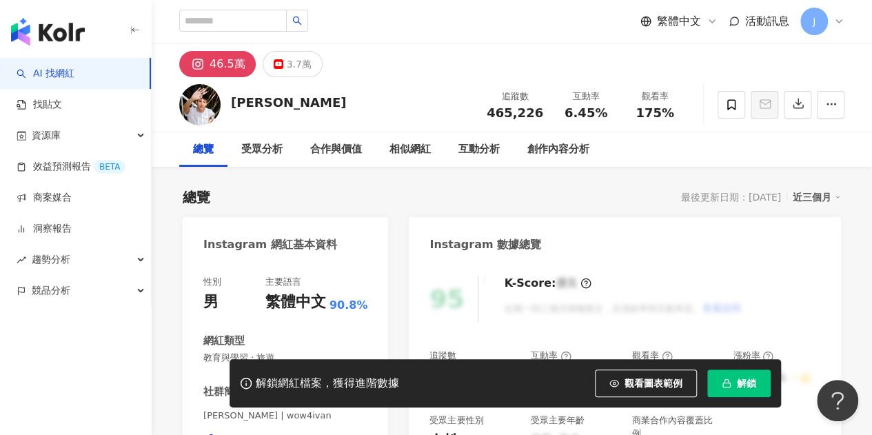
scroll to position [138, 0]
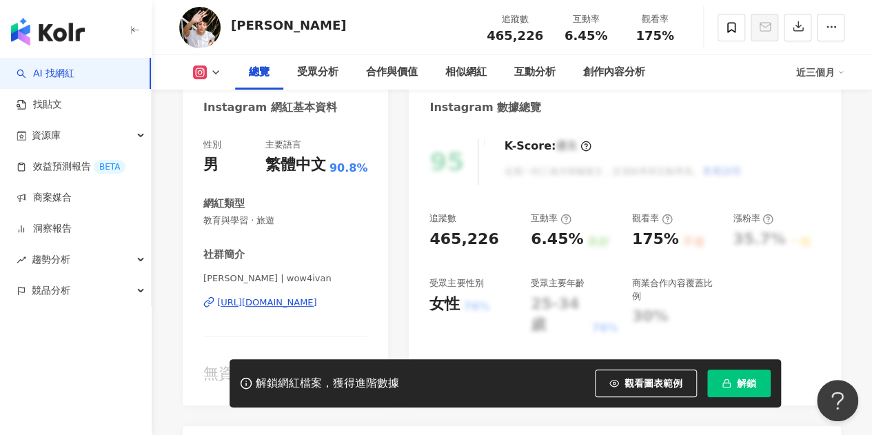
click at [295, 304] on div "https://www.instagram.com/wow4ivan/" at bounding box center [267, 302] width 100 height 12
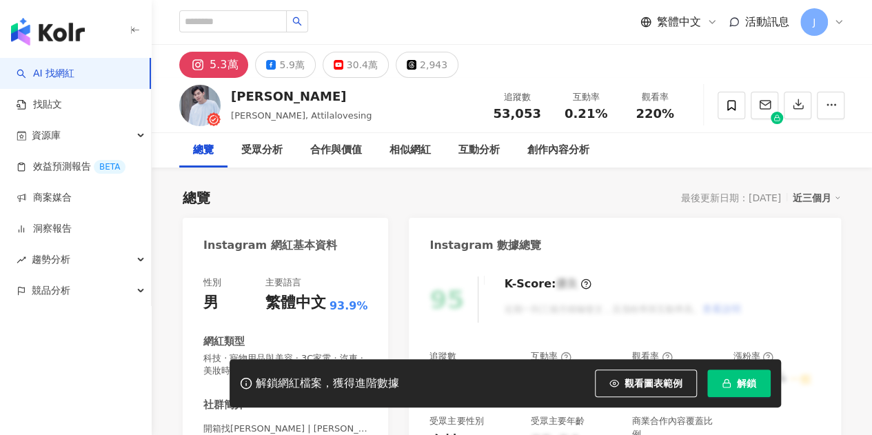
scroll to position [138, 0]
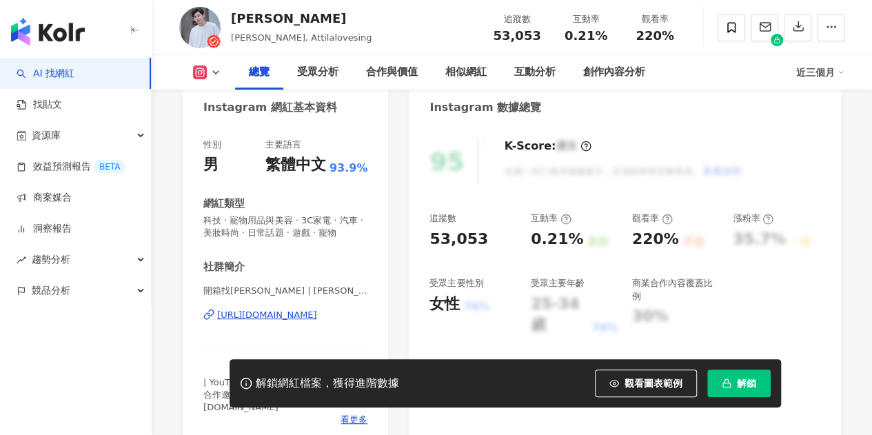
click at [295, 321] on div "[URL][DOMAIN_NAME]" at bounding box center [267, 315] width 100 height 12
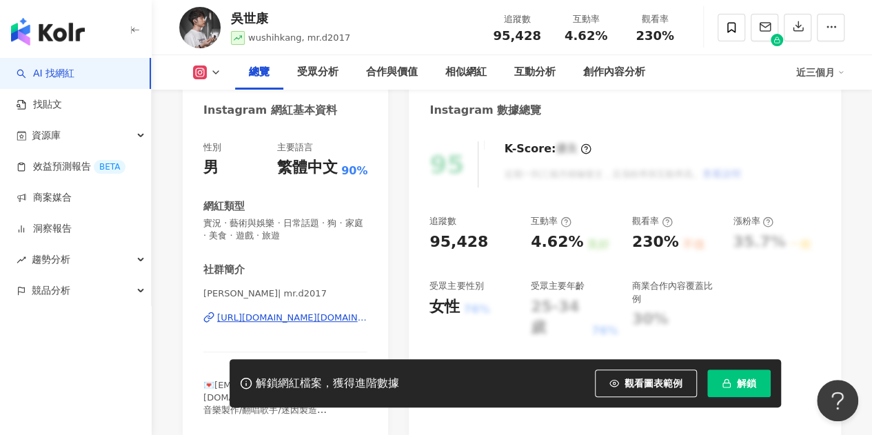
scroll to position [138, 0]
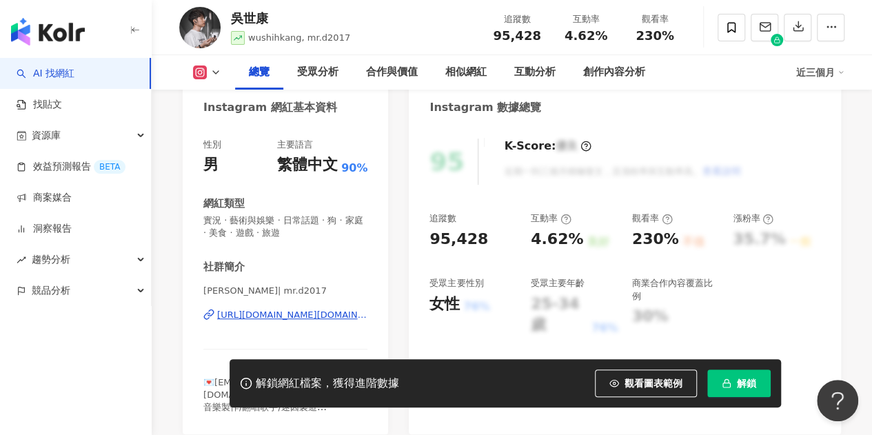
click at [294, 311] on div "https://www.instagram.com/mr.d2017/" at bounding box center [292, 315] width 150 height 12
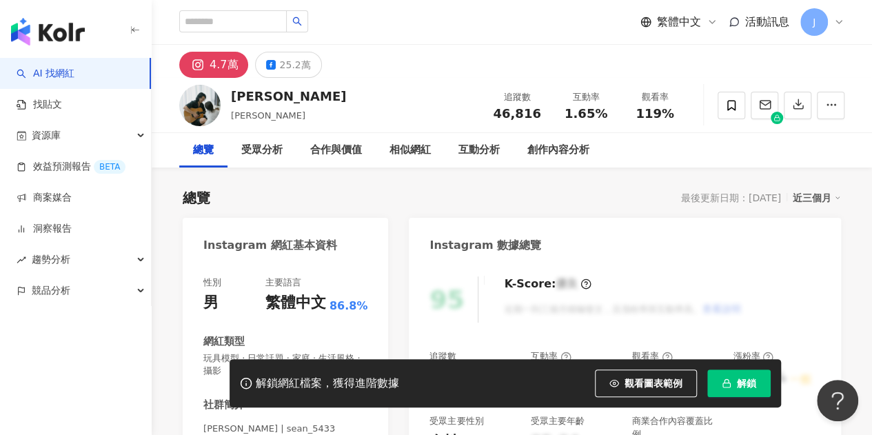
scroll to position [138, 0]
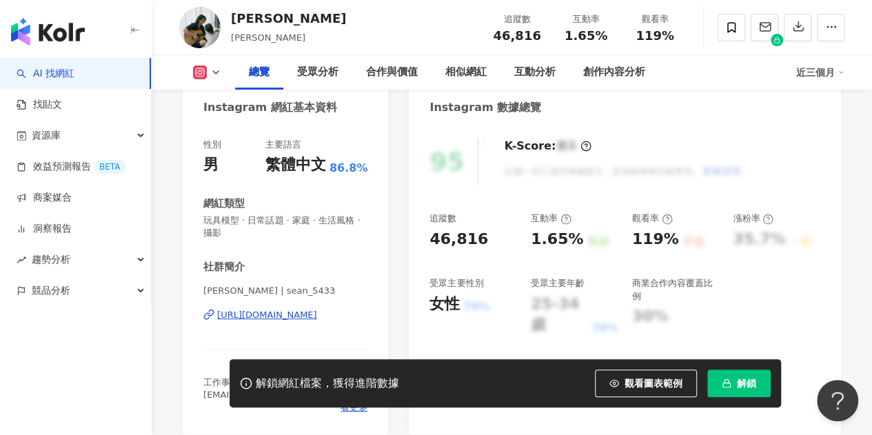
click at [300, 320] on div "https://www.instagram.com/sean_5433/" at bounding box center [267, 315] width 100 height 12
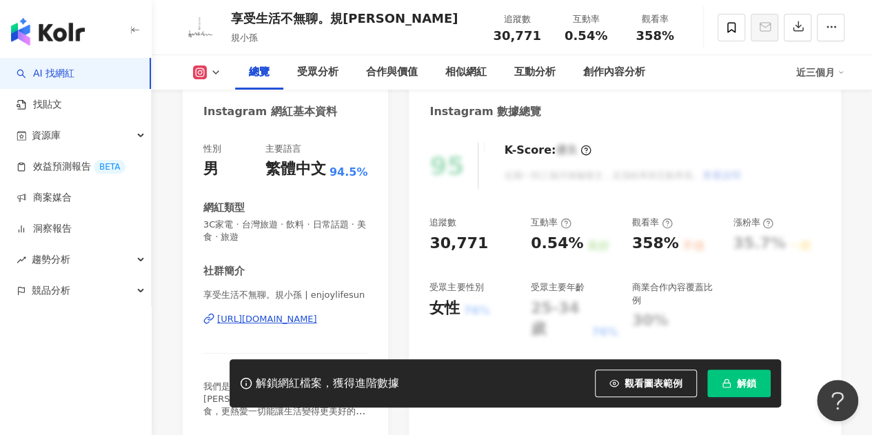
scroll to position [138, 0]
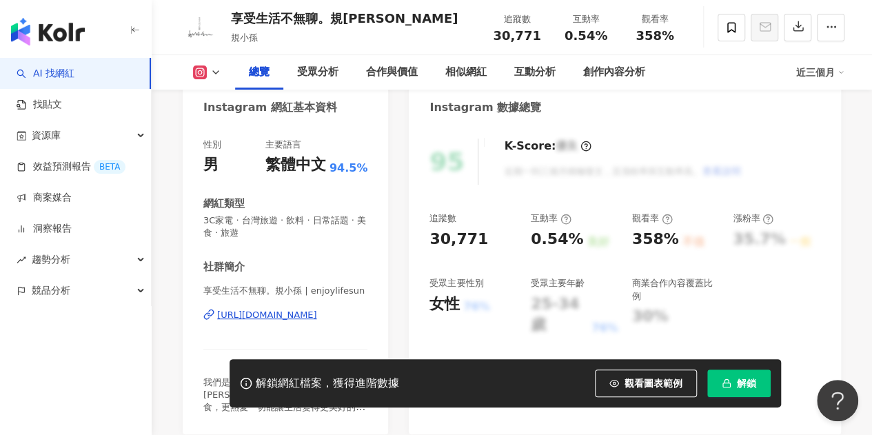
click at [313, 311] on div "https://www.instagram.com/enjoylifesun/" at bounding box center [267, 315] width 100 height 12
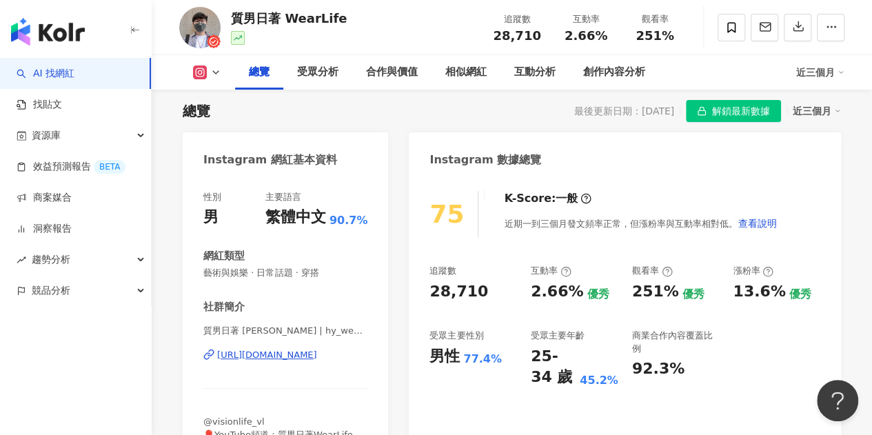
scroll to position [138, 0]
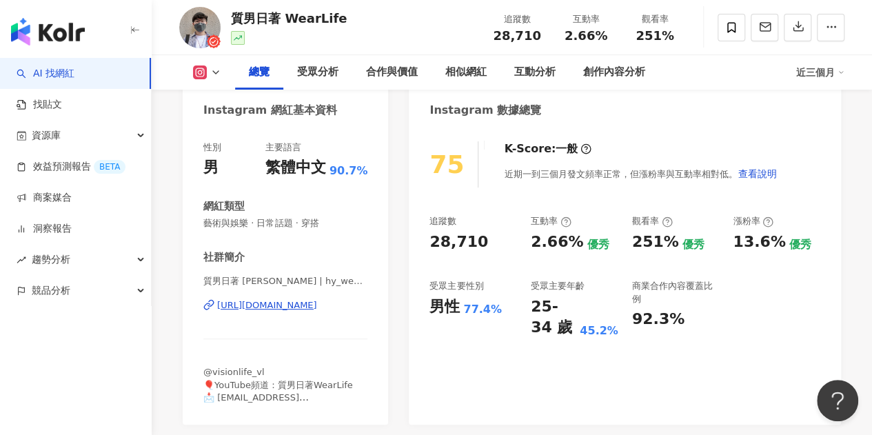
click at [317, 308] on div "https://www.instagram.com/hy_wearlife/" at bounding box center [267, 305] width 100 height 12
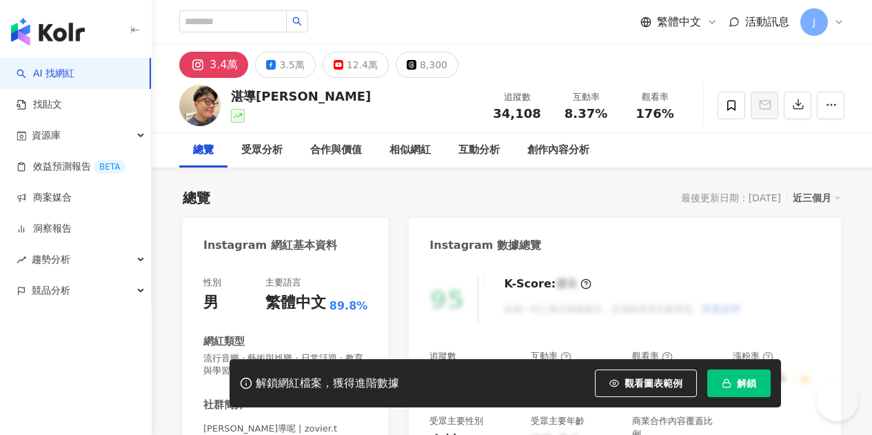
scroll to position [138, 0]
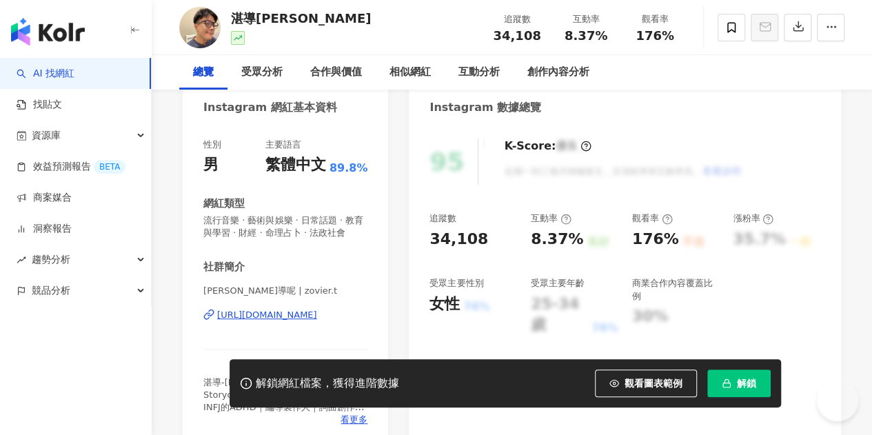
click at [282, 321] on div "[URL][DOMAIN_NAME]" at bounding box center [267, 315] width 100 height 12
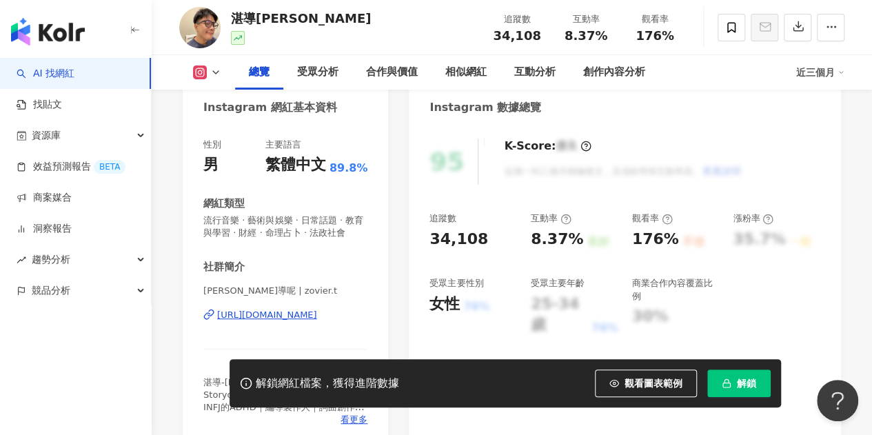
scroll to position [0, 0]
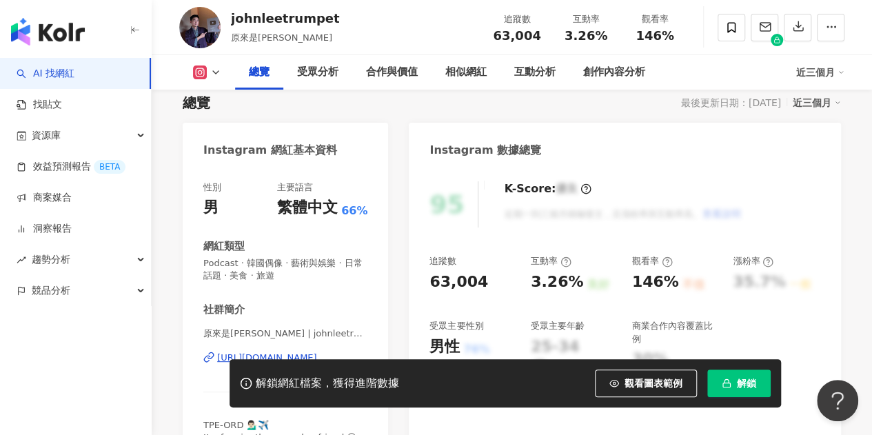
scroll to position [138, 0]
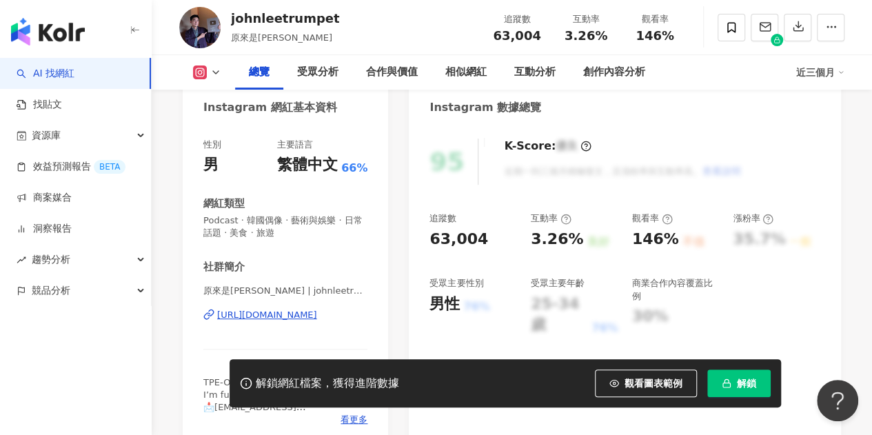
click at [310, 309] on div "https://www.instagram.com/johnleetrumpet/" at bounding box center [267, 315] width 100 height 12
